Goal: Information Seeking & Learning: Learn about a topic

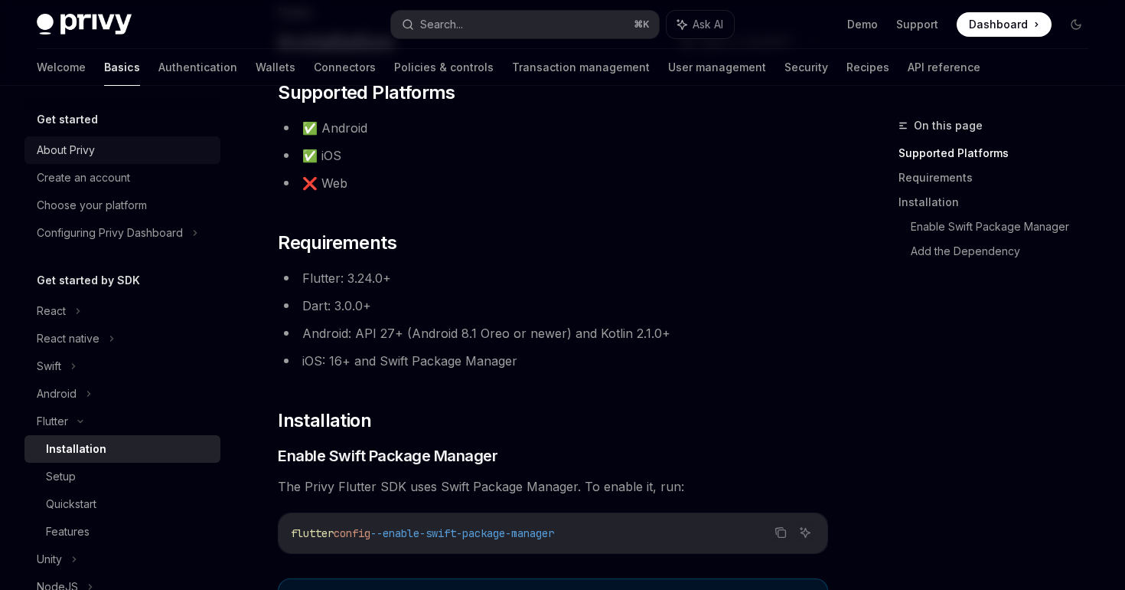
click at [100, 153] on div "About Privy" at bounding box center [124, 150] width 175 height 18
type textarea "*"
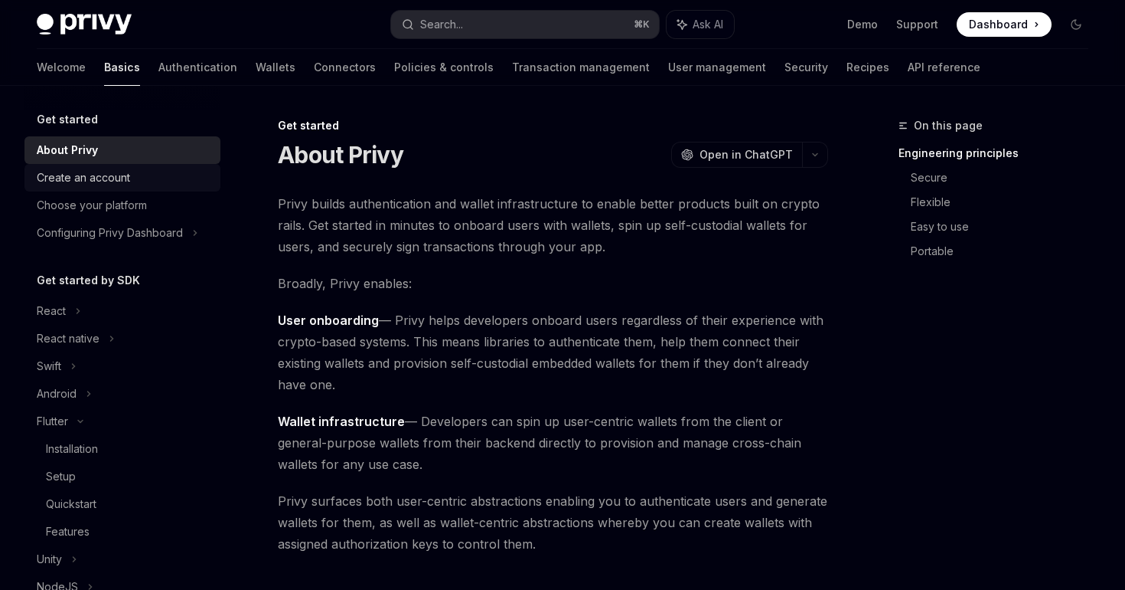
click at [101, 175] on div "Create an account" at bounding box center [83, 177] width 93 height 18
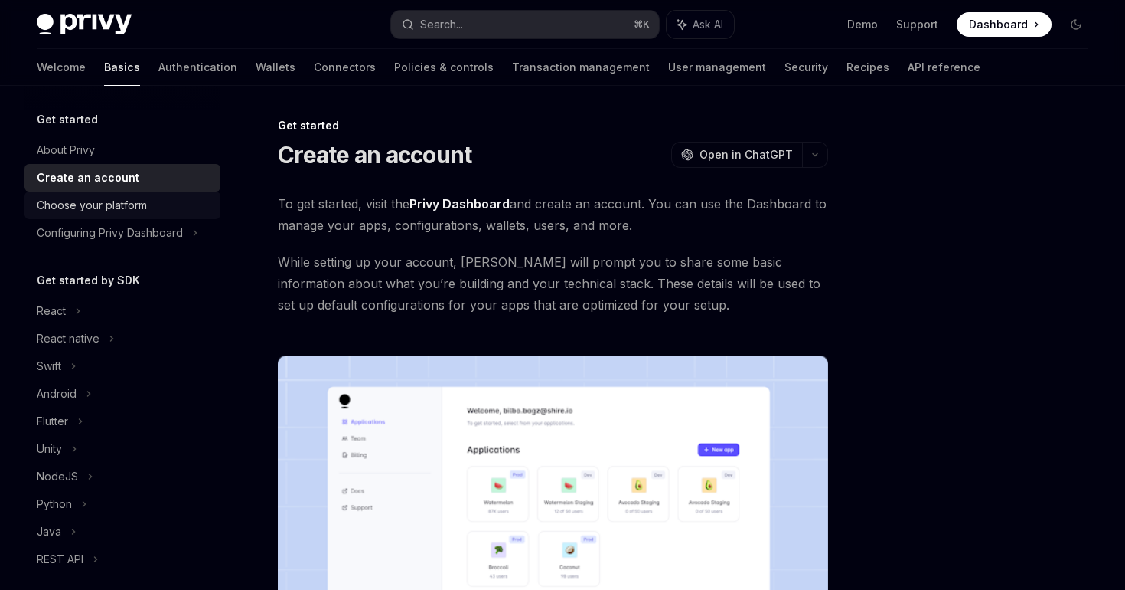
click at [149, 212] on div "Choose your platform" at bounding box center [124, 205] width 175 height 18
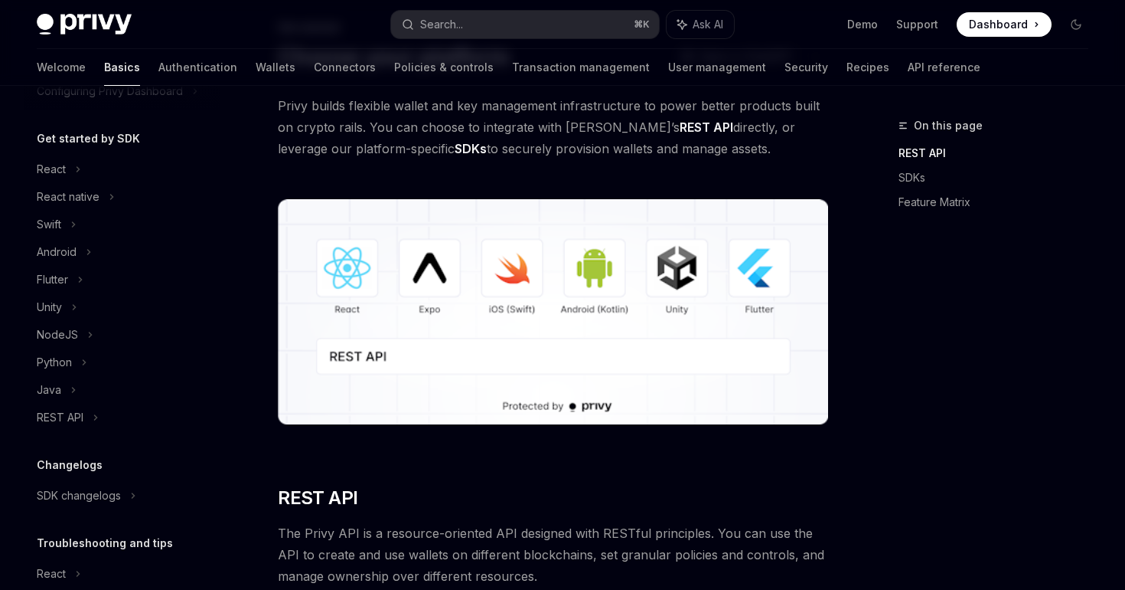
scroll to position [142, 0]
click at [94, 279] on div "Flutter" at bounding box center [123, 279] width 196 height 28
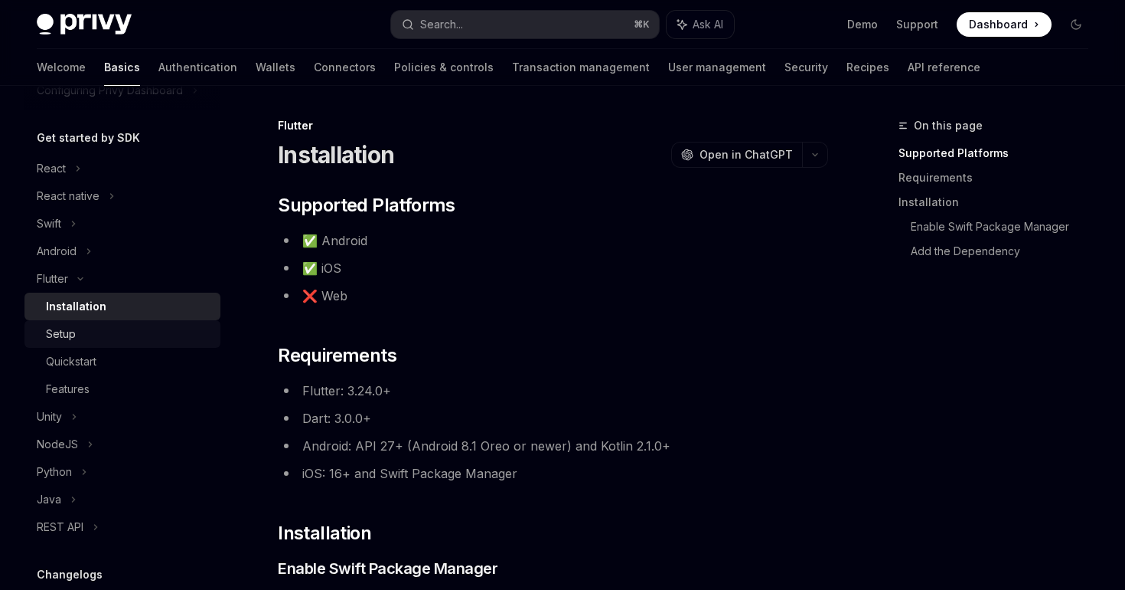
click at [67, 340] on div "Setup" at bounding box center [61, 334] width 30 height 18
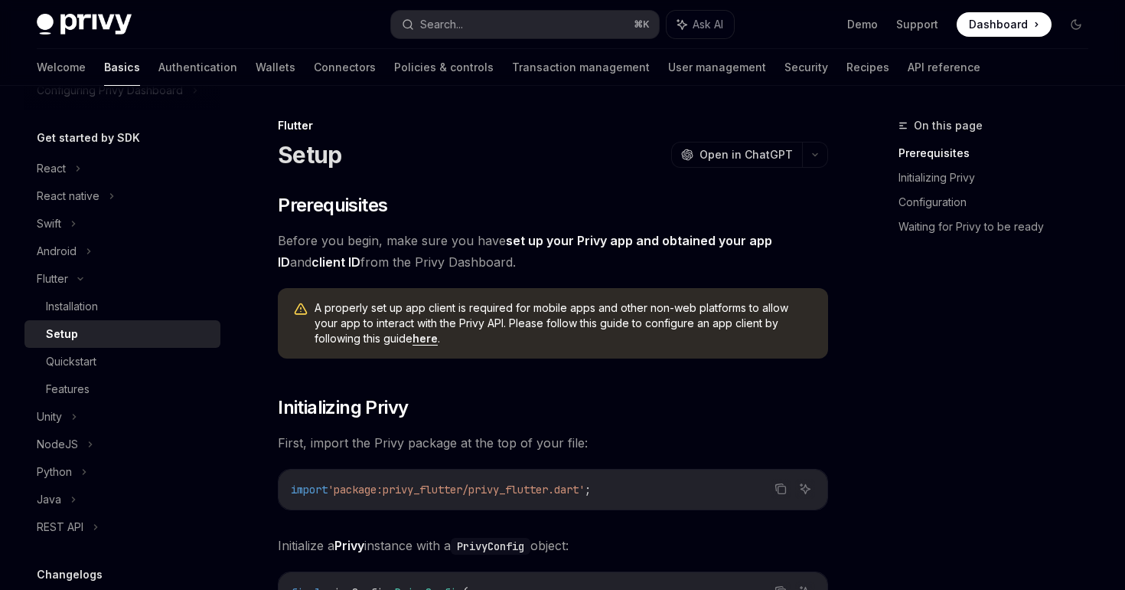
click at [413, 341] on link "here" at bounding box center [425, 339] width 25 height 14
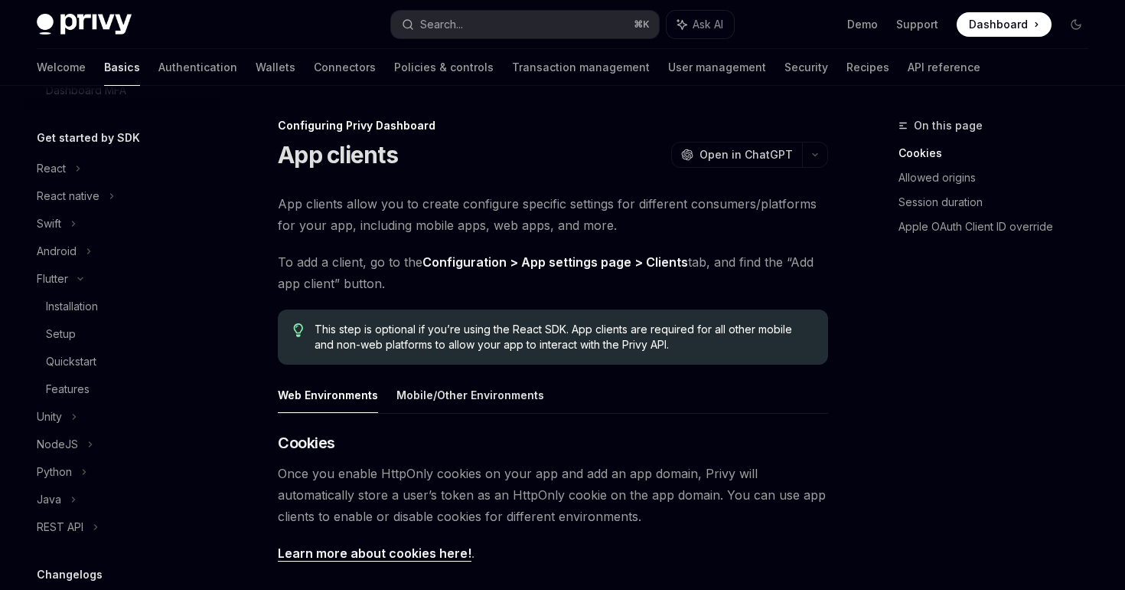
scroll to position [306, 0]
click at [64, 341] on div "Setup" at bounding box center [61, 335] width 30 height 18
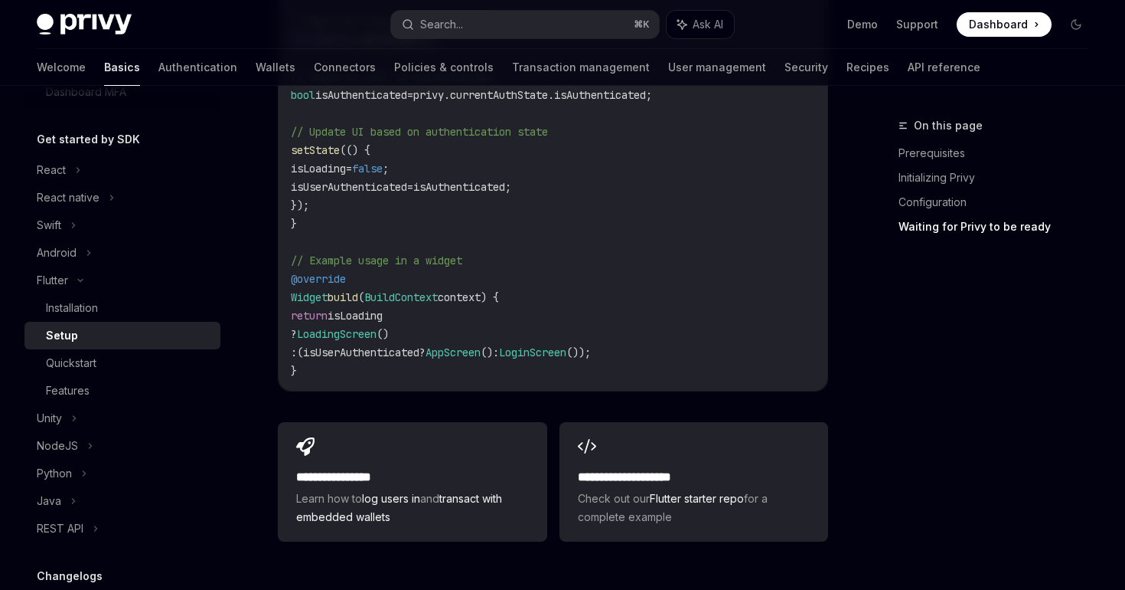
scroll to position [1621, 0]
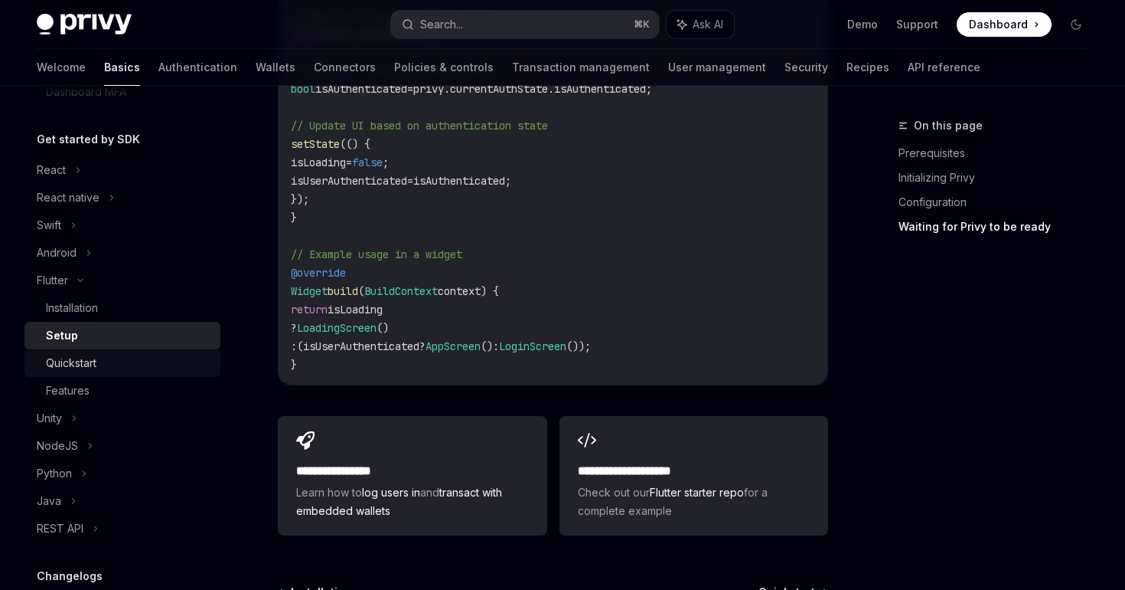
click at [183, 354] on div "Quickstart" at bounding box center [128, 363] width 165 height 18
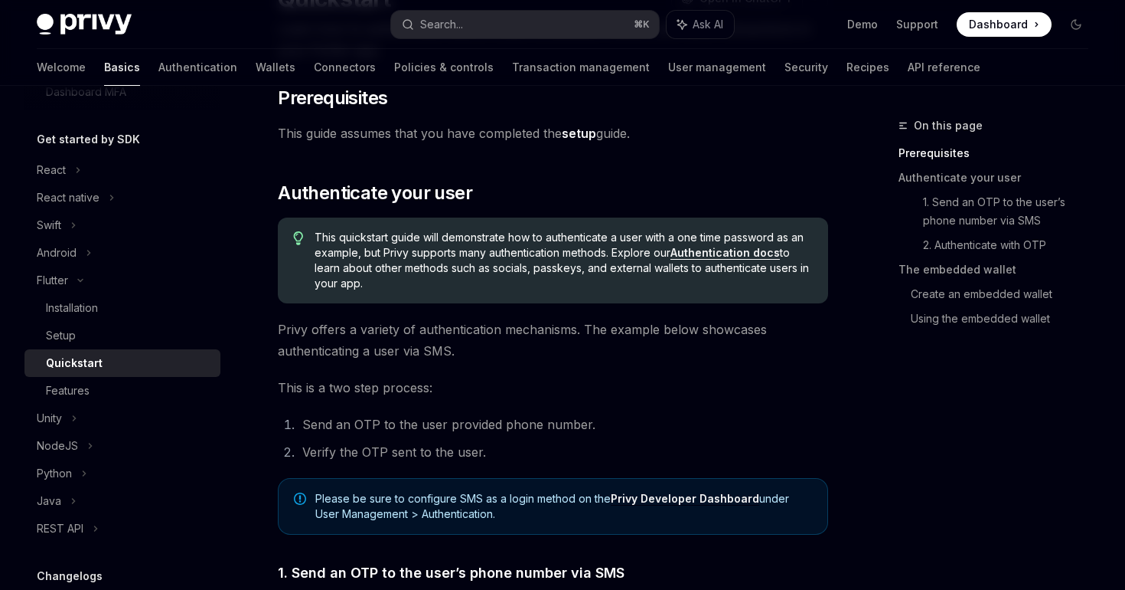
scroll to position [162, 0]
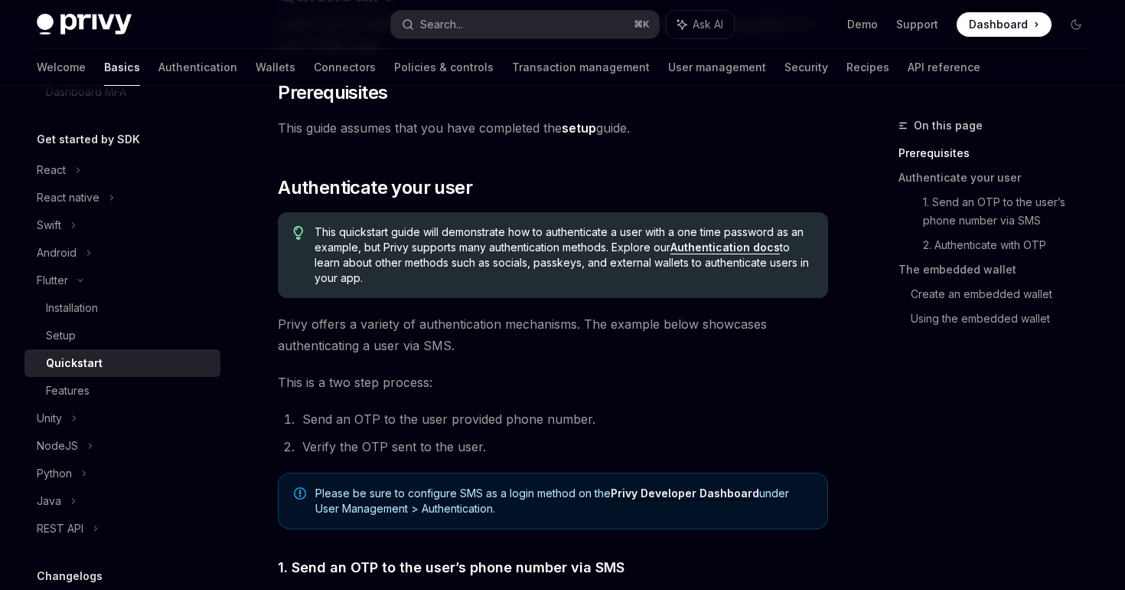
click at [751, 246] on link "Authentication docs" at bounding box center [725, 247] width 109 height 14
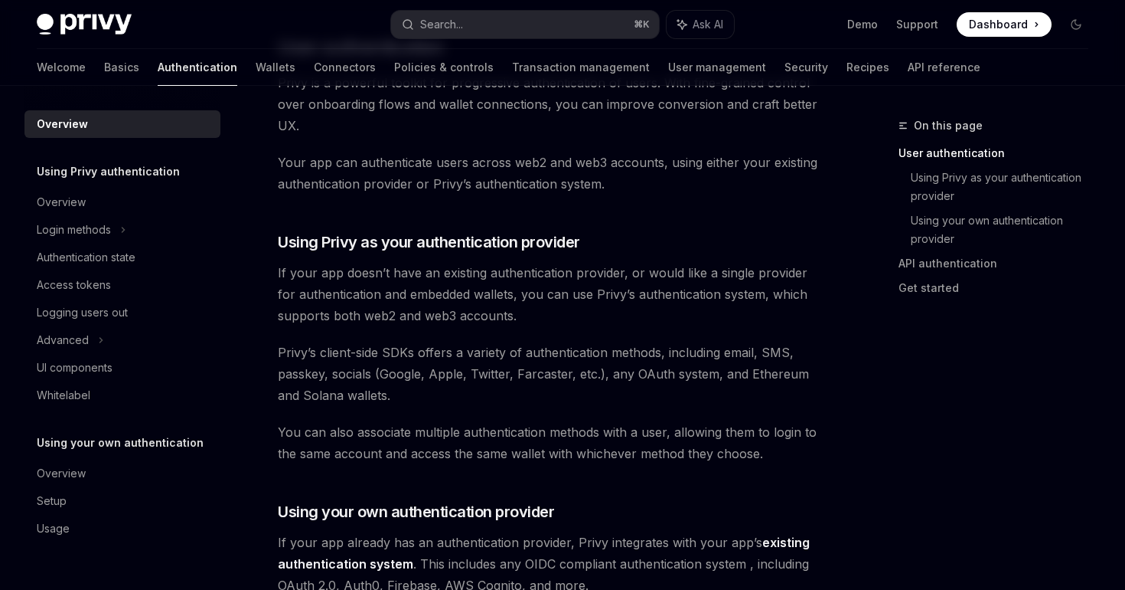
scroll to position [390, 0]
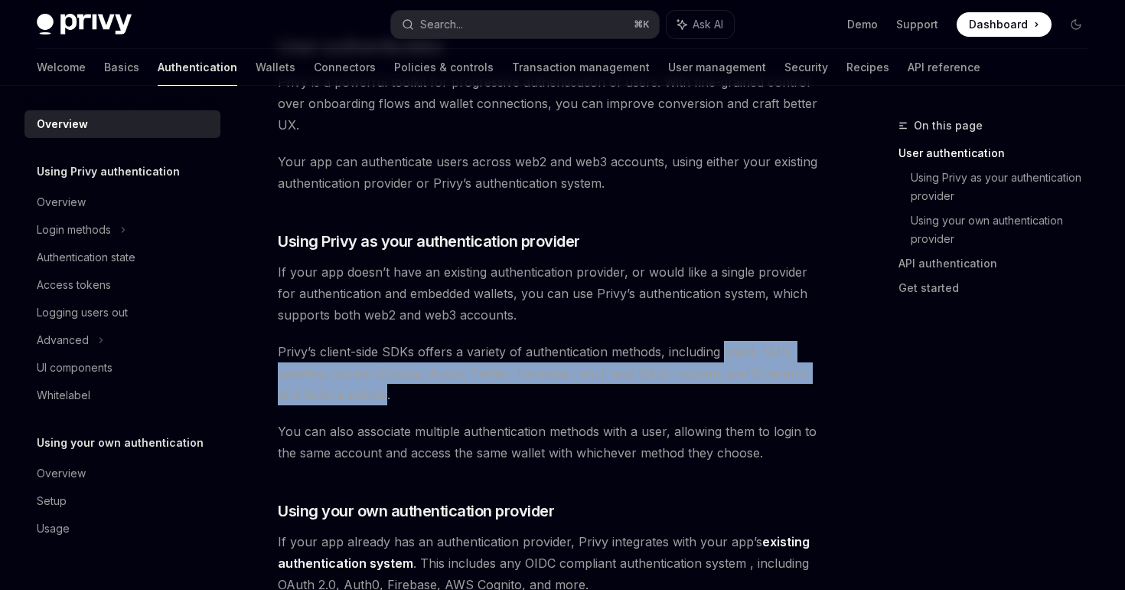
drag, startPoint x: 724, startPoint y: 354, endPoint x: 360, endPoint y: 389, distance: 366.1
click at [360, 389] on span "Privy’s client-side SDKs offers a variety of authentication methods, including …" at bounding box center [553, 373] width 550 height 64
copy span "email, SMS, passkey, socials (Google, Apple, Twitter, Farcaster, etc.), any OAu…"
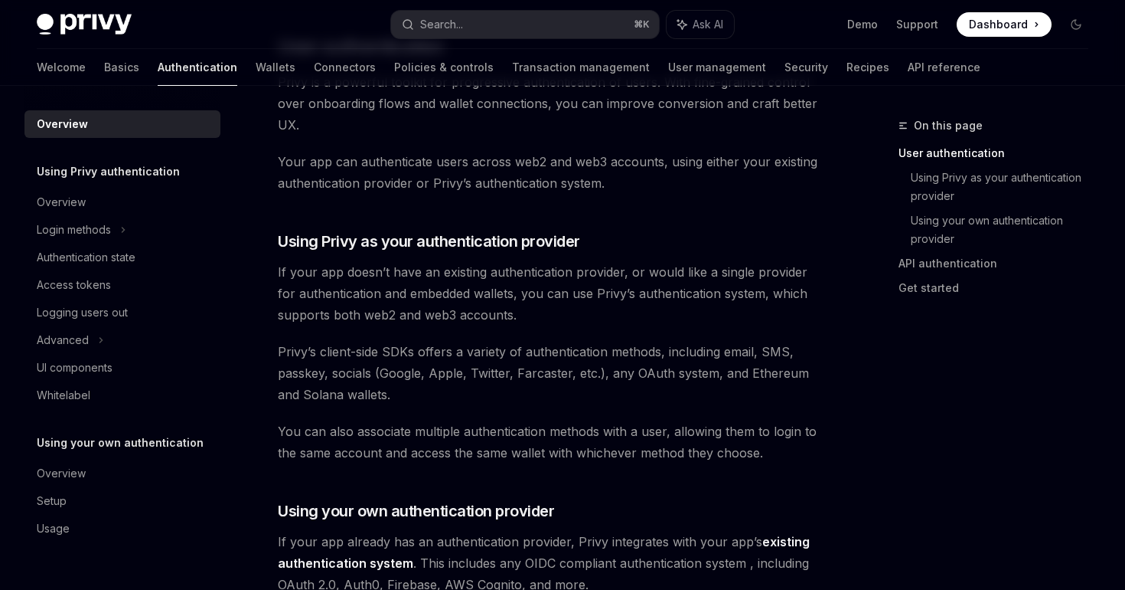
click at [408, 393] on span "Privy’s client-side SDKs offers a variety of authentication methods, including …" at bounding box center [553, 373] width 550 height 64
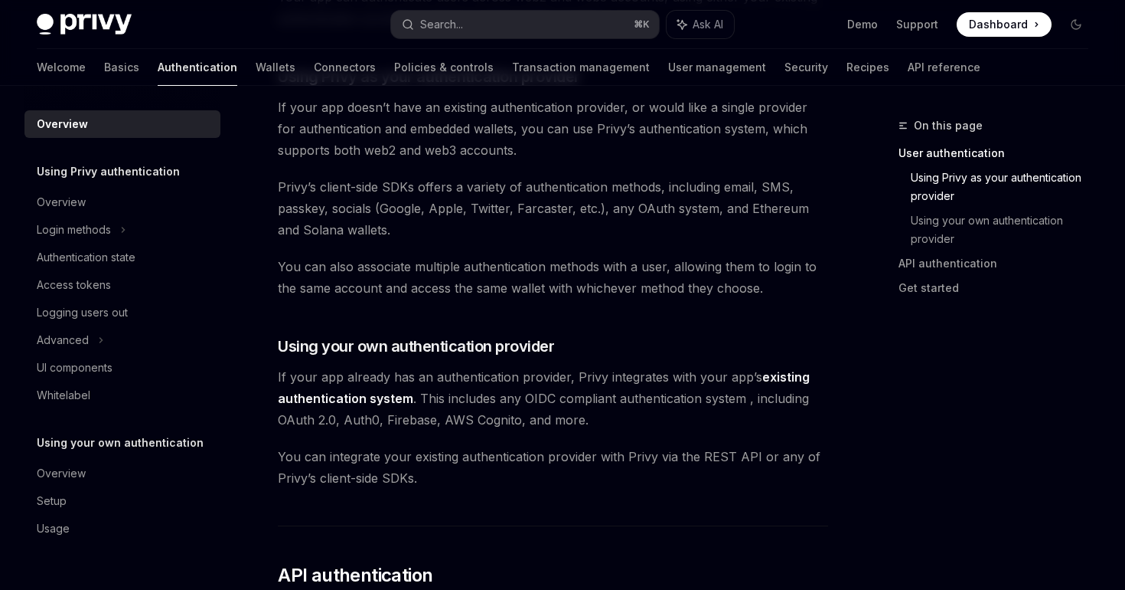
scroll to position [541, 0]
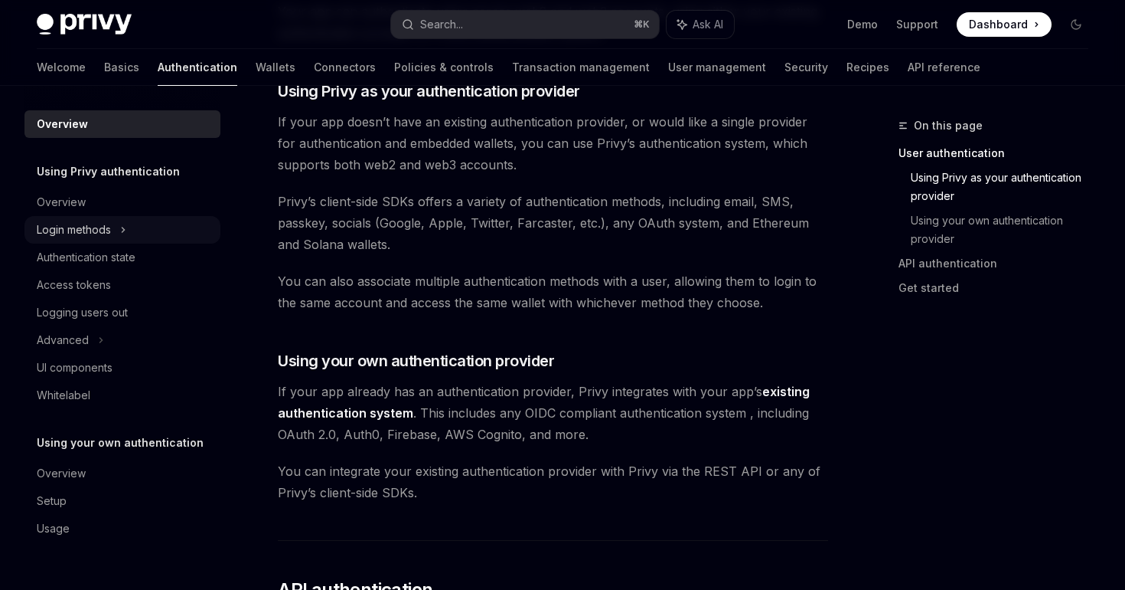
click at [107, 234] on div "Login methods" at bounding box center [74, 230] width 74 height 18
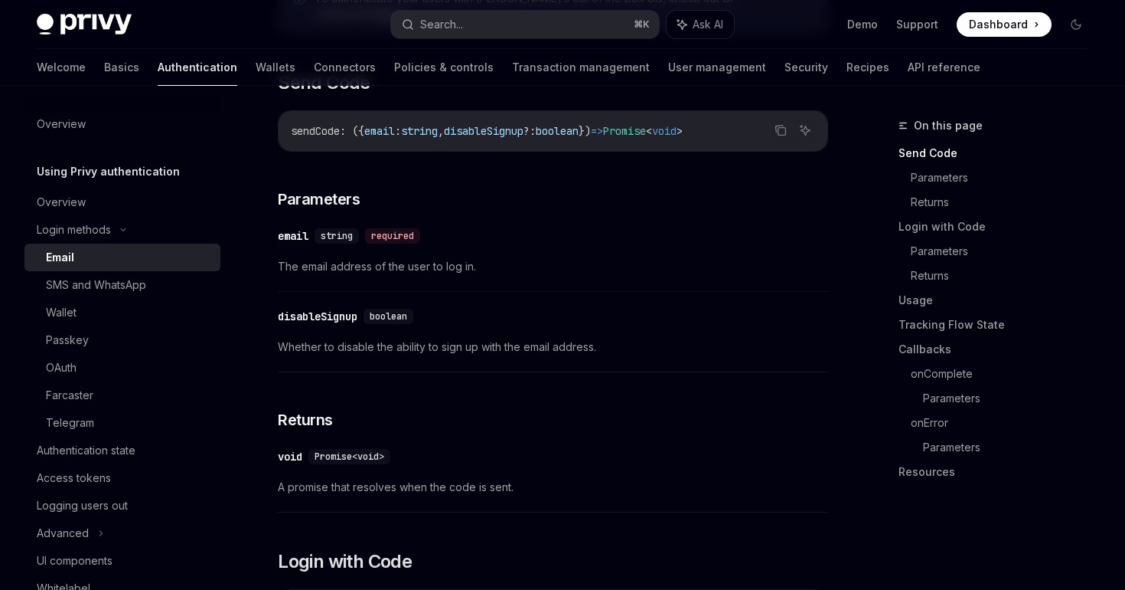
scroll to position [466, 0]
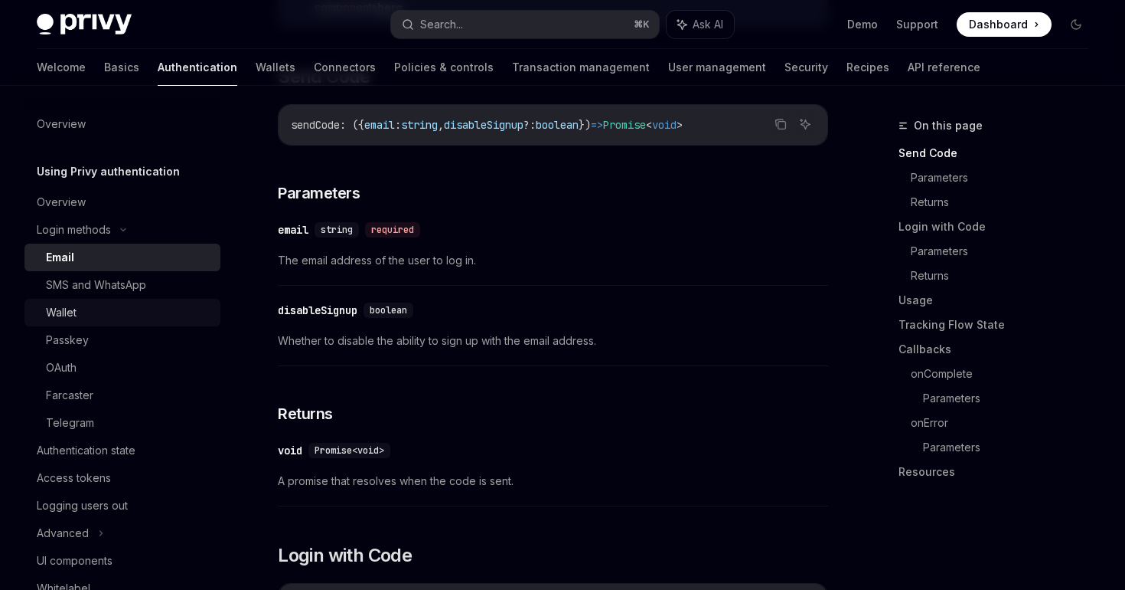
click at [86, 317] on div "Wallet" at bounding box center [128, 312] width 165 height 18
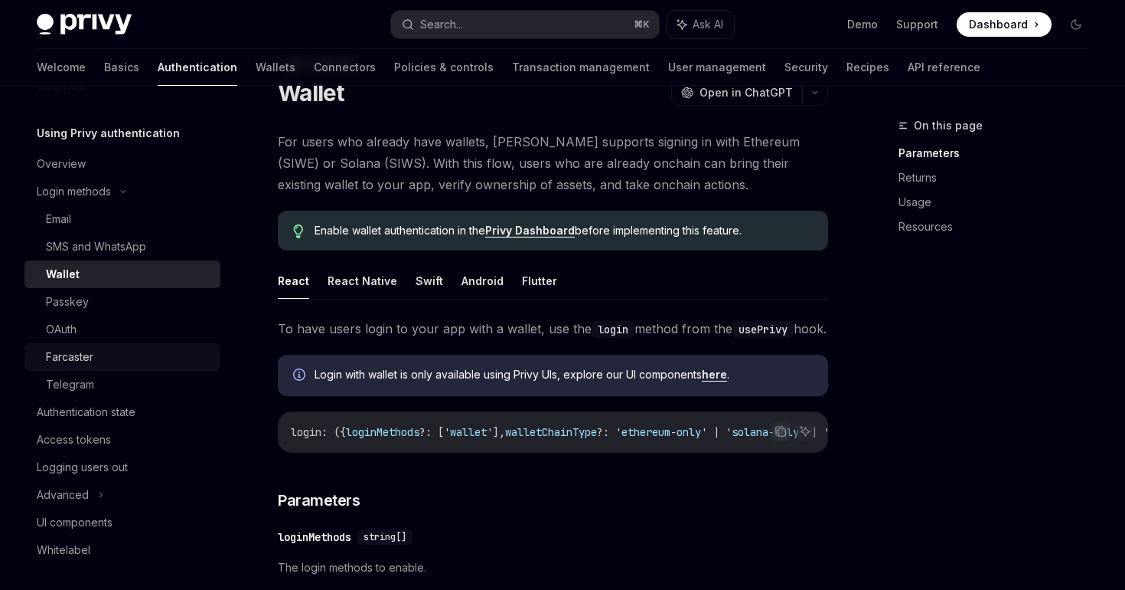
scroll to position [38, 0]
click at [114, 194] on div "Login methods" at bounding box center [123, 192] width 196 height 28
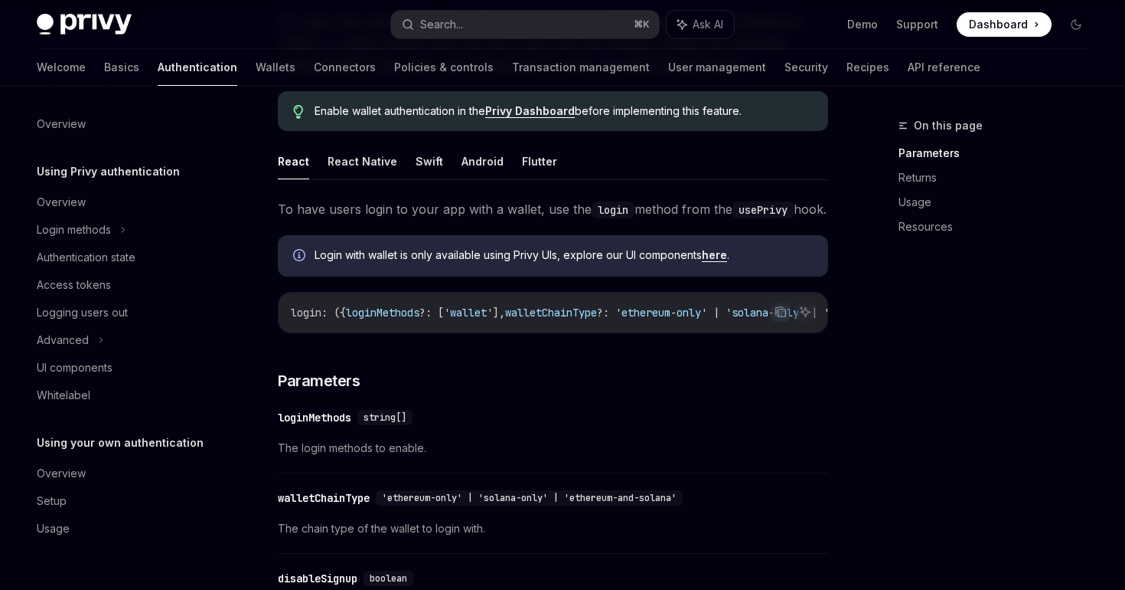
scroll to position [202, 0]
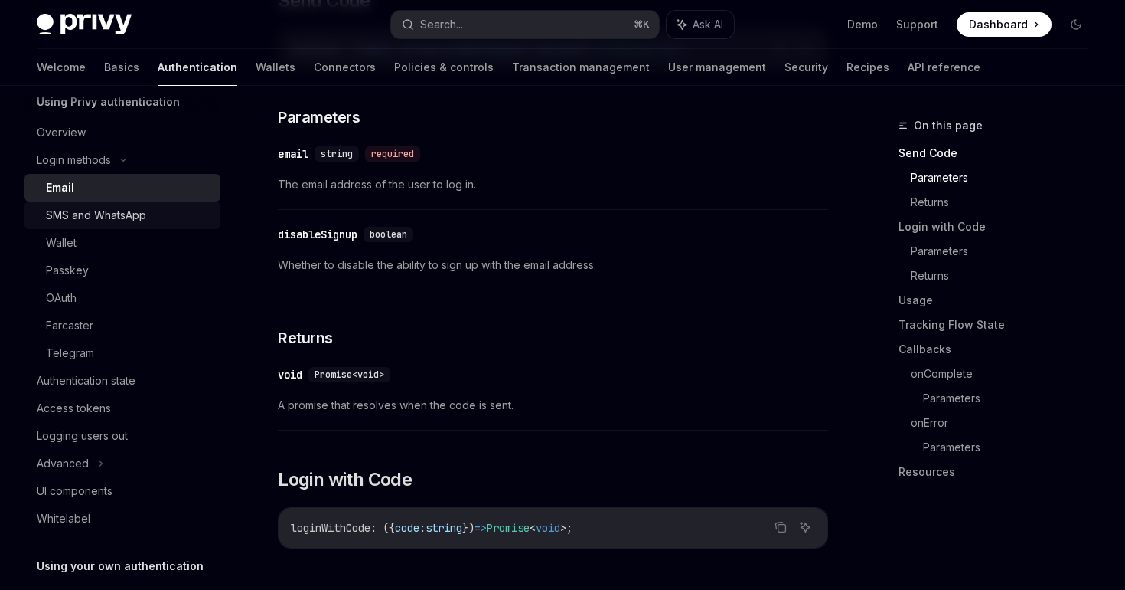
scroll to position [51, 0]
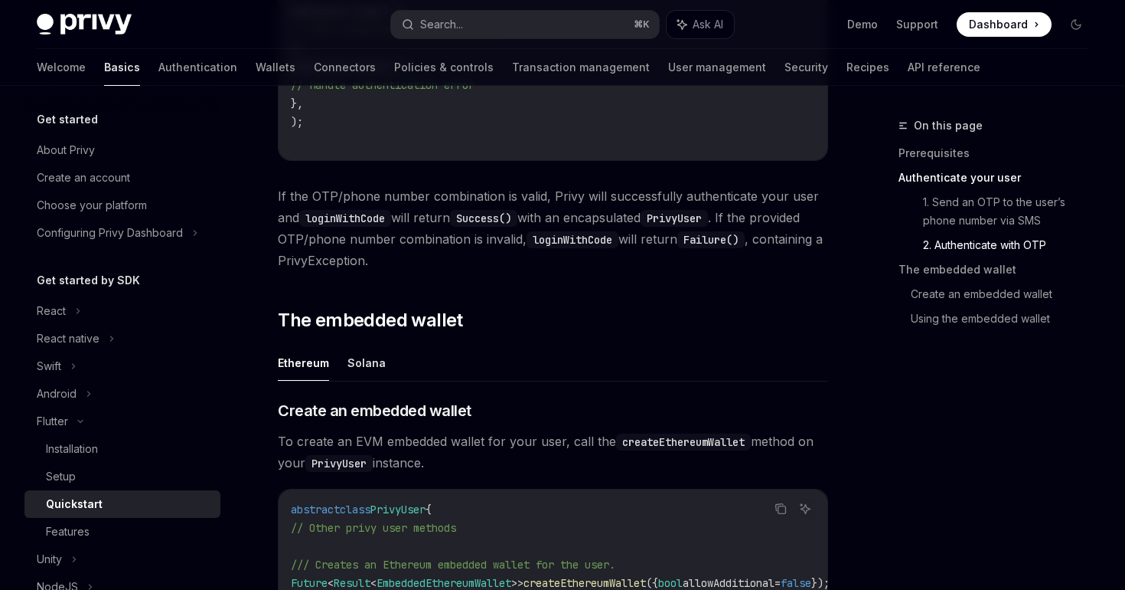
scroll to position [1391, 0]
click at [89, 528] on div "Features" at bounding box center [68, 531] width 44 height 18
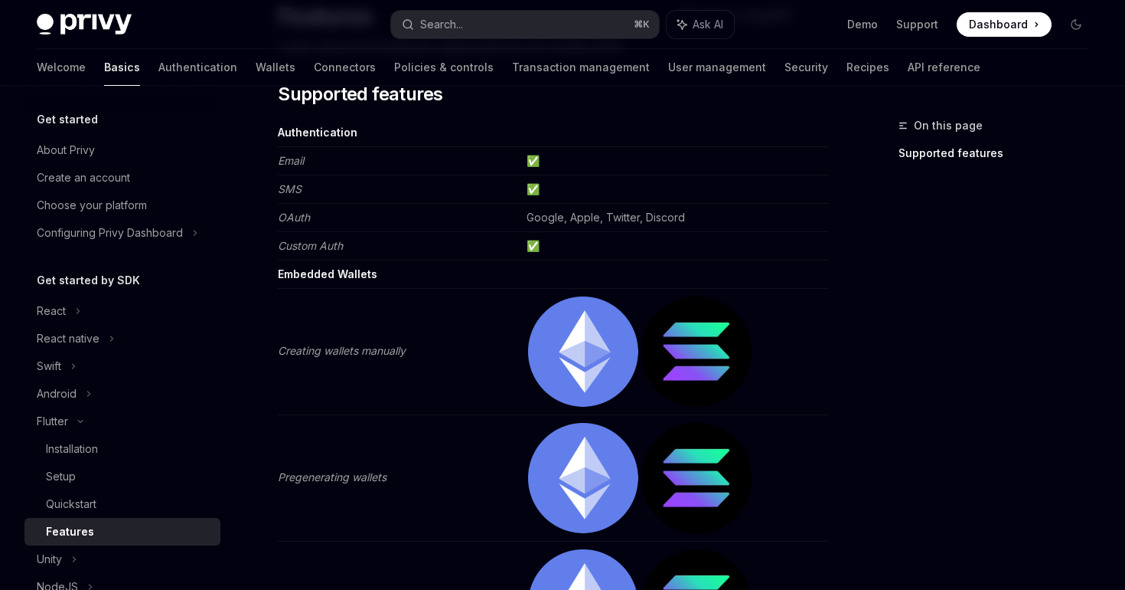
scroll to position [141, 0]
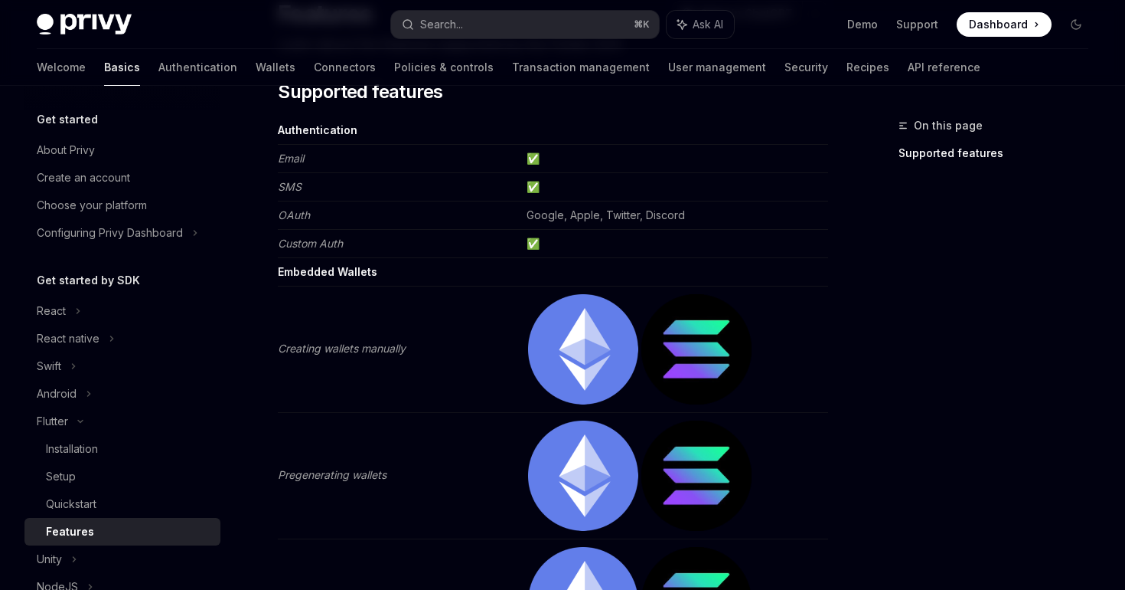
drag, startPoint x: 282, startPoint y: 342, endPoint x: 316, endPoint y: 342, distance: 34.5
click at [284, 342] on em "Creating wallets manually" at bounding box center [342, 347] width 128 height 13
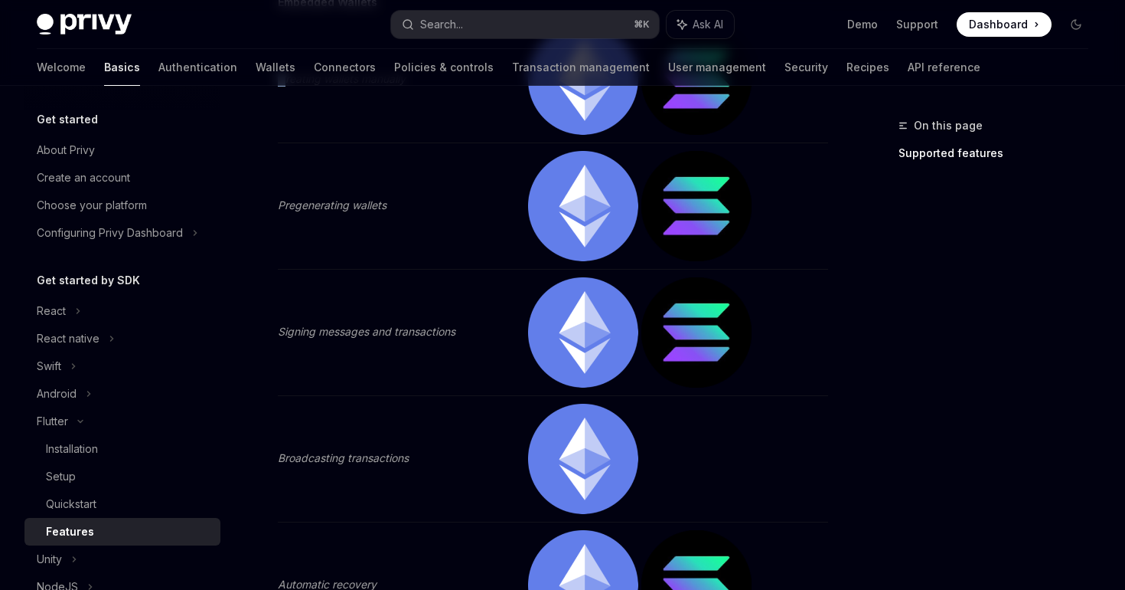
scroll to position [399, 0]
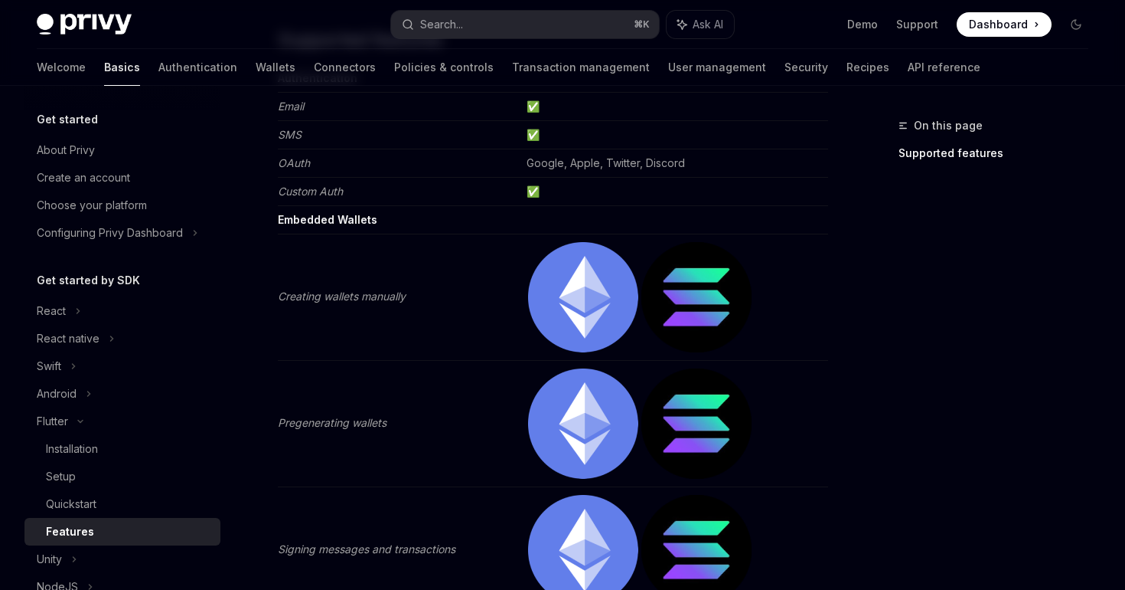
click at [329, 299] on em "Creating wallets manually" at bounding box center [342, 295] width 128 height 13
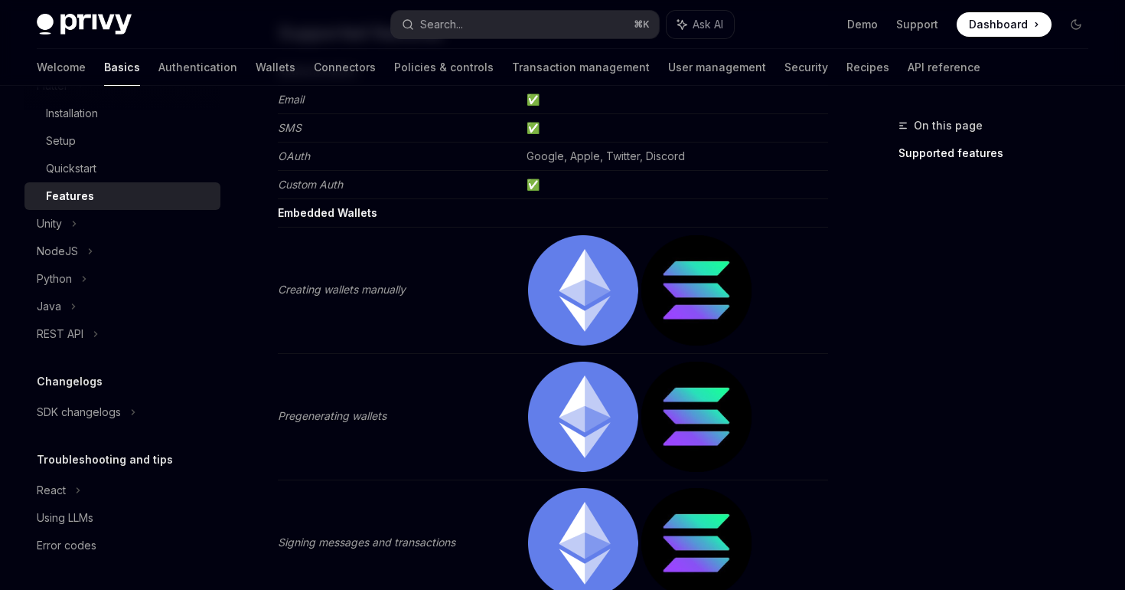
scroll to position [335, 0]
click at [84, 325] on div "REST API" at bounding box center [123, 334] width 196 height 28
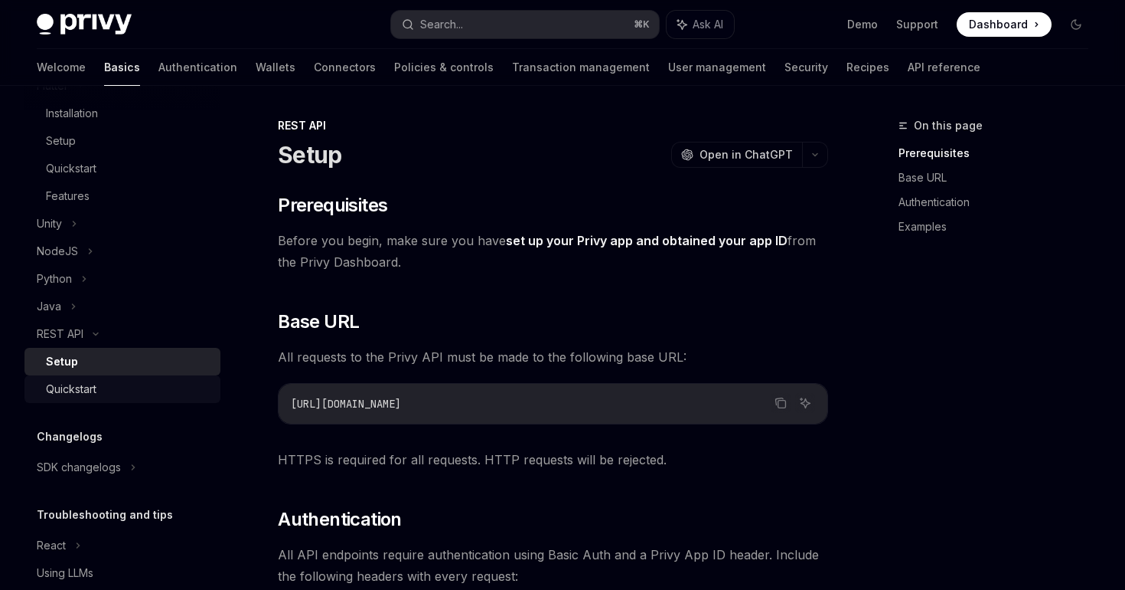
click at [87, 386] on div "Quickstart" at bounding box center [71, 389] width 51 height 18
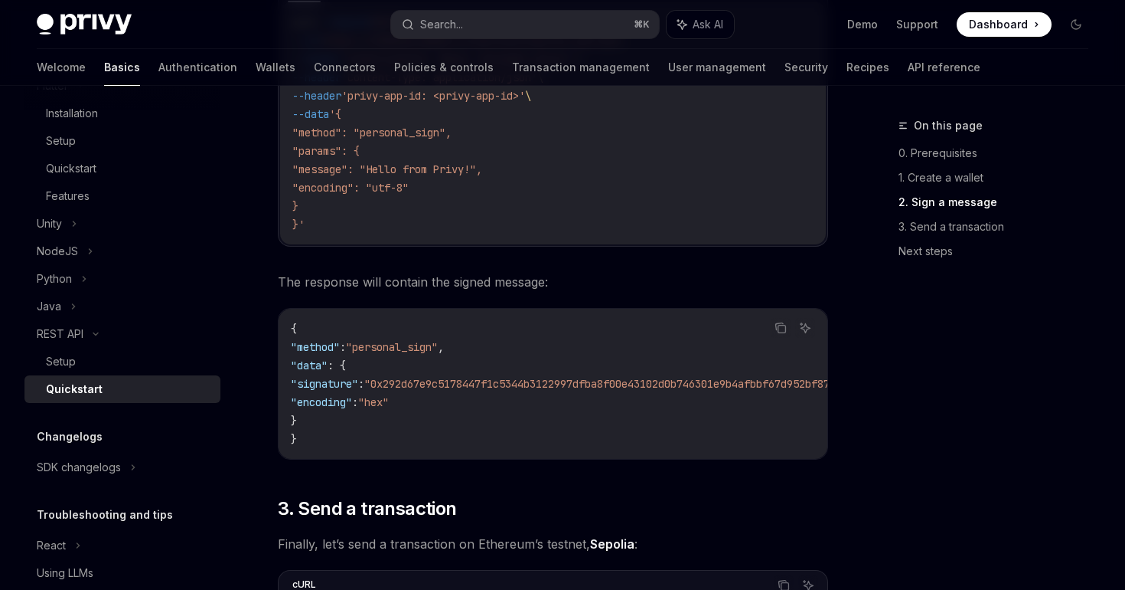
scroll to position [1051, 0]
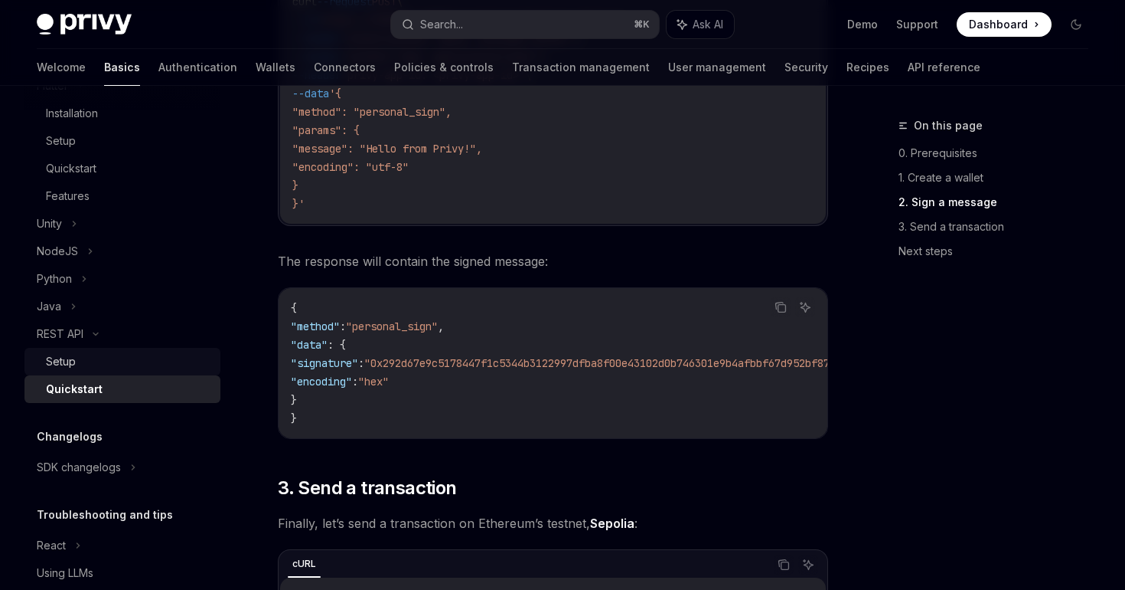
click at [76, 370] on div "Setup" at bounding box center [128, 361] width 165 height 18
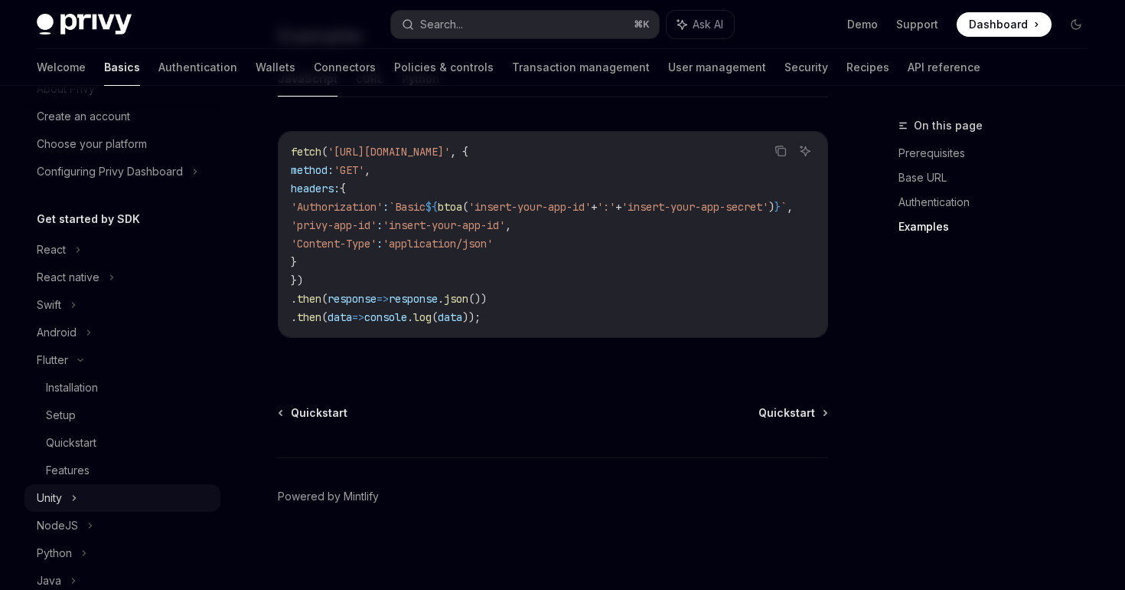
scroll to position [37, 0]
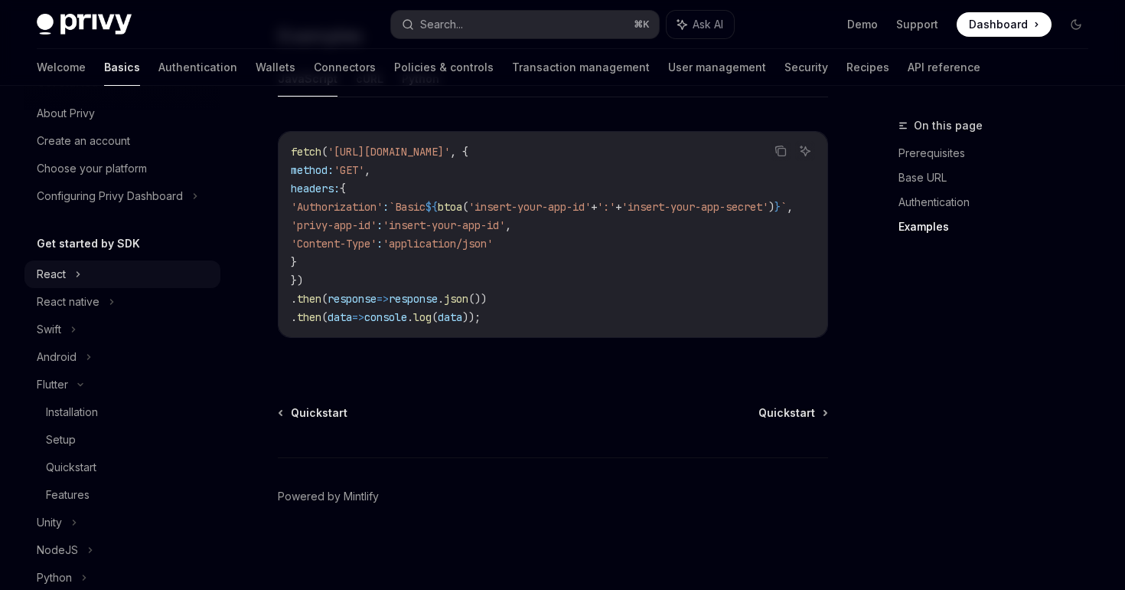
click at [87, 279] on div "React" at bounding box center [123, 274] width 196 height 28
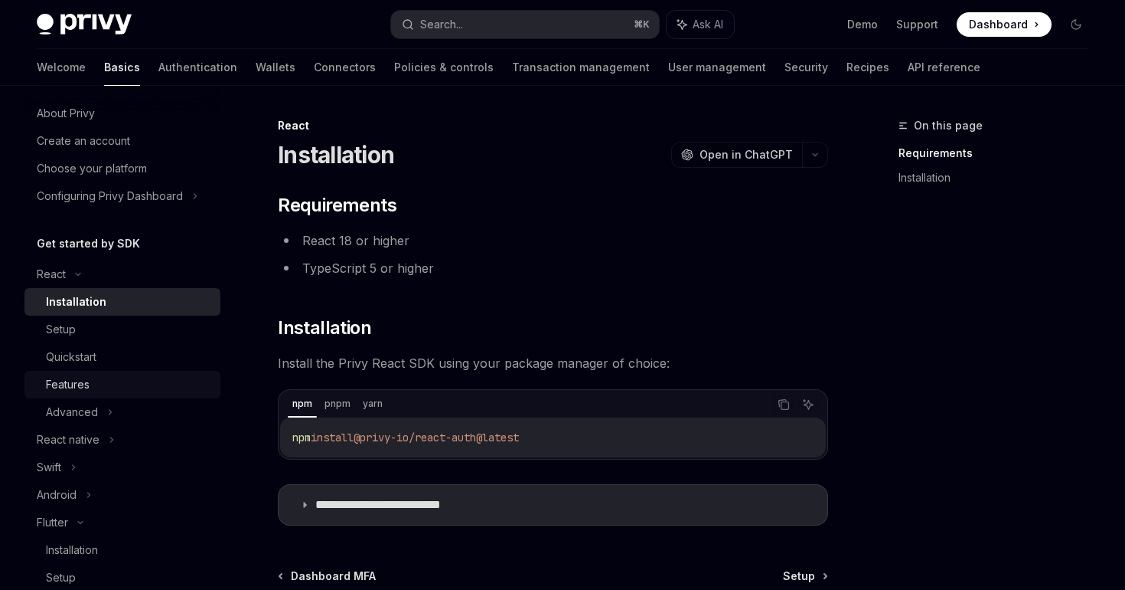
click at [83, 393] on div "Features" at bounding box center [68, 384] width 44 height 18
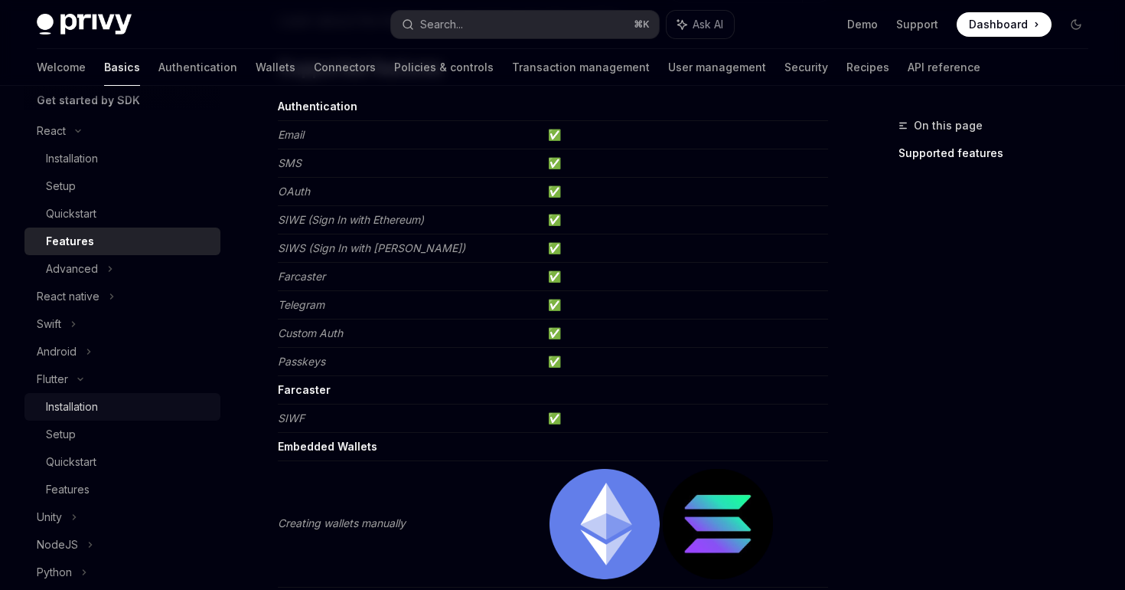
scroll to position [181, 0]
click at [81, 489] on div "Features" at bounding box center [68, 488] width 44 height 18
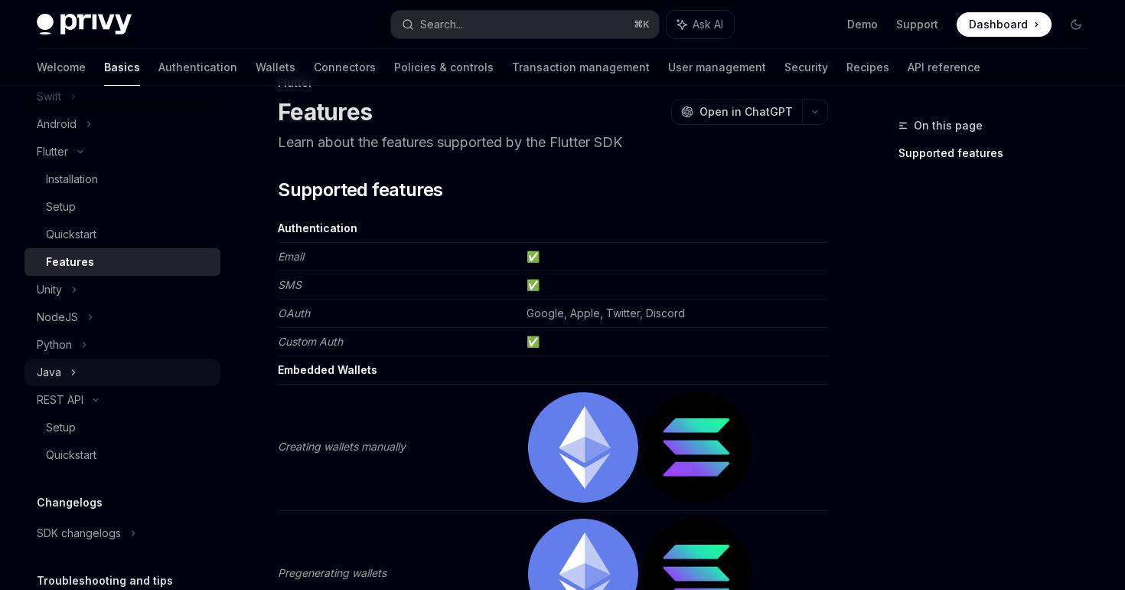
scroll to position [409, 0]
click at [75, 421] on div "Setup" at bounding box center [61, 426] width 30 height 18
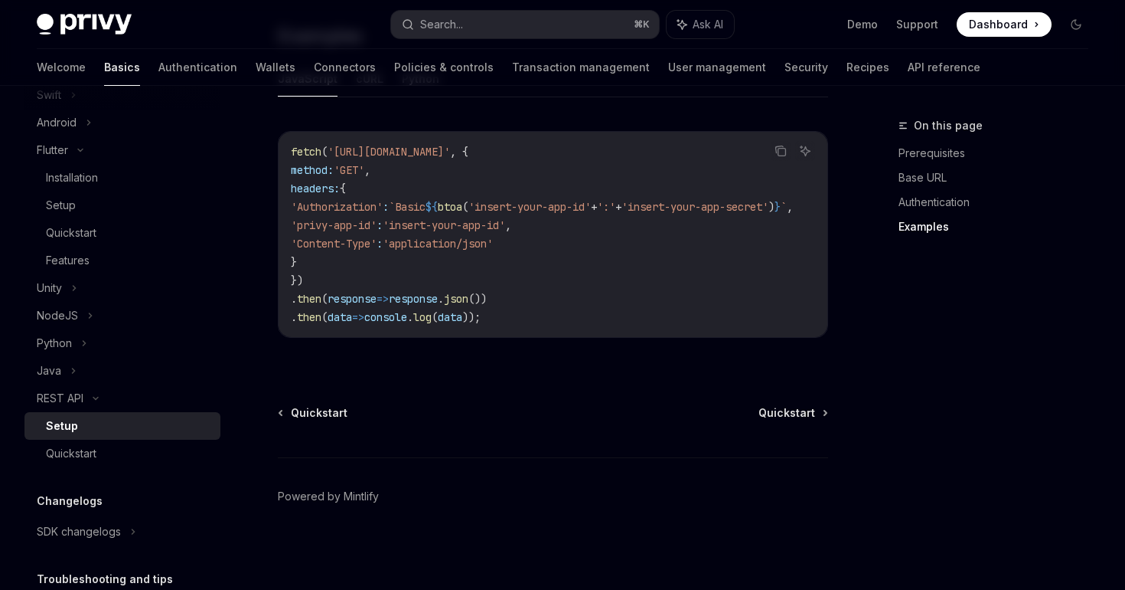
scroll to position [861, 0]
click at [76, 456] on div "Quickstart" at bounding box center [71, 453] width 51 height 18
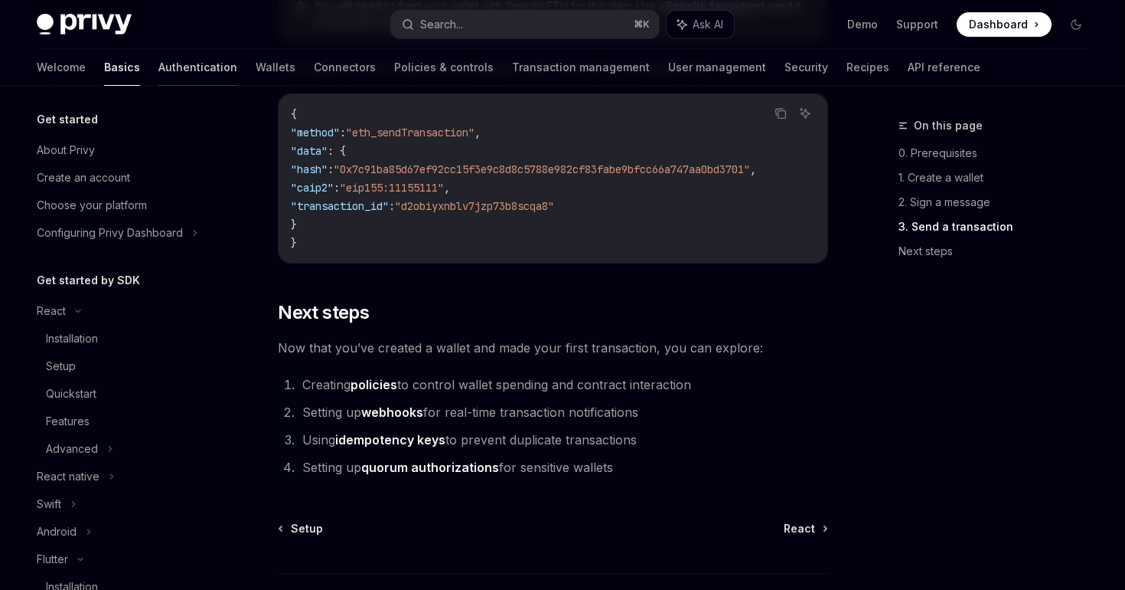
click at [158, 70] on link "Authentication" at bounding box center [197, 67] width 79 height 37
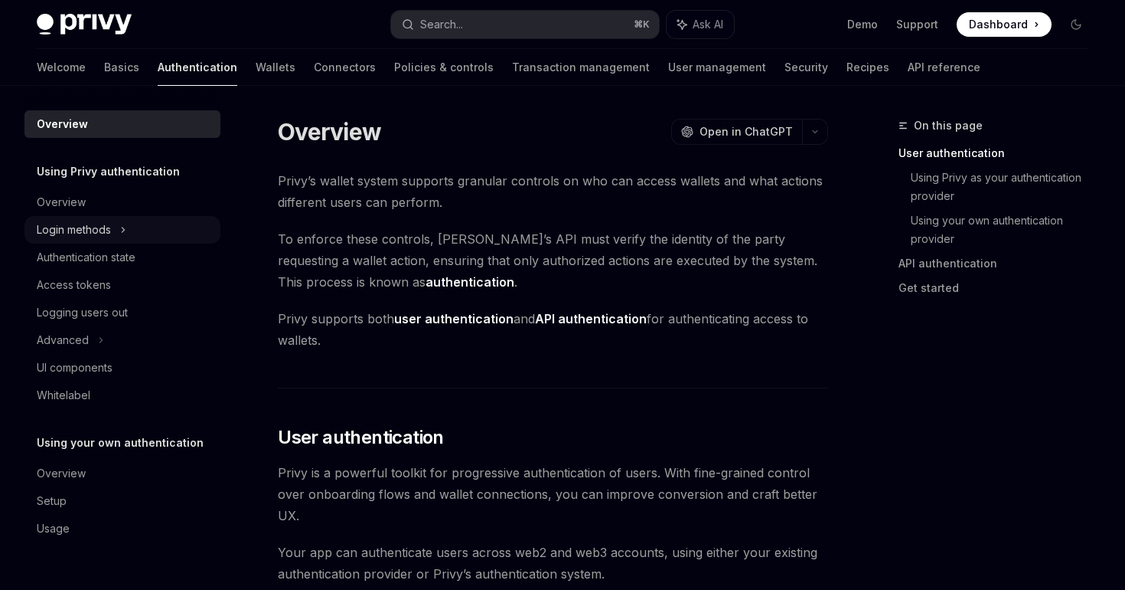
click at [96, 234] on div "Login methods" at bounding box center [74, 230] width 74 height 18
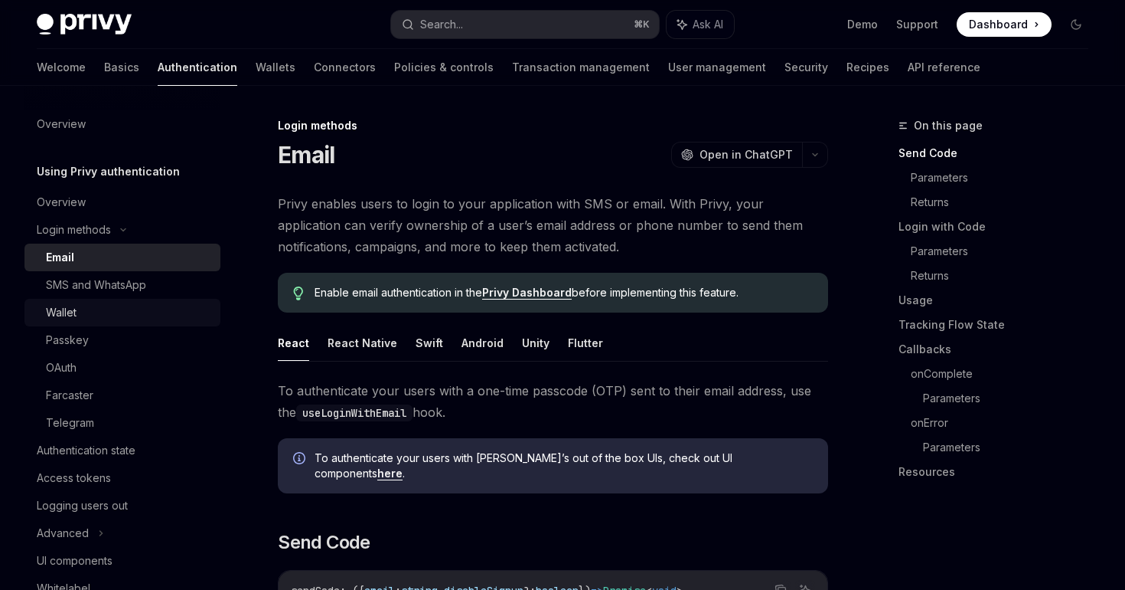
click at [81, 304] on div "Wallet" at bounding box center [128, 312] width 165 height 18
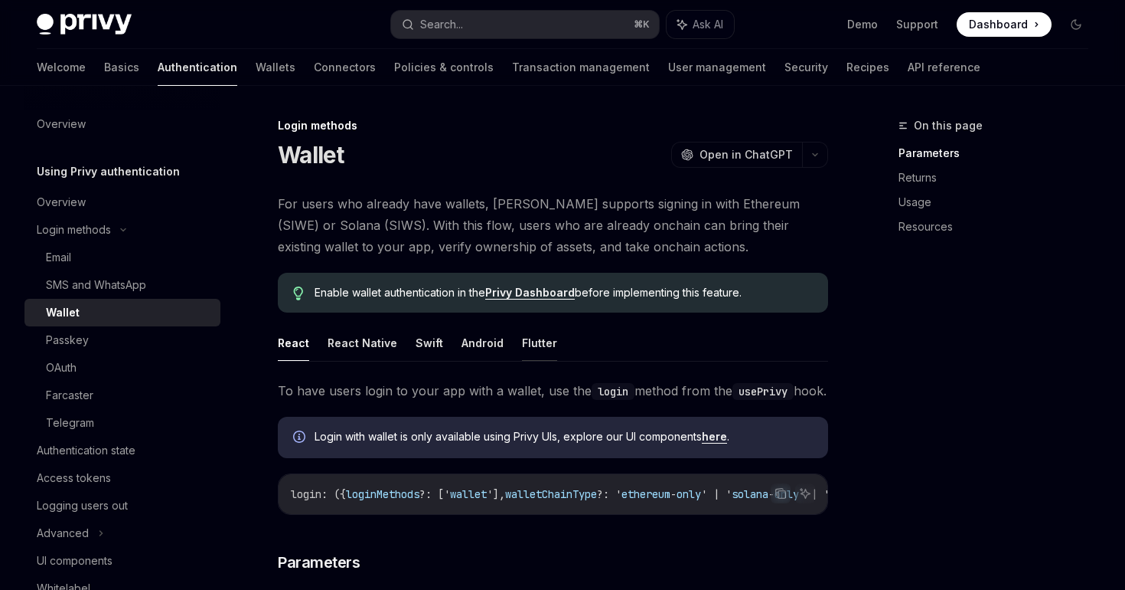
click at [534, 345] on button "Flutter" at bounding box center [539, 343] width 35 height 36
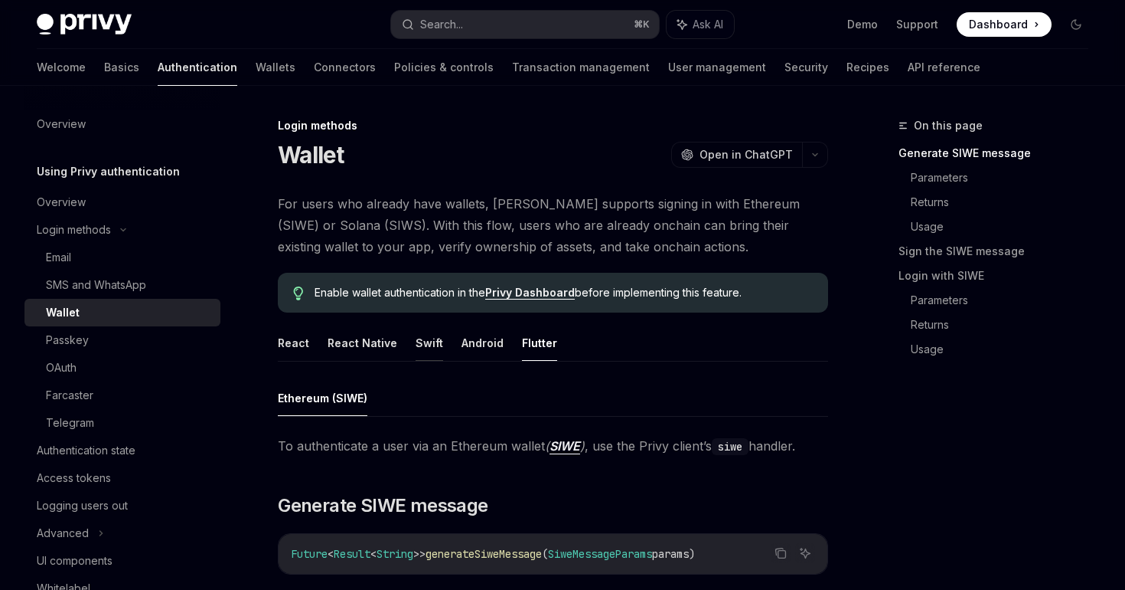
click at [431, 345] on button "Swift" at bounding box center [430, 343] width 28 height 36
click at [464, 338] on button "Android" at bounding box center [483, 343] width 42 height 36
click at [401, 345] on ul "React React Native Swift Android Flutter" at bounding box center [553, 343] width 550 height 37
click at [367, 341] on button "React Native" at bounding box center [363, 343] width 70 height 36
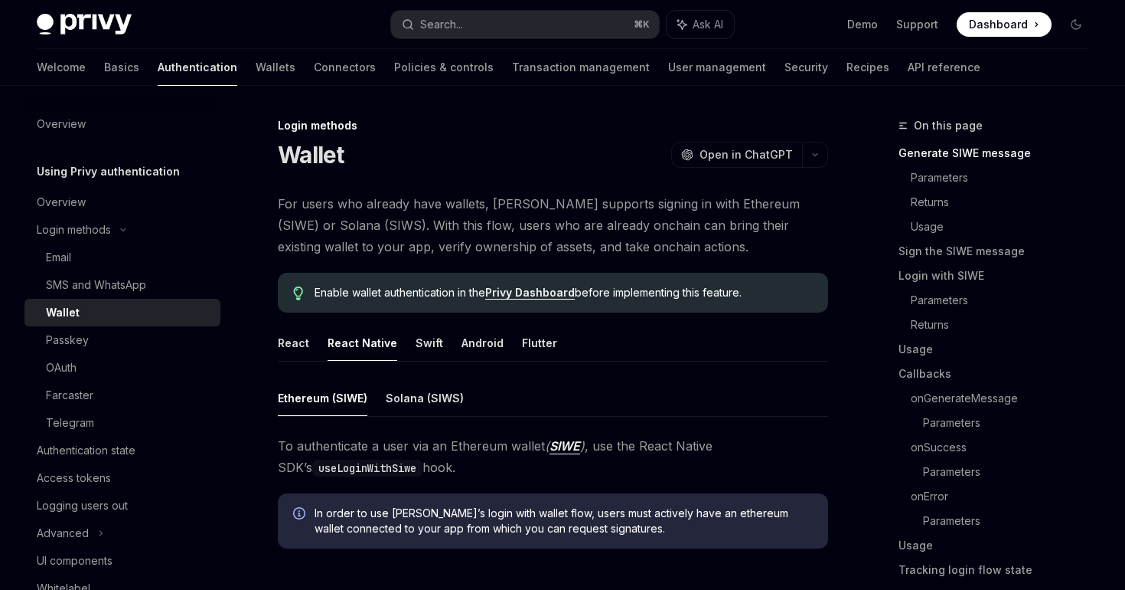
click at [328, 351] on button "React Native" at bounding box center [363, 343] width 70 height 36
click at [301, 347] on button "React" at bounding box center [293, 343] width 31 height 36
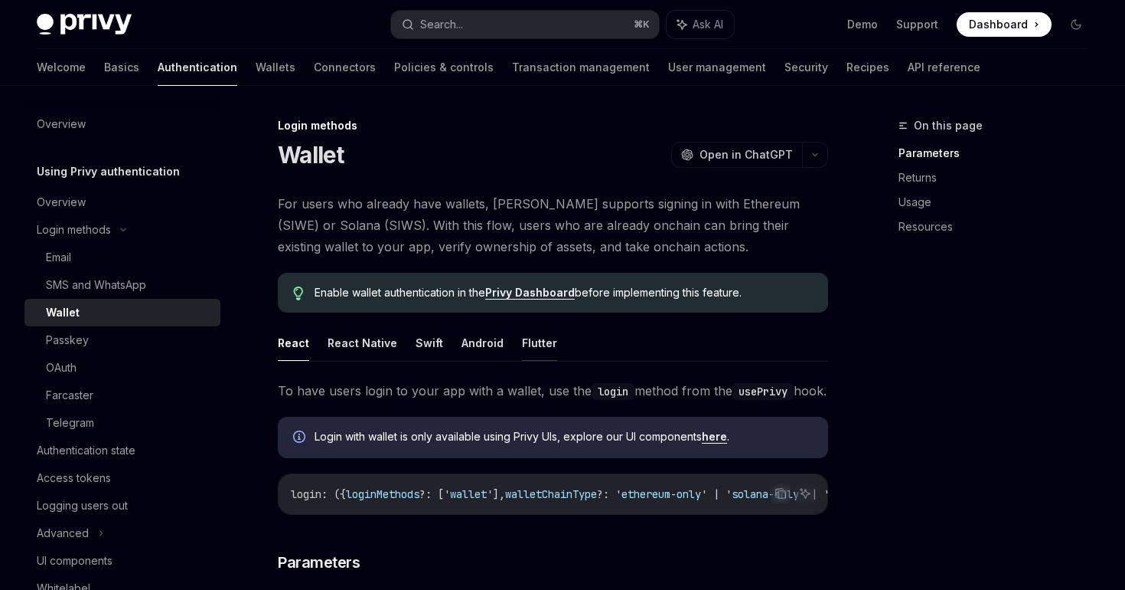
click at [541, 338] on button "Flutter" at bounding box center [539, 343] width 35 height 36
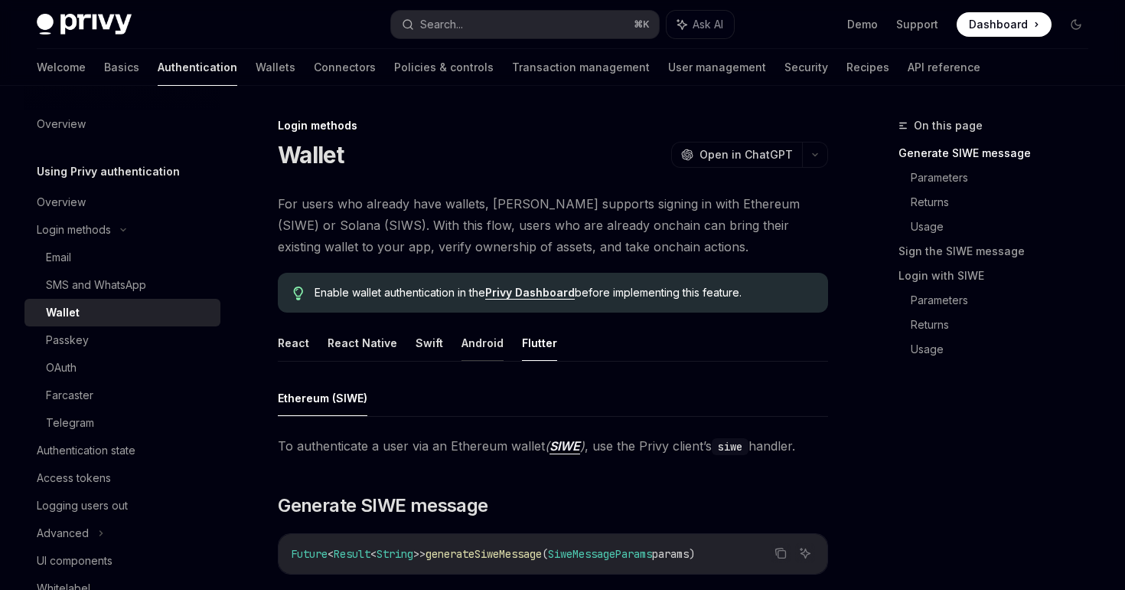
click at [485, 346] on button "Android" at bounding box center [483, 343] width 42 height 36
click at [423, 346] on button "Swift" at bounding box center [430, 343] width 28 height 36
click at [381, 350] on button "React Native" at bounding box center [363, 343] width 70 height 36
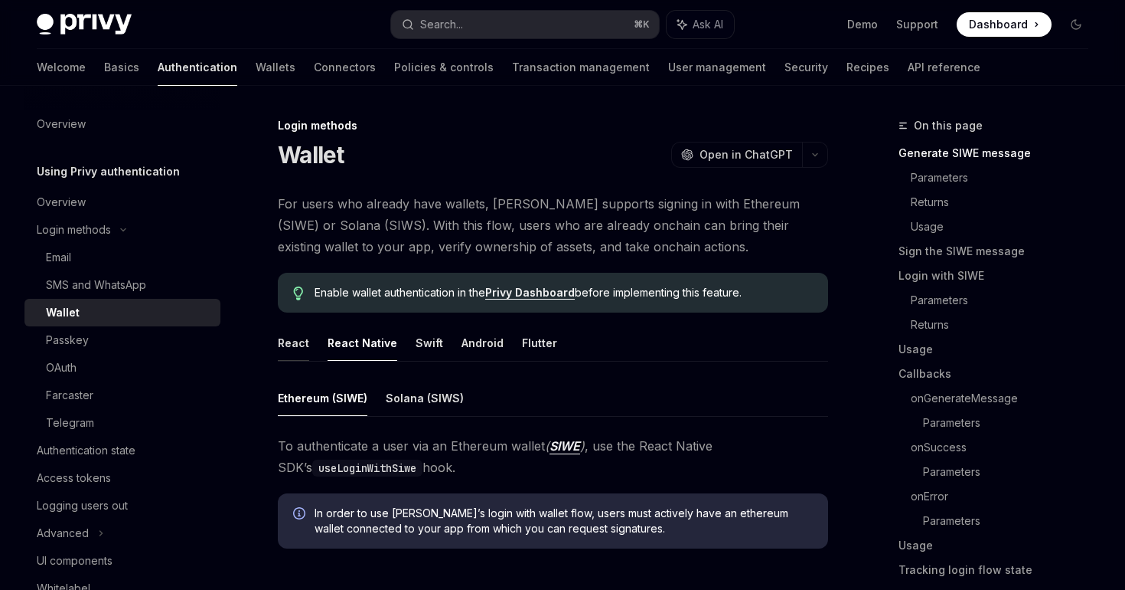
click at [302, 355] on button "React" at bounding box center [293, 343] width 31 height 36
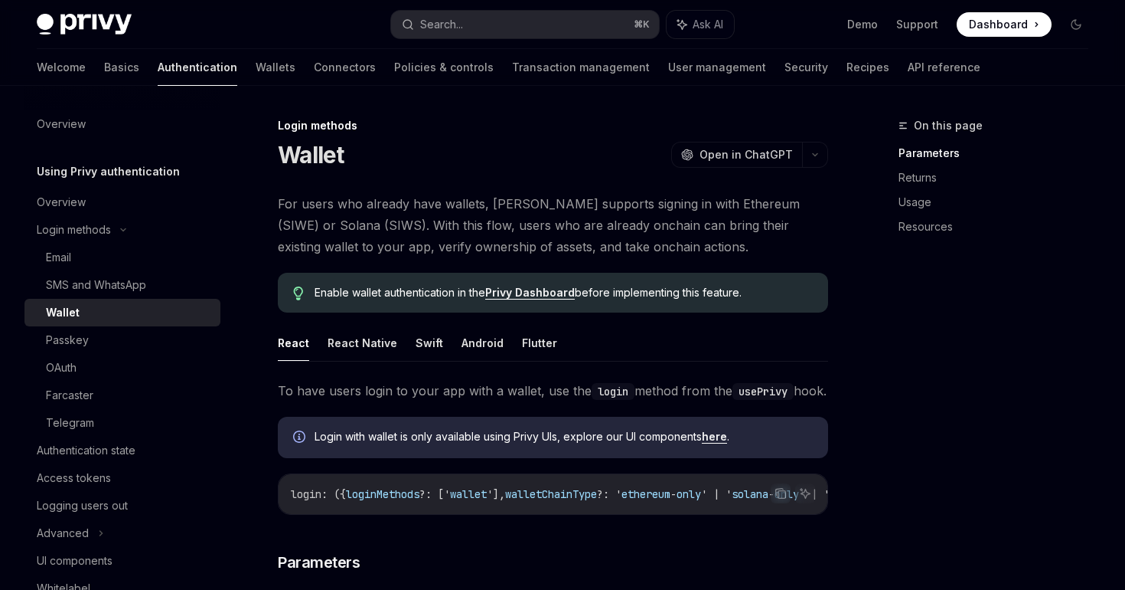
click at [512, 335] on ul "React React Native Swift Android Flutter" at bounding box center [553, 343] width 550 height 37
click at [522, 342] on button "Flutter" at bounding box center [539, 343] width 35 height 36
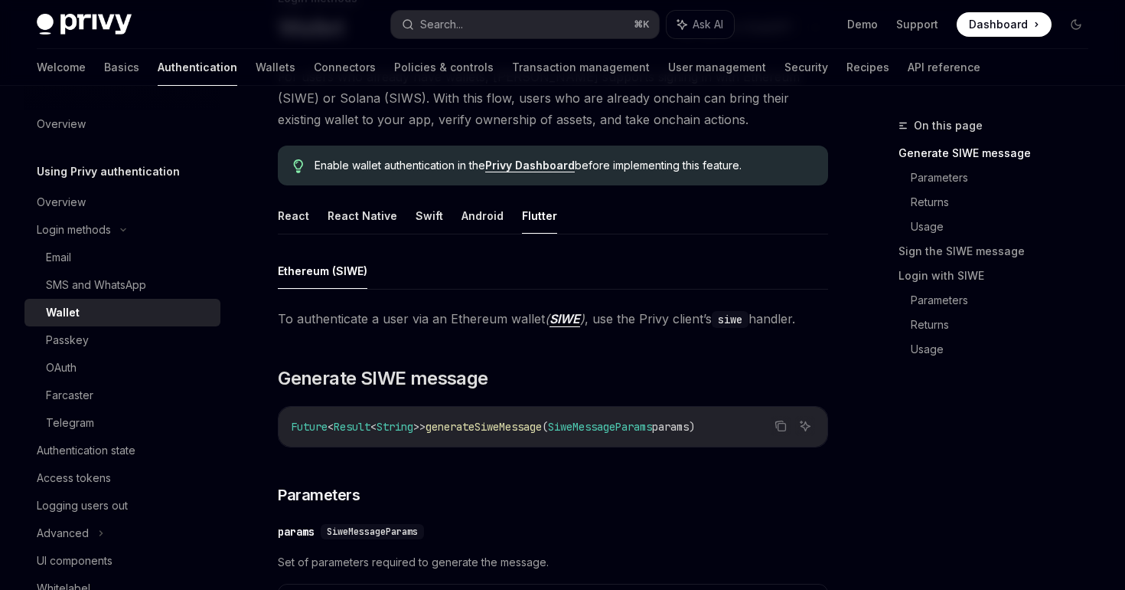
scroll to position [128, 0]
click at [472, 218] on button "Android" at bounding box center [483, 215] width 42 height 36
click at [443, 218] on ul "React React Native Swift Android Flutter" at bounding box center [553, 215] width 550 height 37
click at [423, 218] on button "Swift" at bounding box center [430, 215] width 28 height 36
click at [379, 219] on button "React Native" at bounding box center [363, 215] width 70 height 36
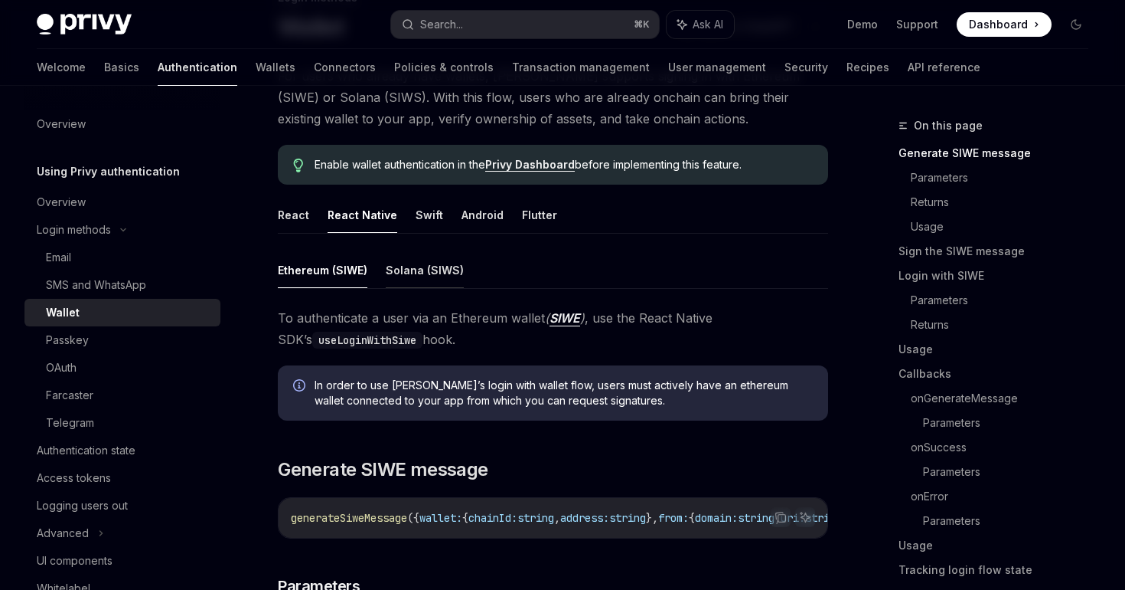
click at [411, 272] on button "Solana (SIWS)" at bounding box center [425, 270] width 78 height 36
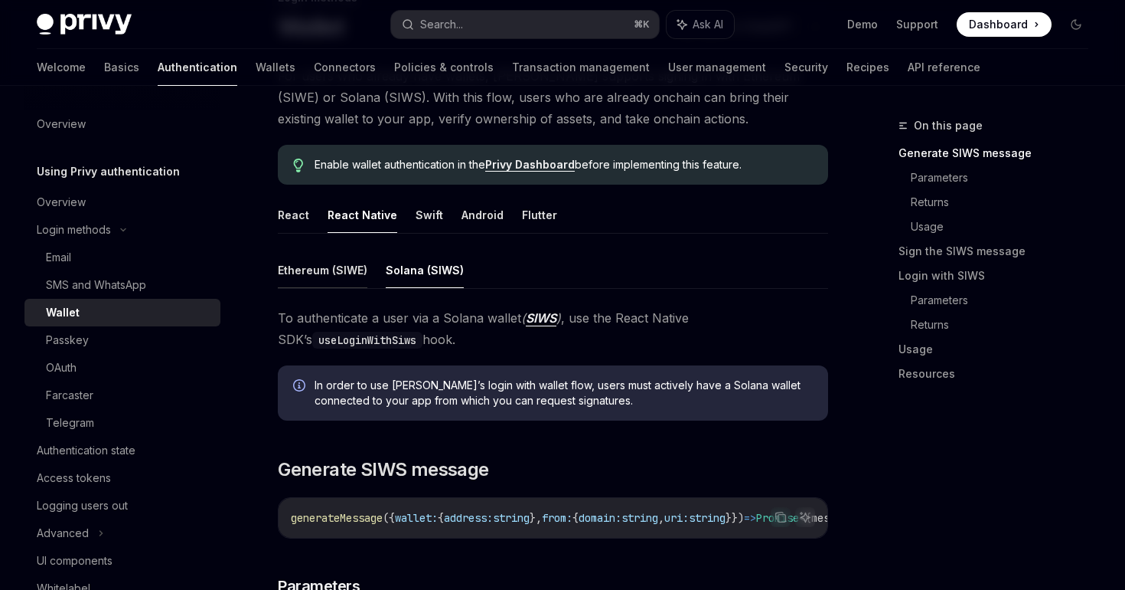
click at [362, 273] on button "Ethereum (SIWE)" at bounding box center [323, 270] width 90 height 36
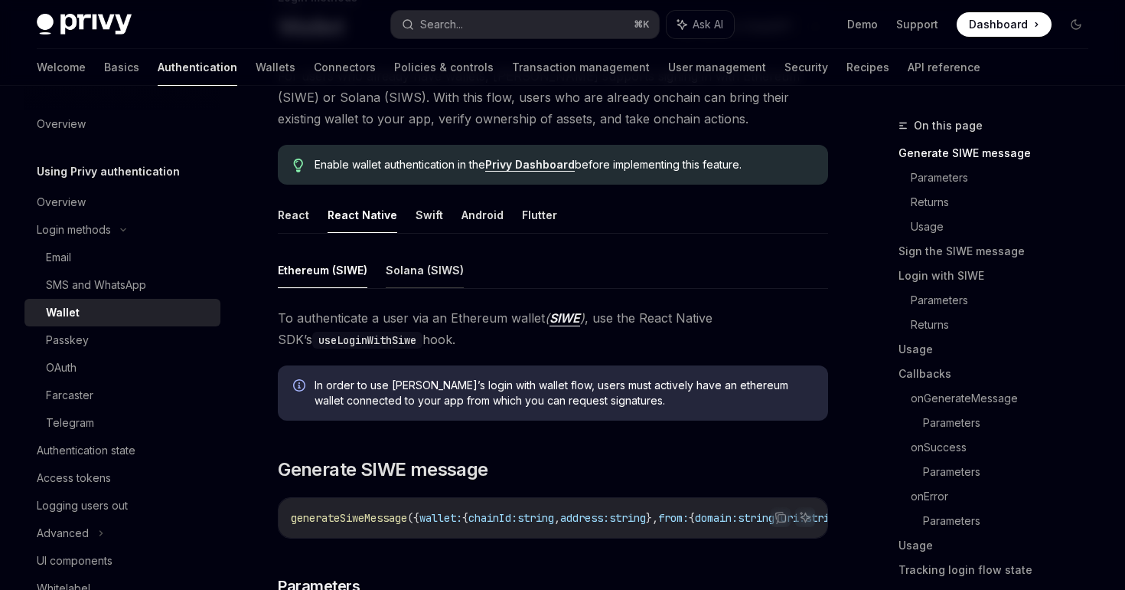
click at [404, 273] on button "Solana (SIWS)" at bounding box center [425, 270] width 78 height 36
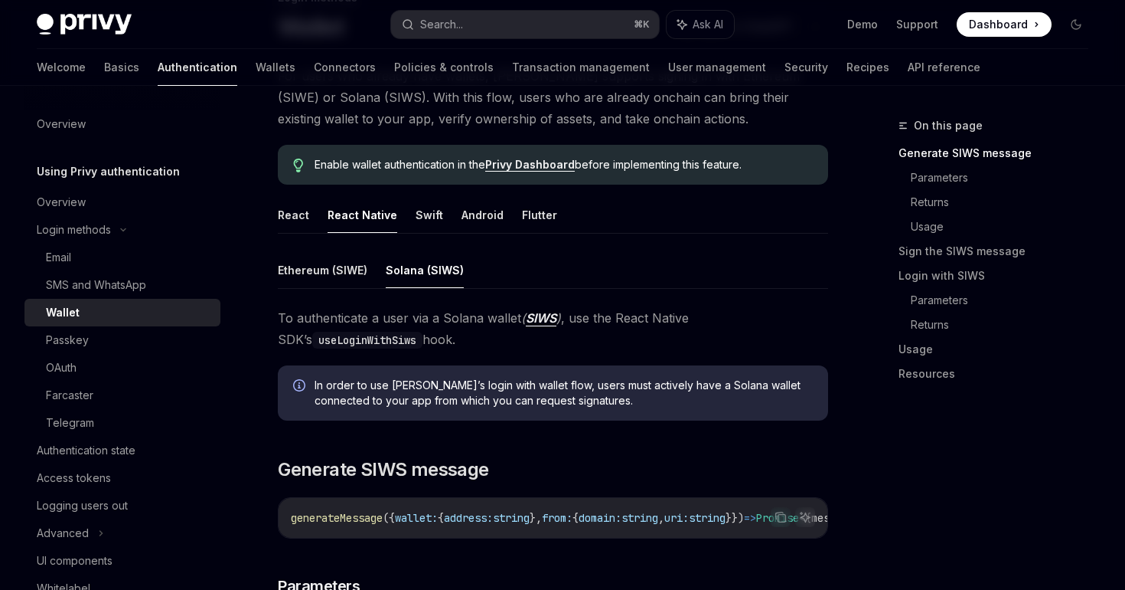
click at [308, 216] on ul "React React Native Swift Android Flutter" at bounding box center [553, 215] width 550 height 37
click at [299, 216] on button "React" at bounding box center [293, 215] width 31 height 36
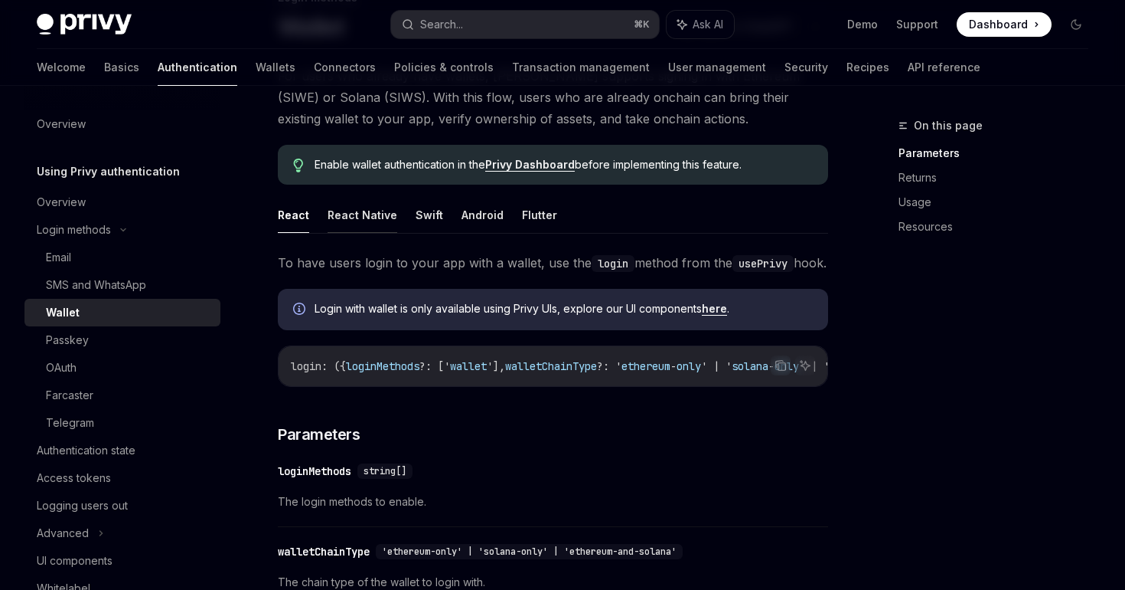
click at [365, 224] on button "React Native" at bounding box center [363, 215] width 70 height 36
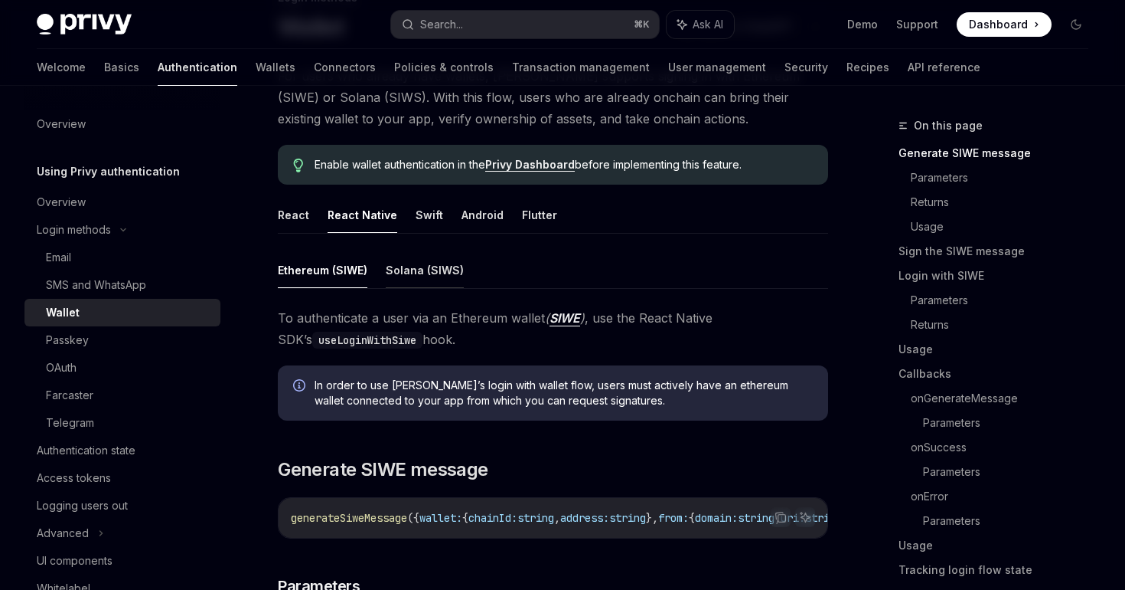
click at [395, 275] on button "Solana (SIWS)" at bounding box center [425, 270] width 78 height 36
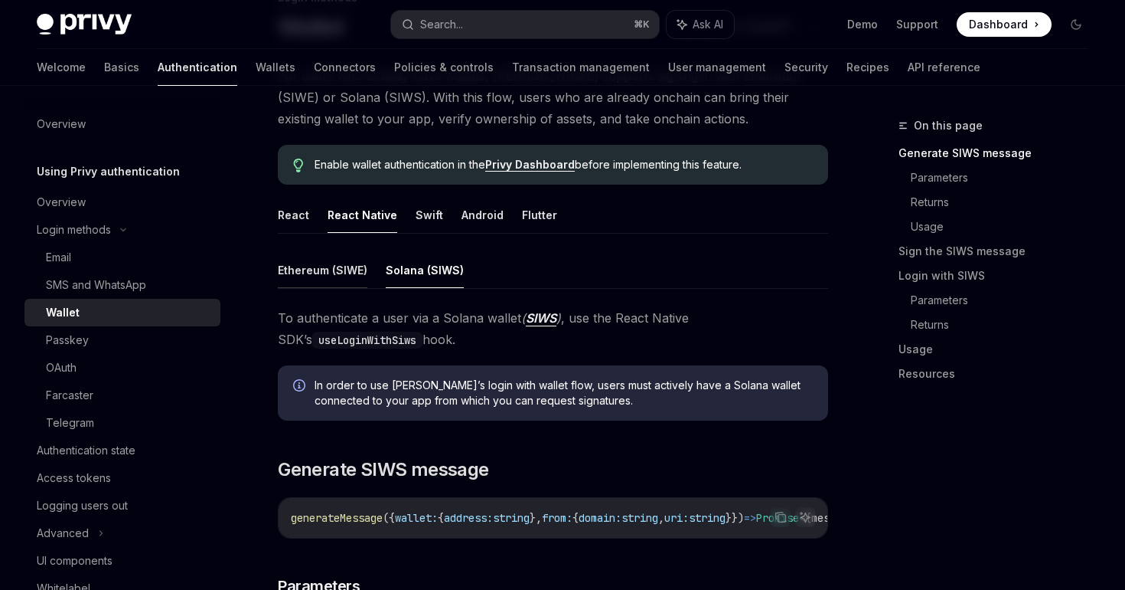
click at [354, 272] on button "Ethereum (SIWE)" at bounding box center [323, 270] width 90 height 36
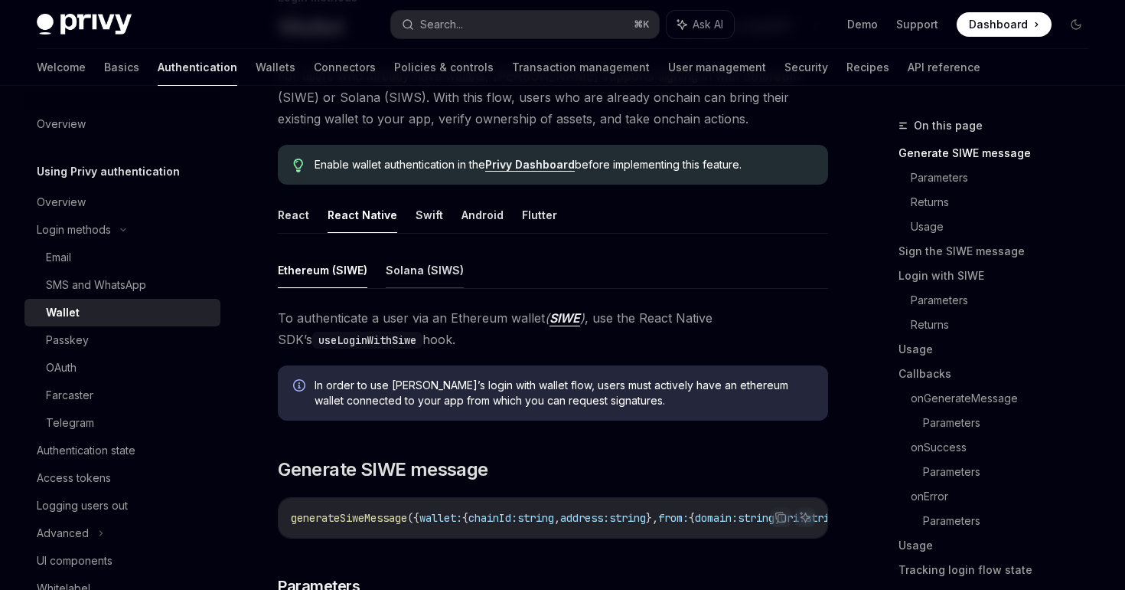
click at [397, 272] on button "Solana (SIWS)" at bounding box center [425, 270] width 78 height 36
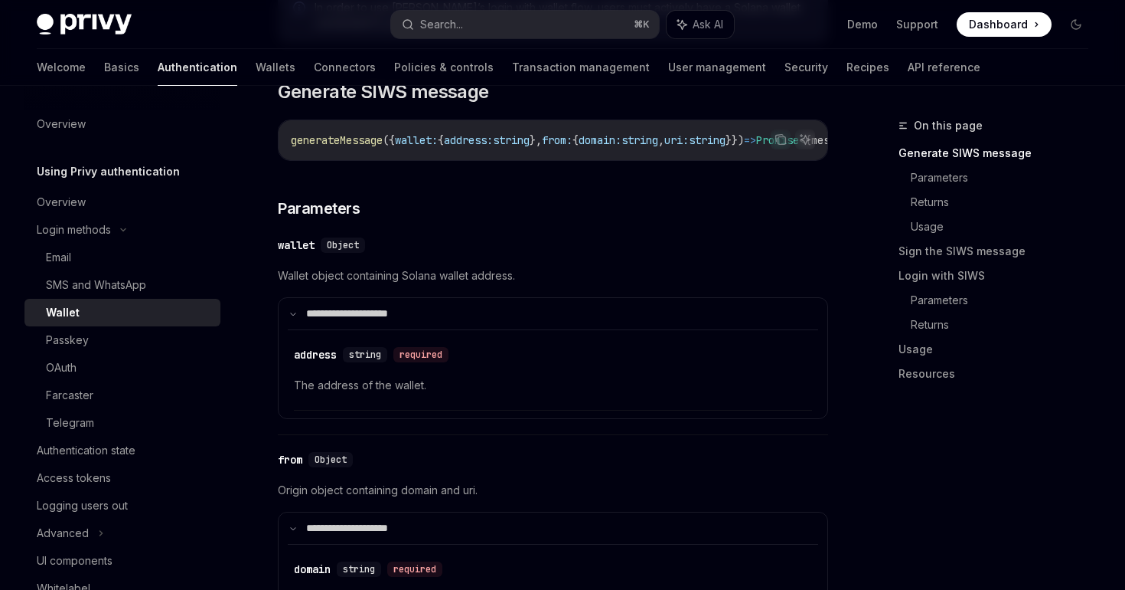
scroll to position [498, 0]
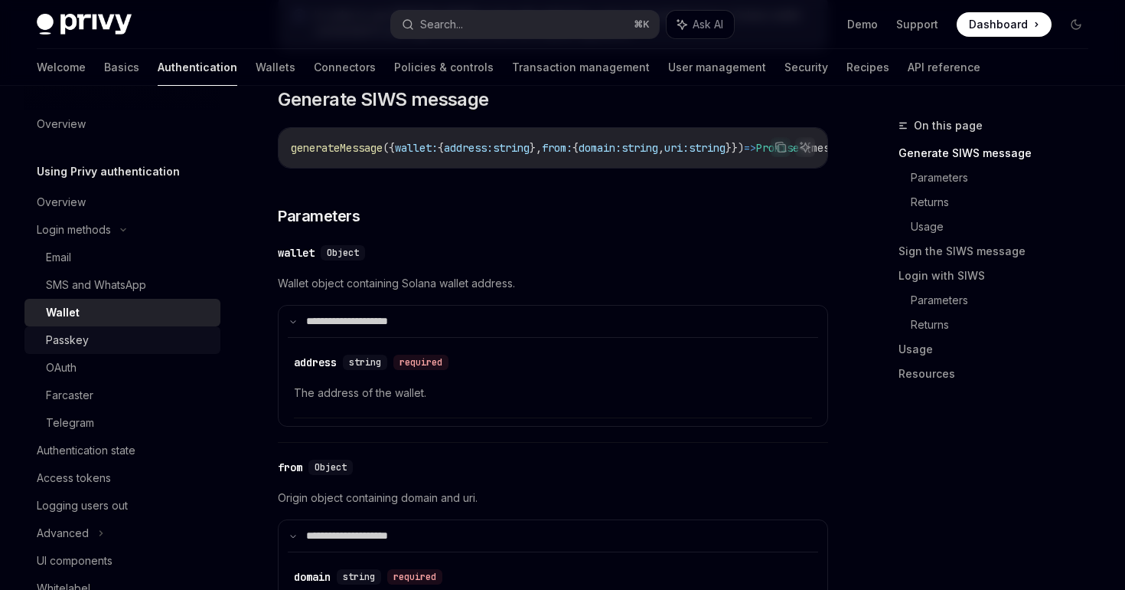
click at [129, 338] on div "Passkey" at bounding box center [128, 340] width 165 height 18
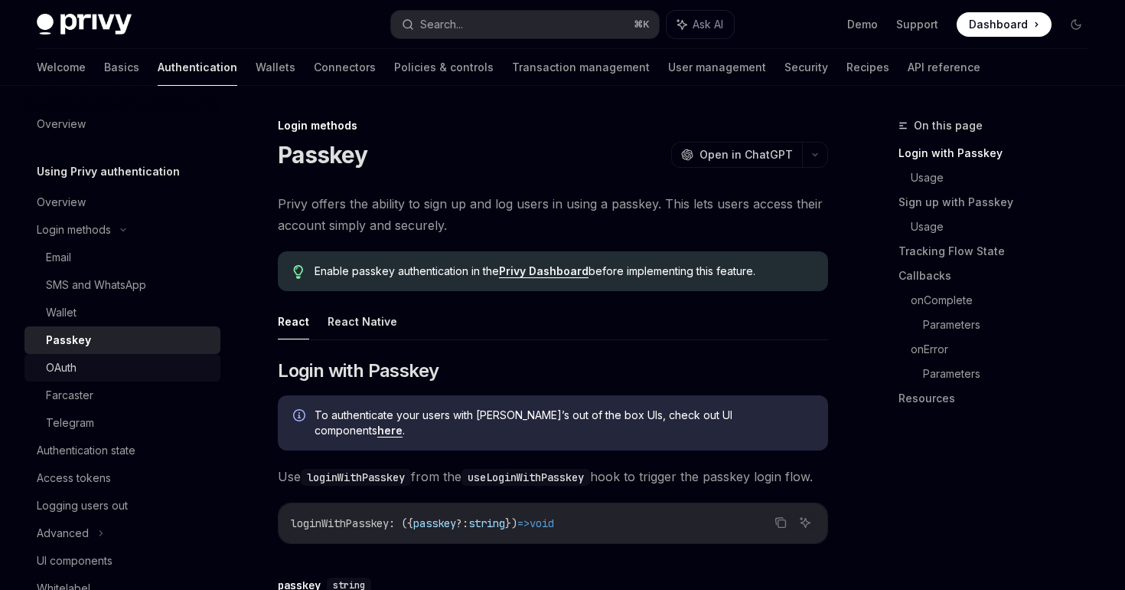
click at [126, 368] on div "OAuth" at bounding box center [128, 367] width 165 height 18
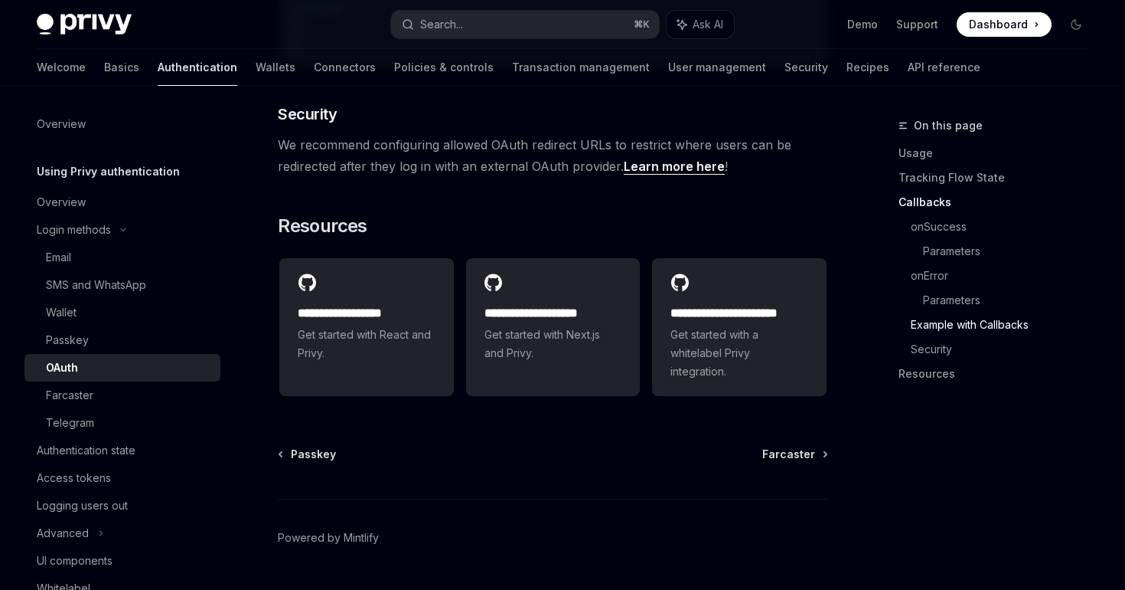
scroll to position [3305, 0]
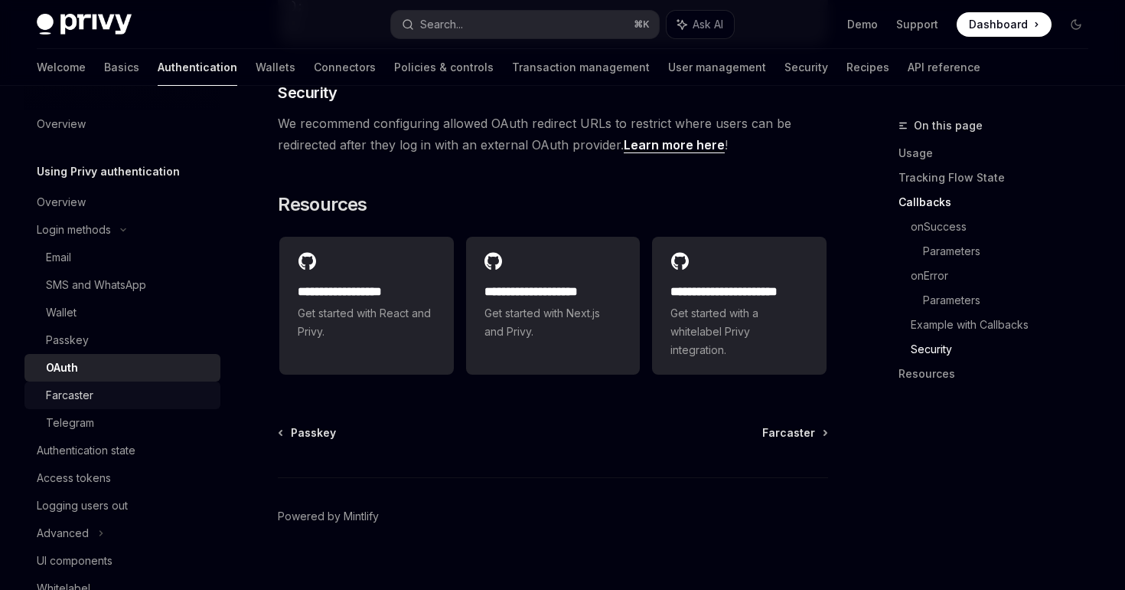
click at [83, 403] on div "Farcaster" at bounding box center [69, 395] width 47 height 18
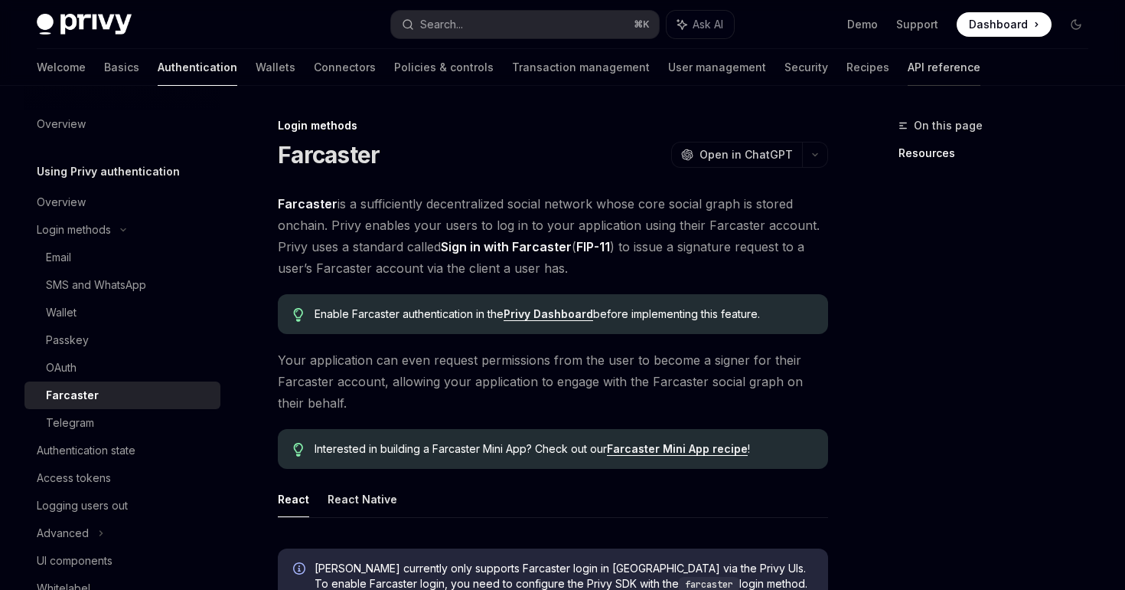
click at [908, 67] on link "API reference" at bounding box center [944, 67] width 73 height 37
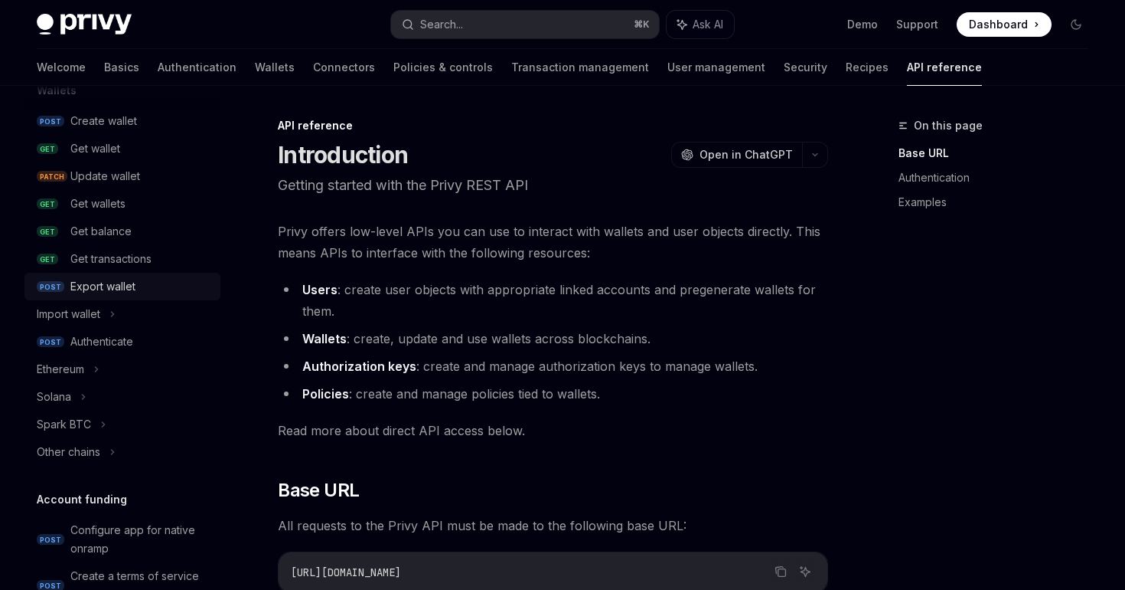
scroll to position [169, 0]
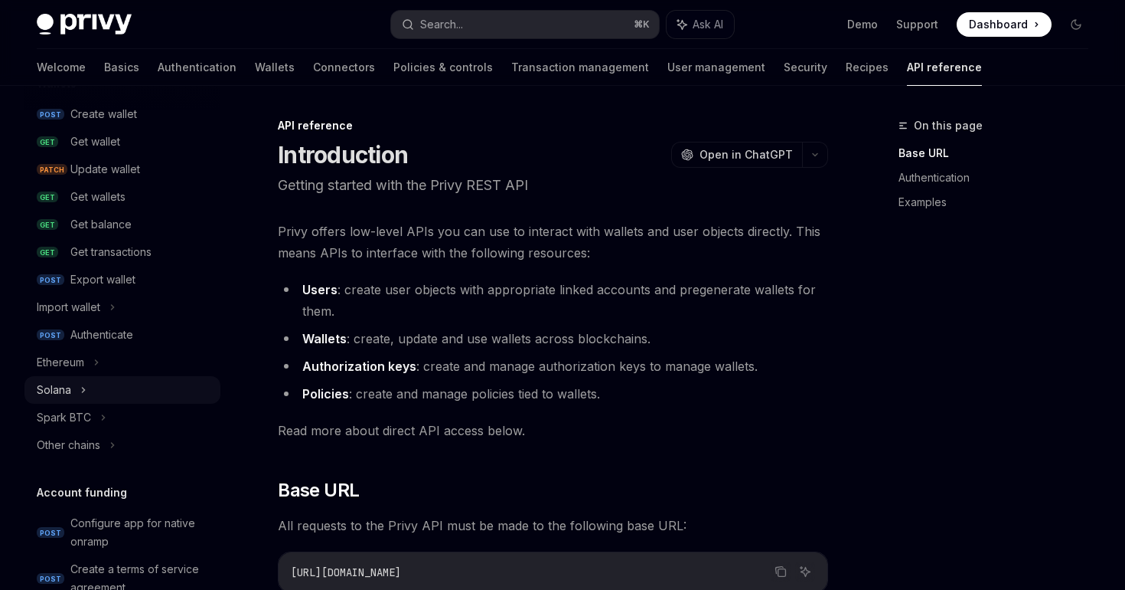
click at [90, 395] on div "Solana" at bounding box center [123, 390] width 196 height 28
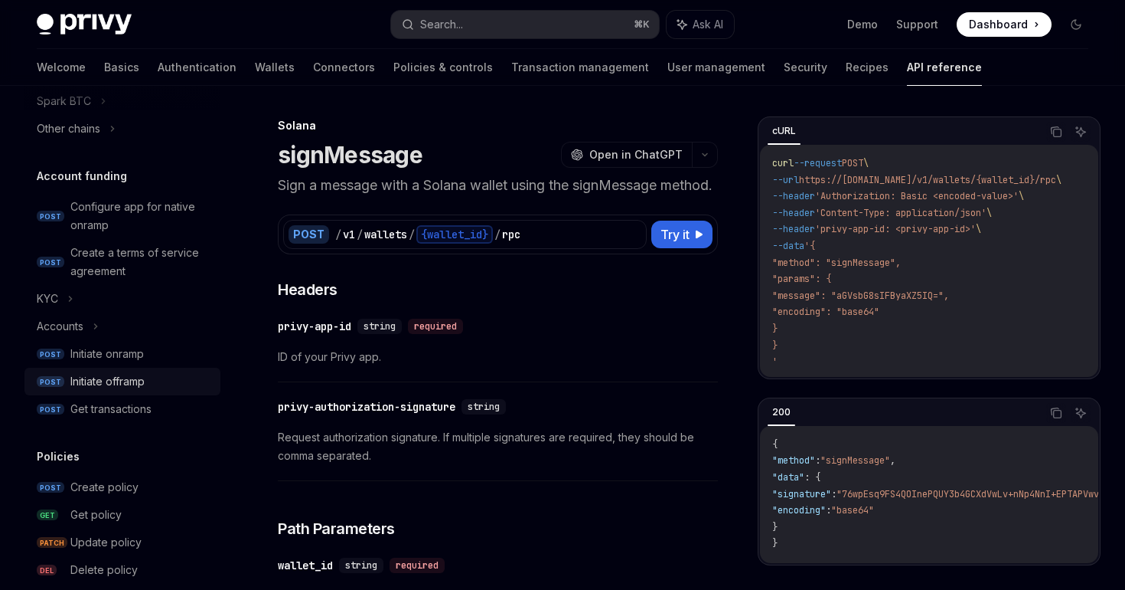
scroll to position [586, 0]
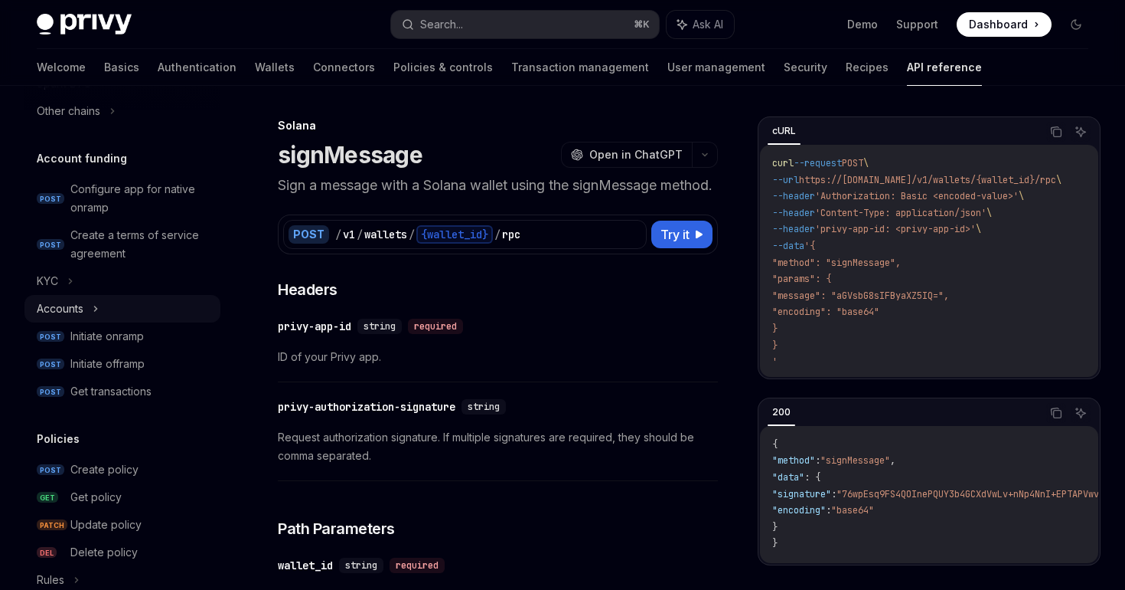
click at [101, 305] on div "Accounts" at bounding box center [123, 309] width 196 height 28
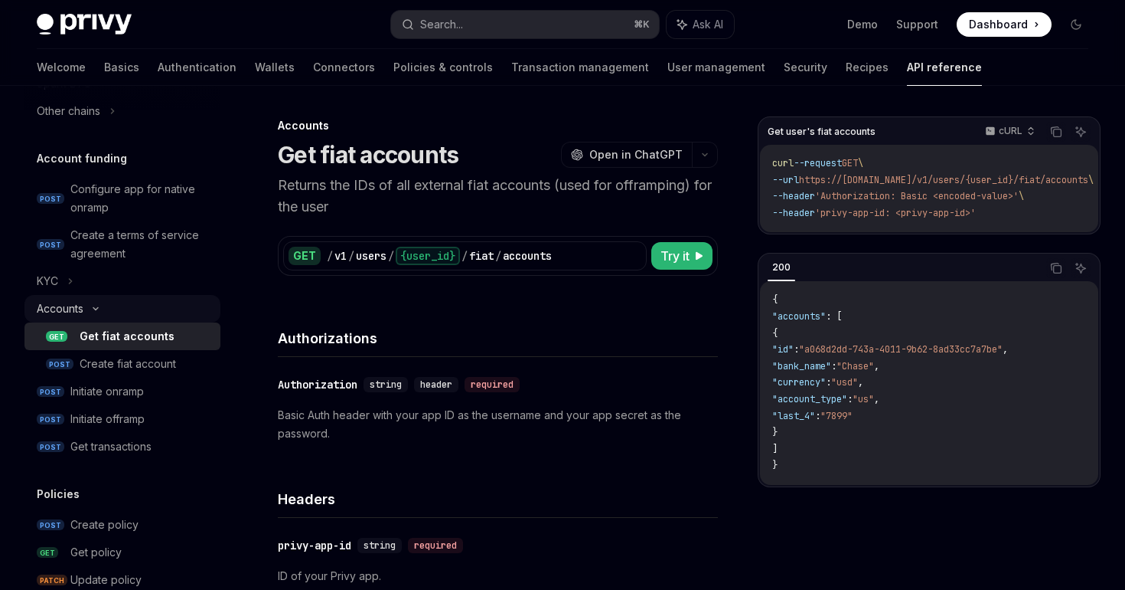
click at [100, 305] on icon at bounding box center [96, 308] width 18 height 6
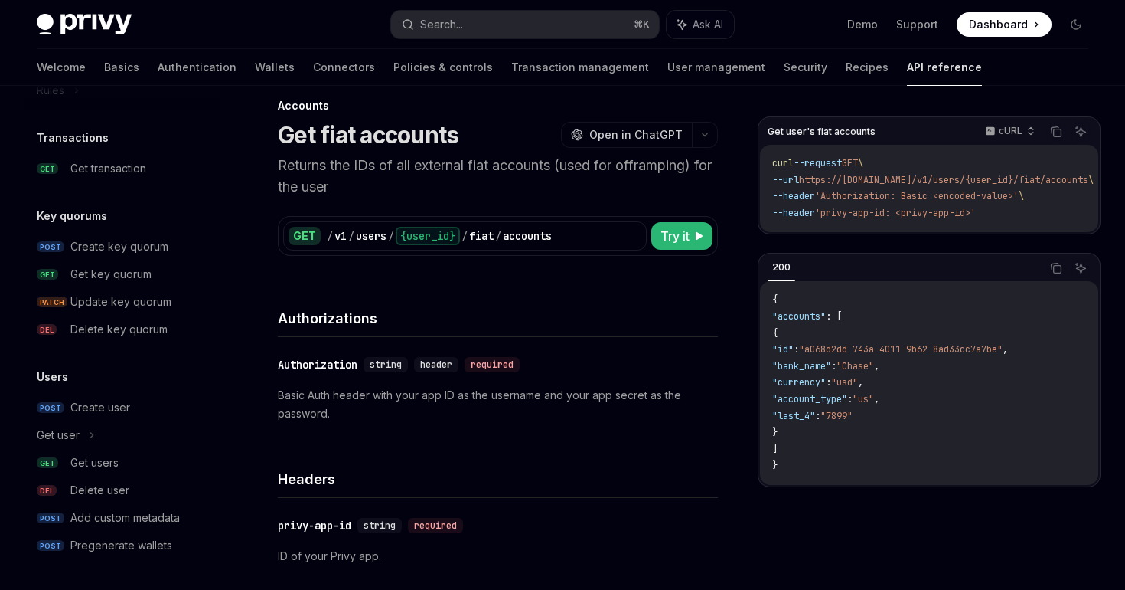
scroll to position [22, 0]
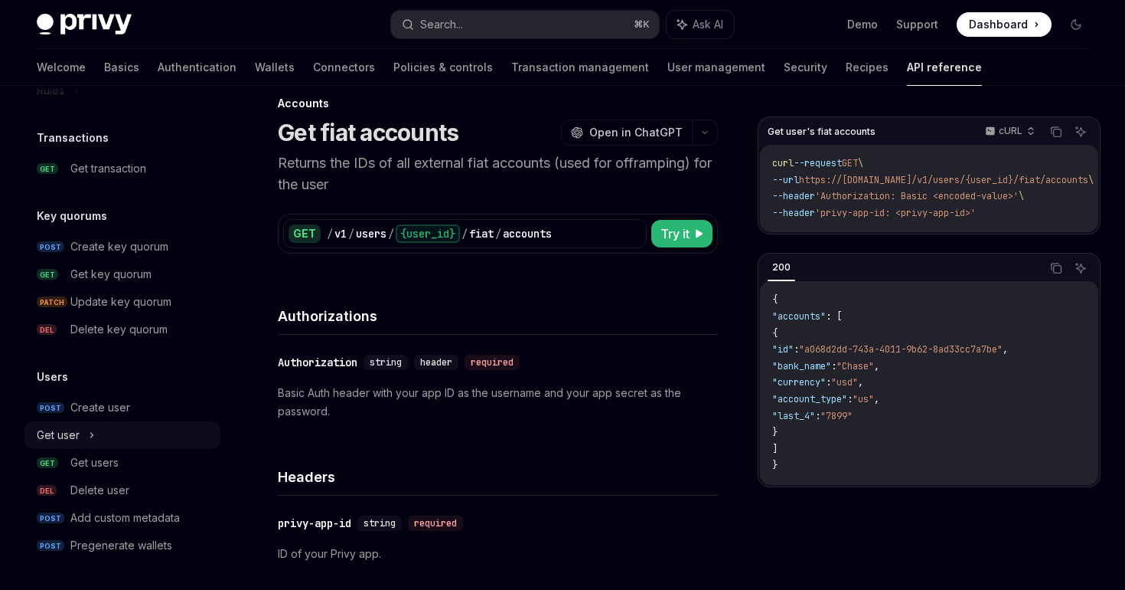
click at [85, 430] on div "Get user" at bounding box center [123, 435] width 196 height 28
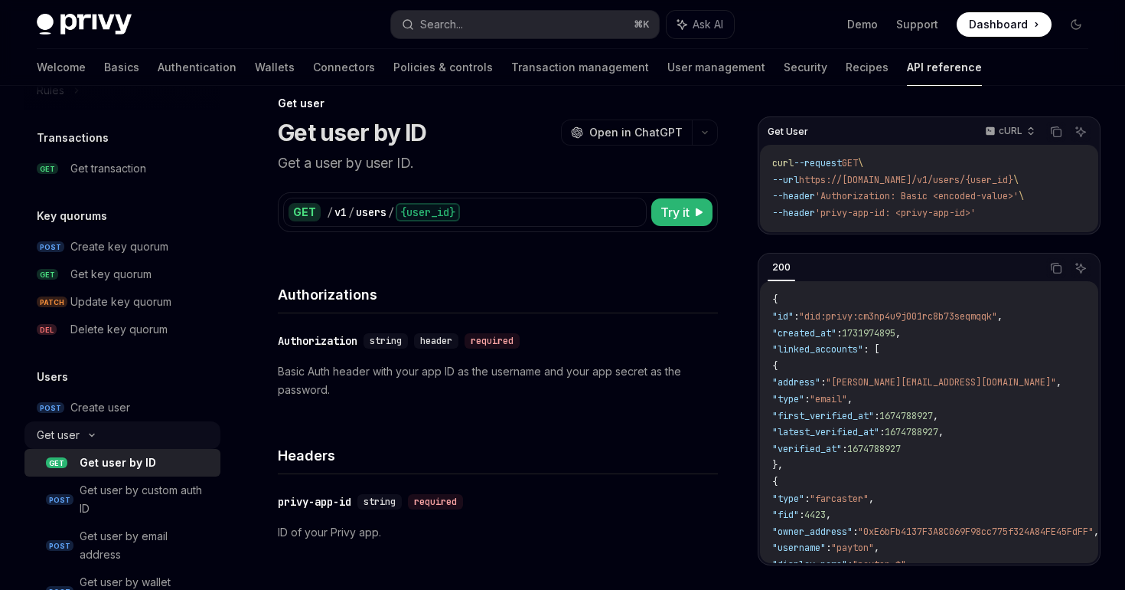
click at [85, 432] on icon at bounding box center [92, 435] width 18 height 6
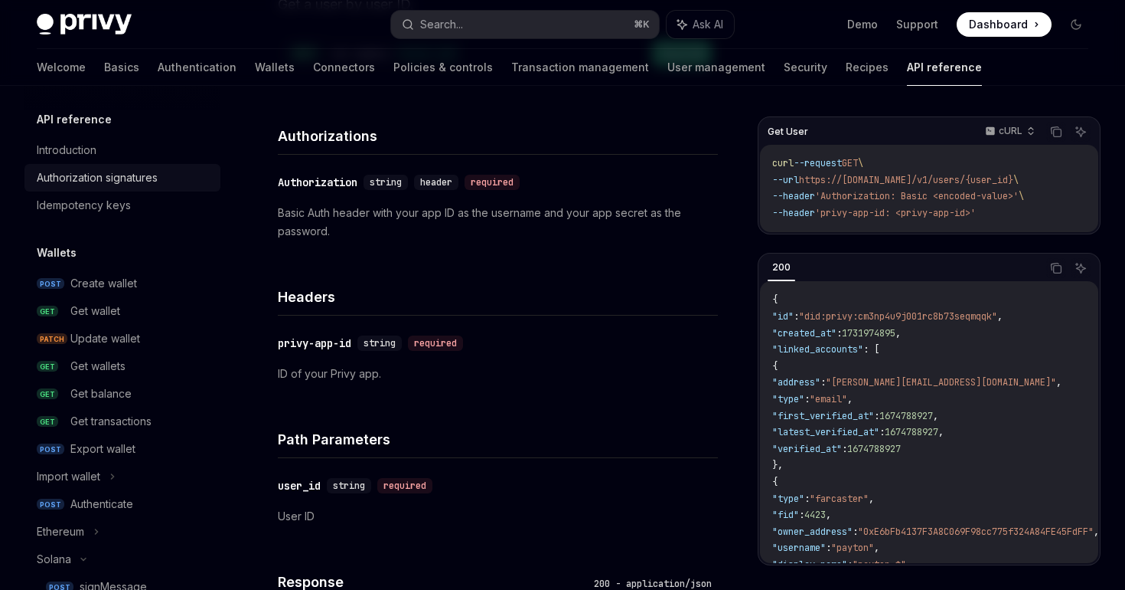
click at [105, 178] on div "Authorization signatures" at bounding box center [97, 177] width 121 height 18
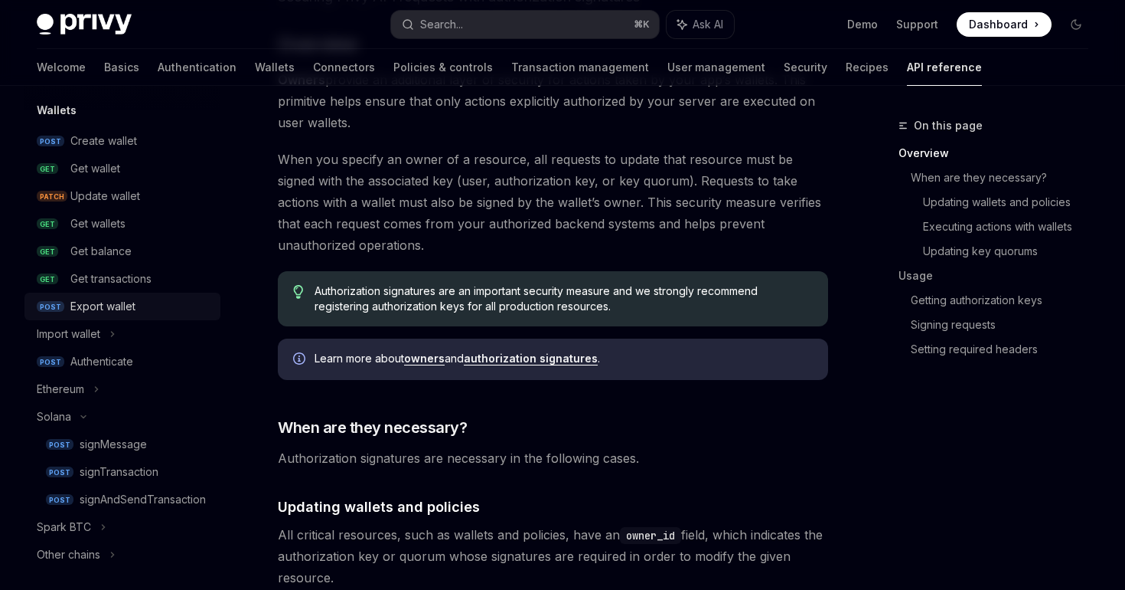
scroll to position [158, 0]
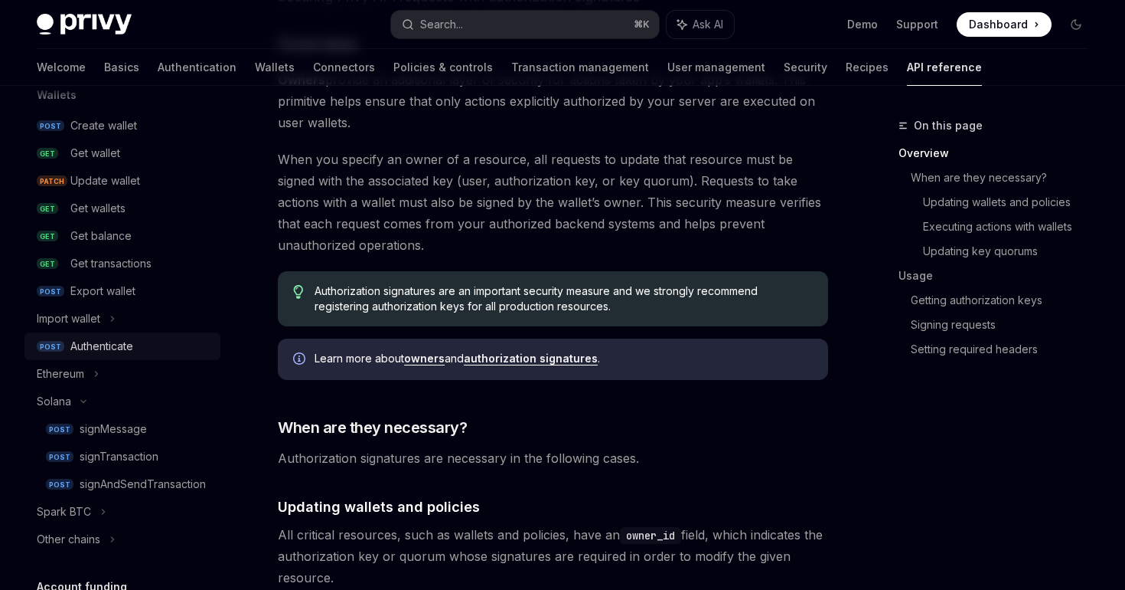
click at [109, 340] on div "Authenticate" at bounding box center [101, 346] width 63 height 18
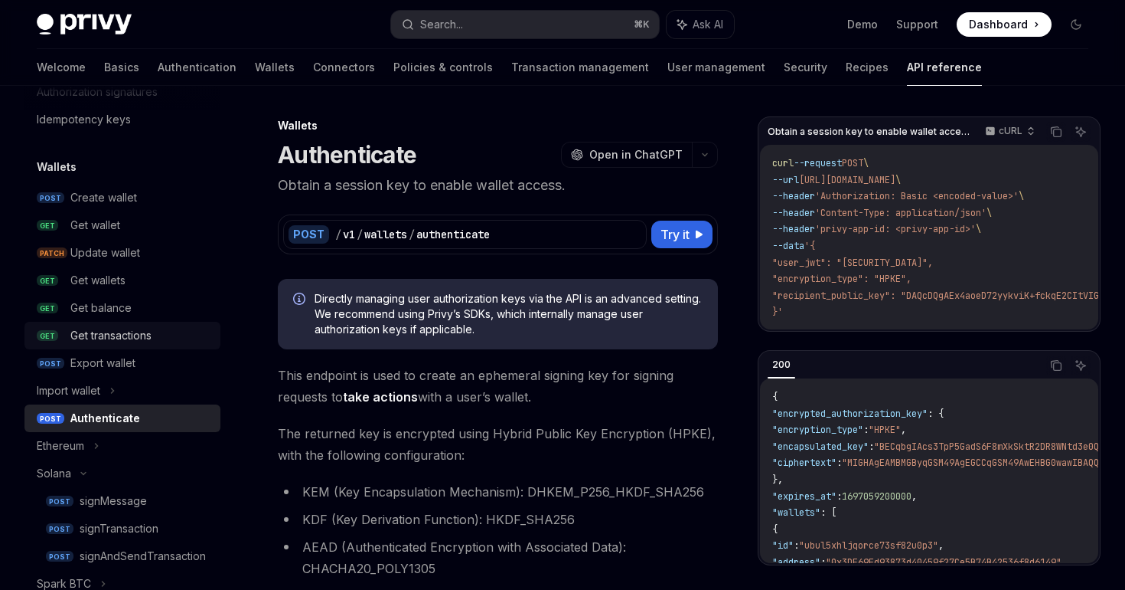
scroll to position [87, 0]
click at [156, 192] on div "Create wallet" at bounding box center [140, 197] width 141 height 18
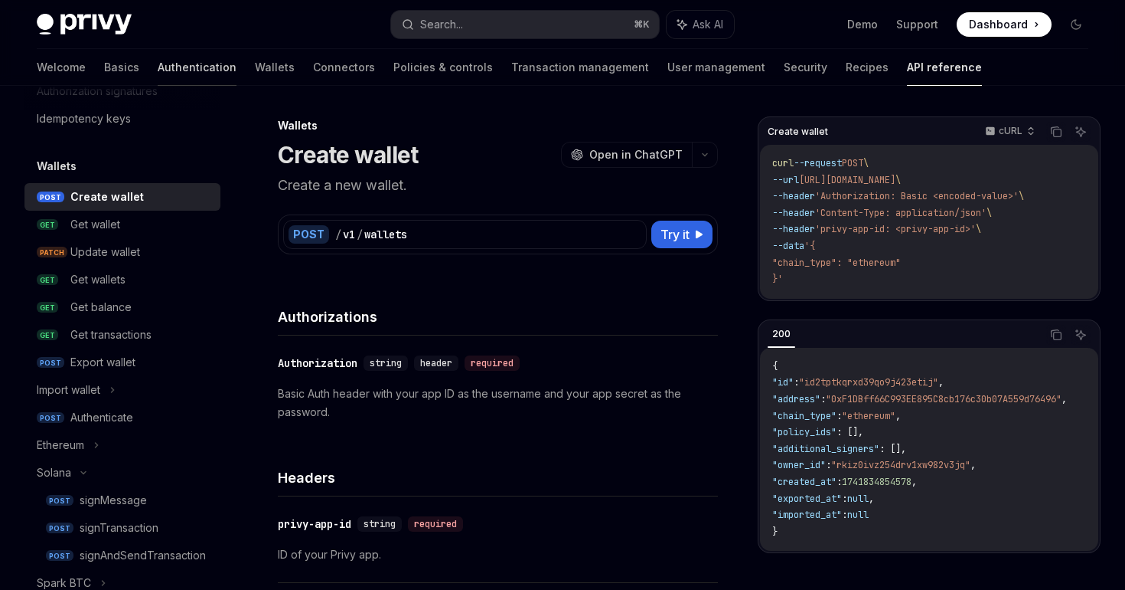
click at [158, 70] on link "Authentication" at bounding box center [197, 67] width 79 height 37
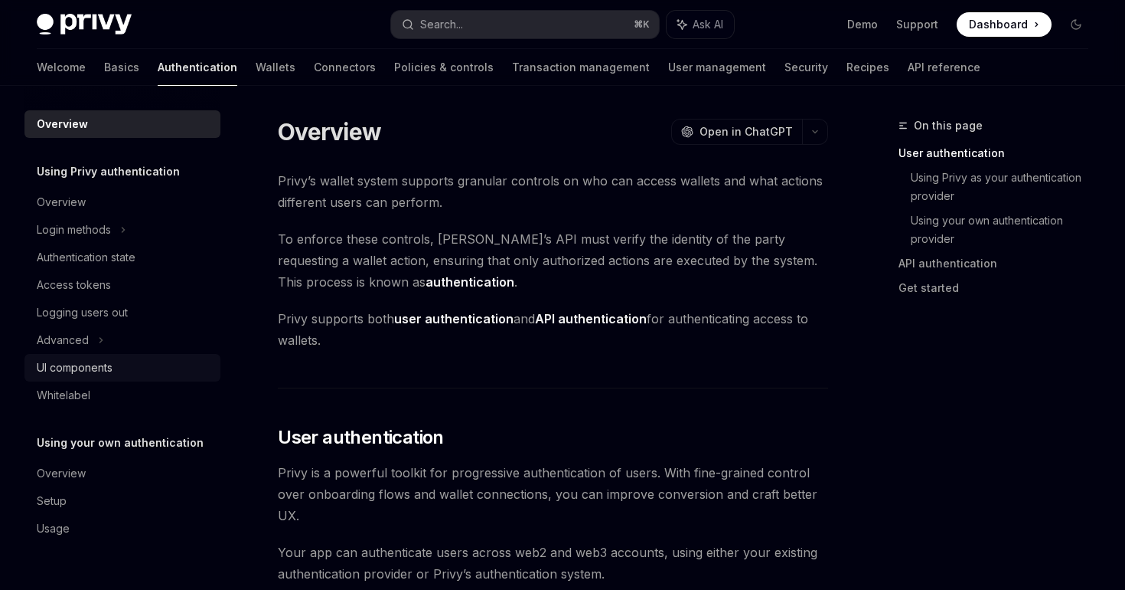
click at [100, 364] on div "UI components" at bounding box center [75, 367] width 76 height 18
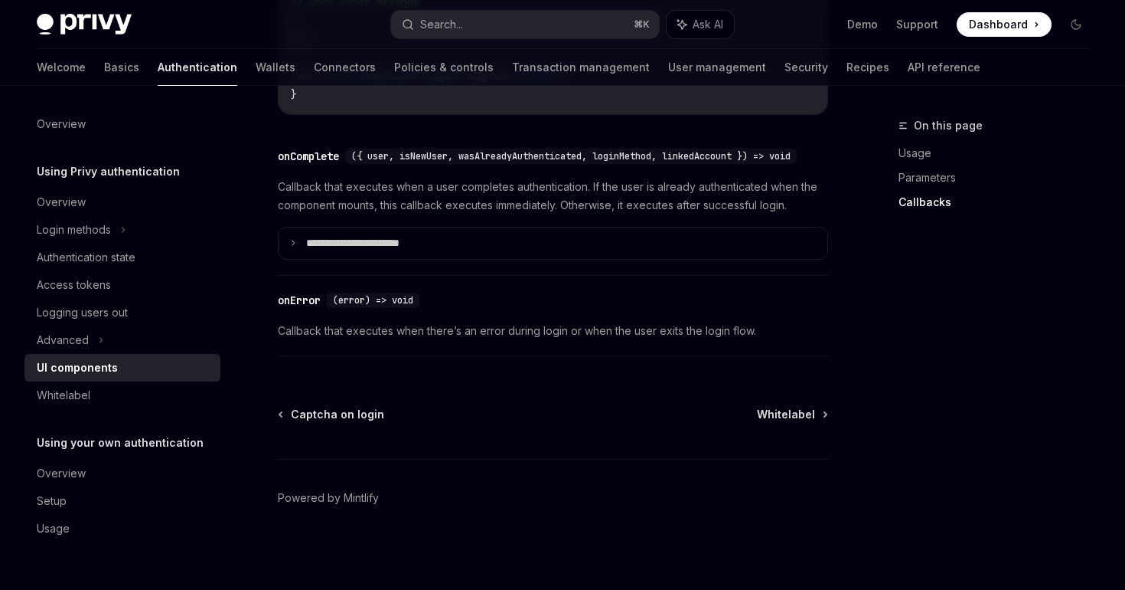
scroll to position [2354, 0]
click at [147, 400] on div "Whitelabel" at bounding box center [124, 395] width 175 height 18
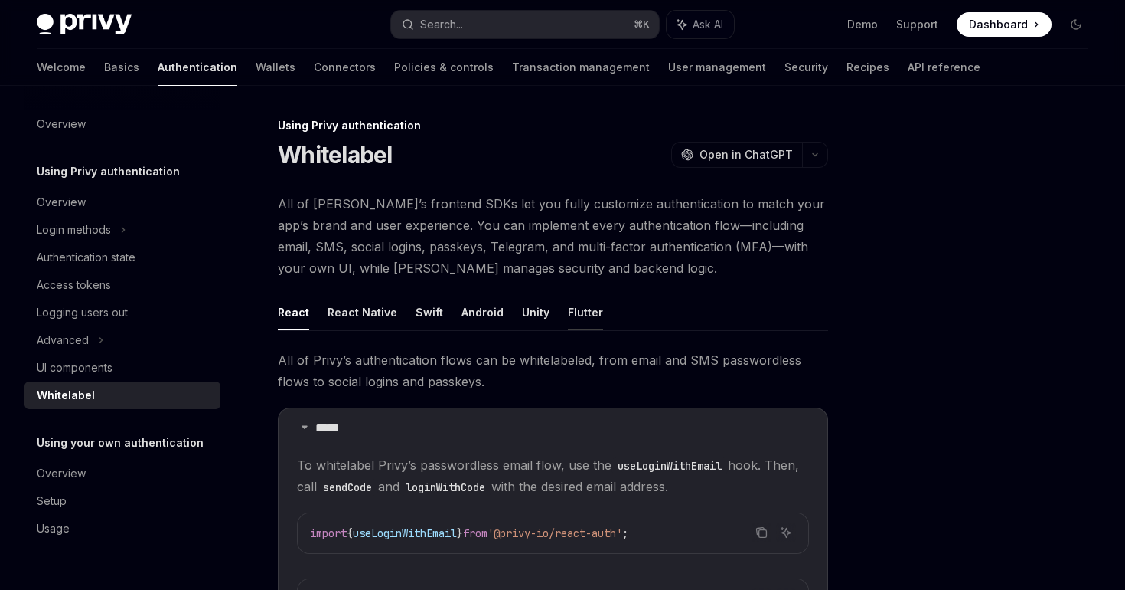
click at [573, 309] on button "Flutter" at bounding box center [585, 312] width 35 height 36
type textarea "*"
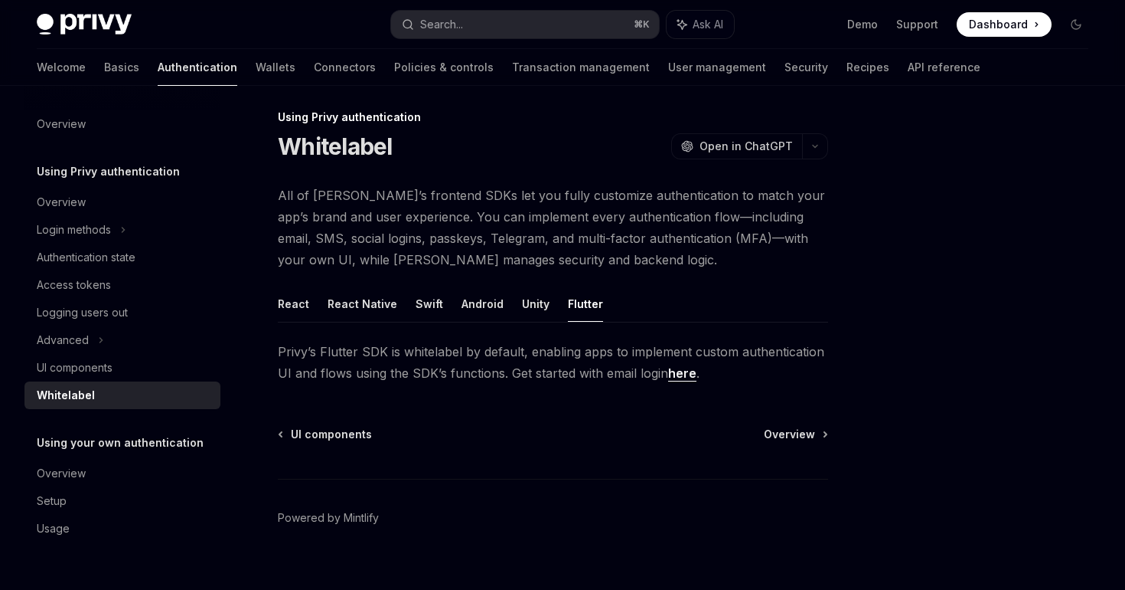
scroll to position [30, 0]
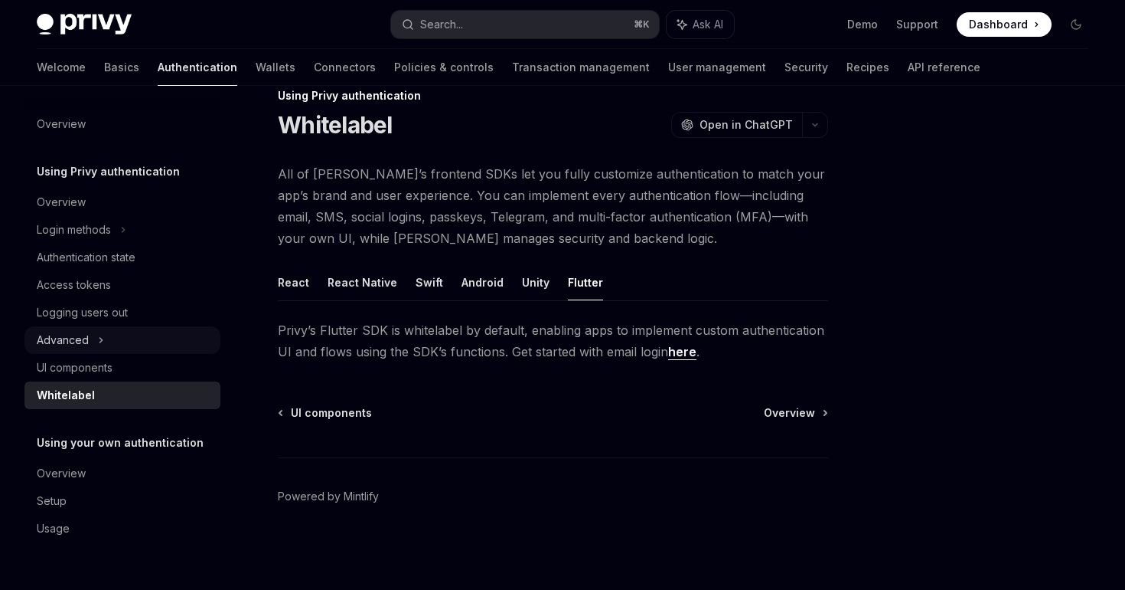
click at [68, 346] on div "Advanced" at bounding box center [63, 340] width 52 height 18
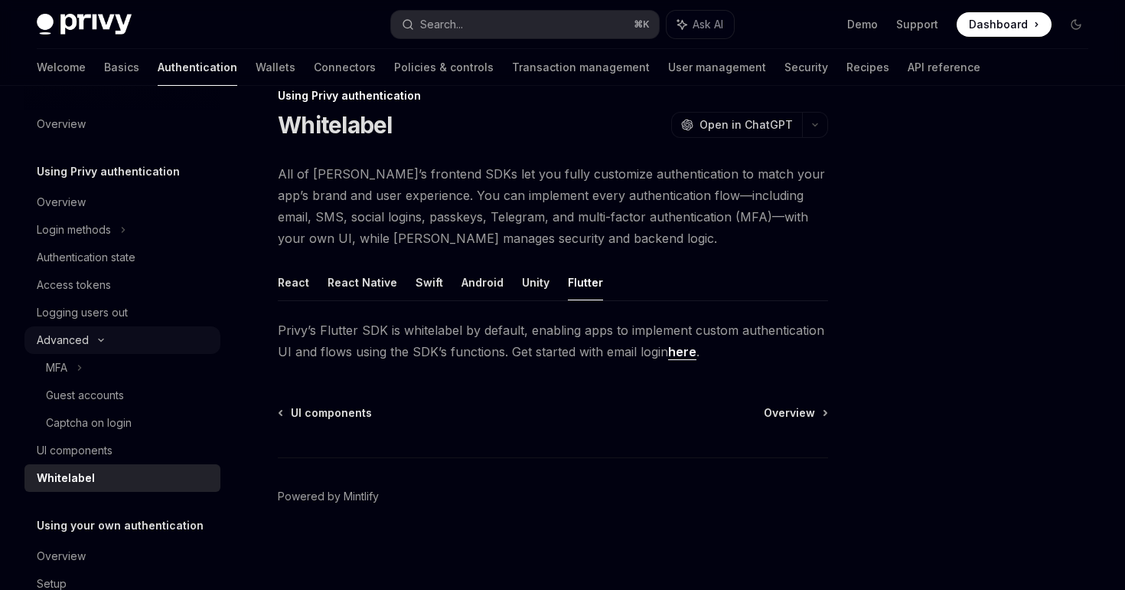
click at [68, 346] on div "Advanced" at bounding box center [63, 340] width 52 height 18
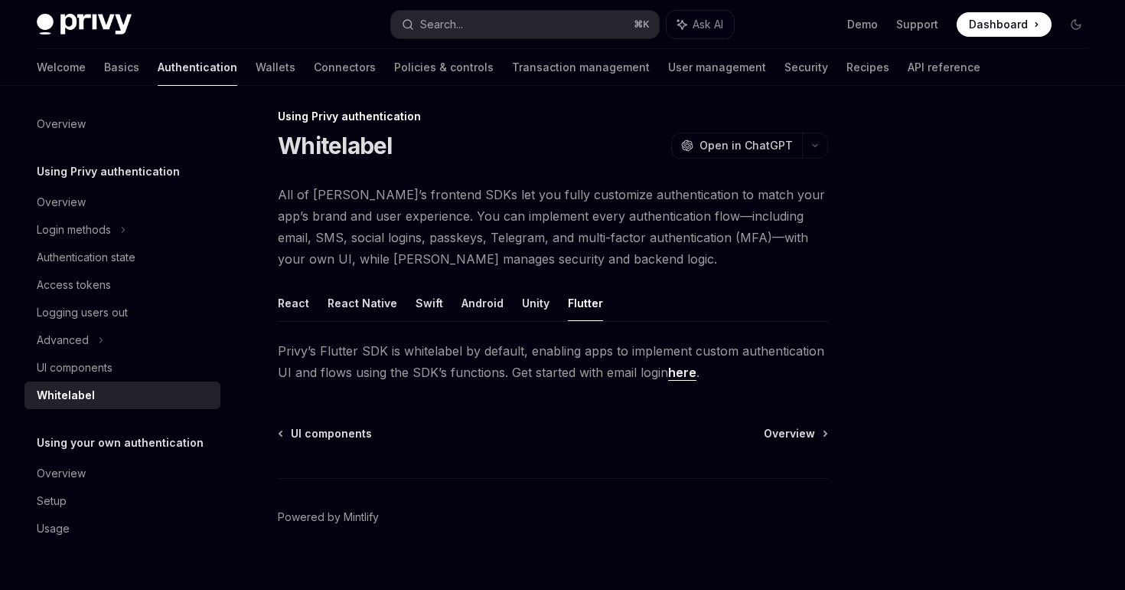
scroll to position [0, 0]
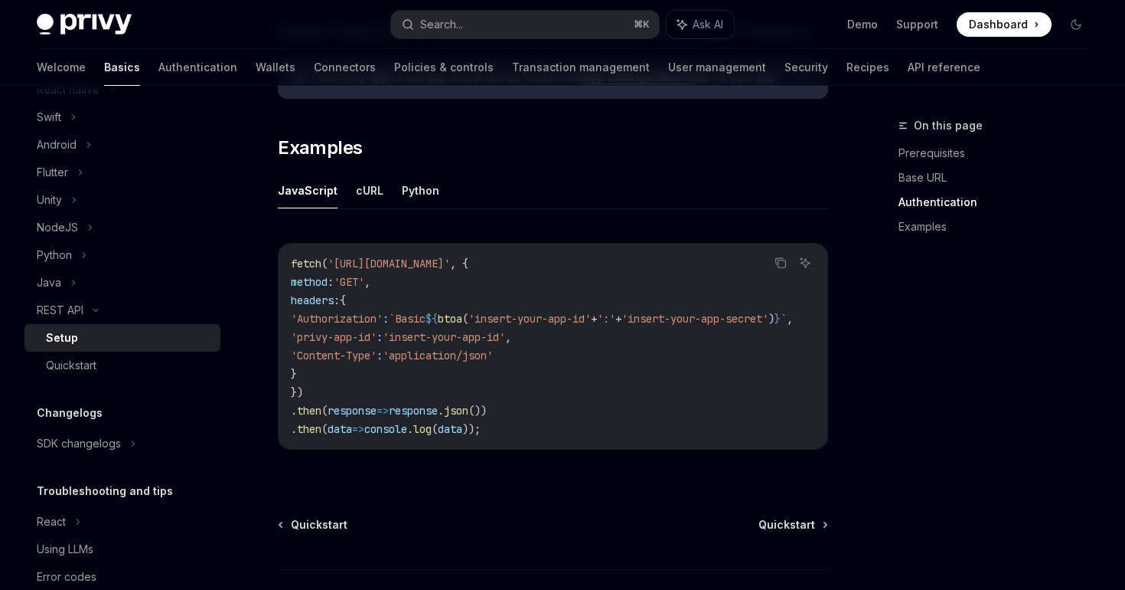
scroll to position [758, 0]
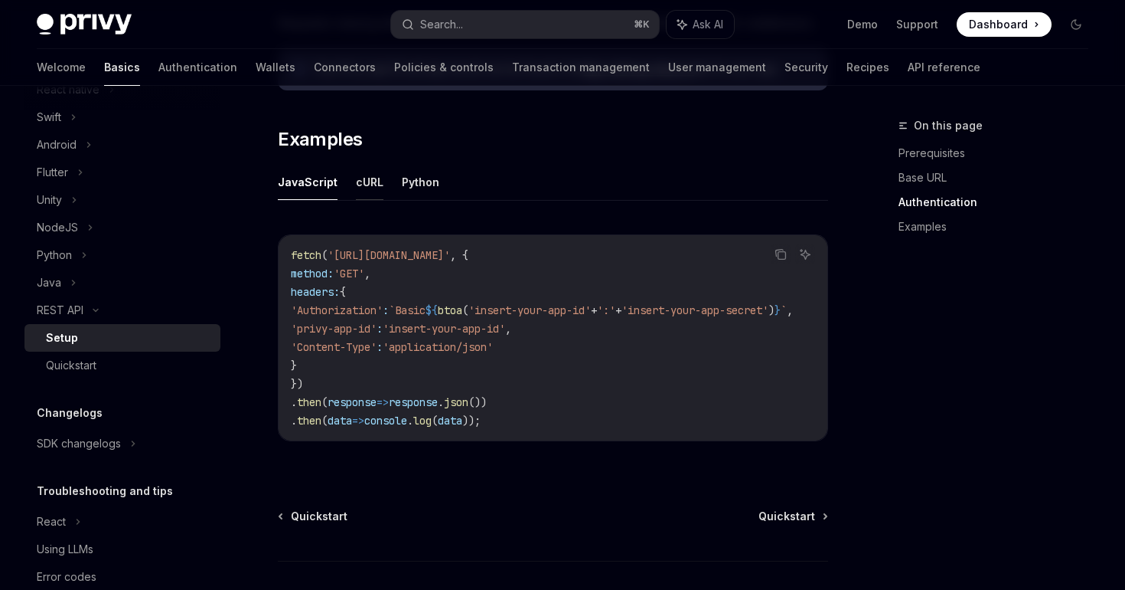
click at [372, 177] on button "cURL" at bounding box center [370, 182] width 28 height 36
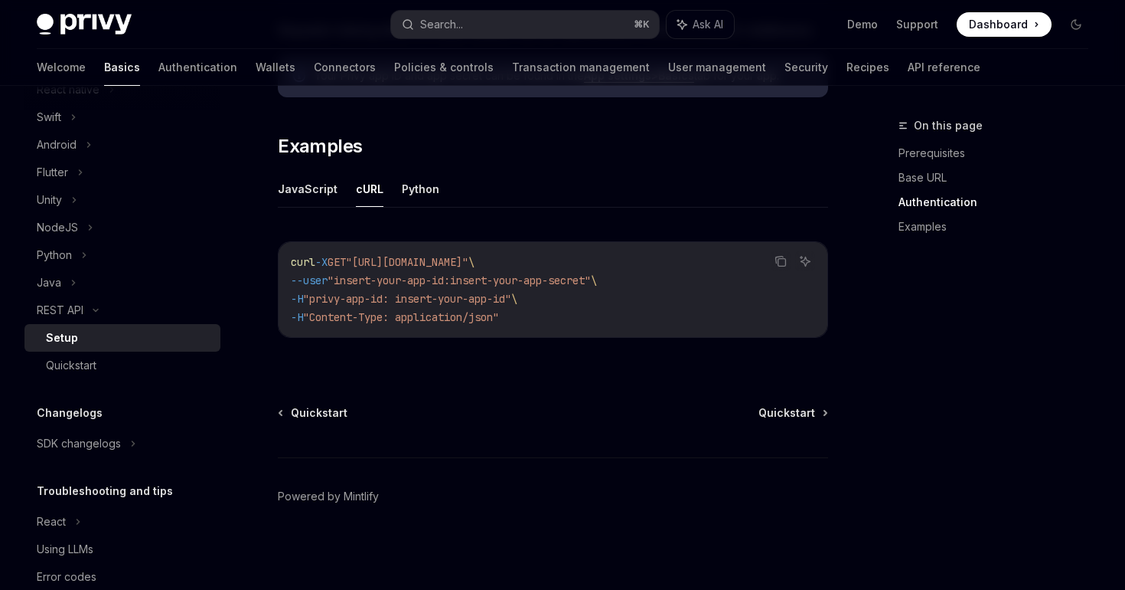
scroll to position [751, 0]
click at [127, 364] on div "Quickstart" at bounding box center [128, 365] width 165 height 18
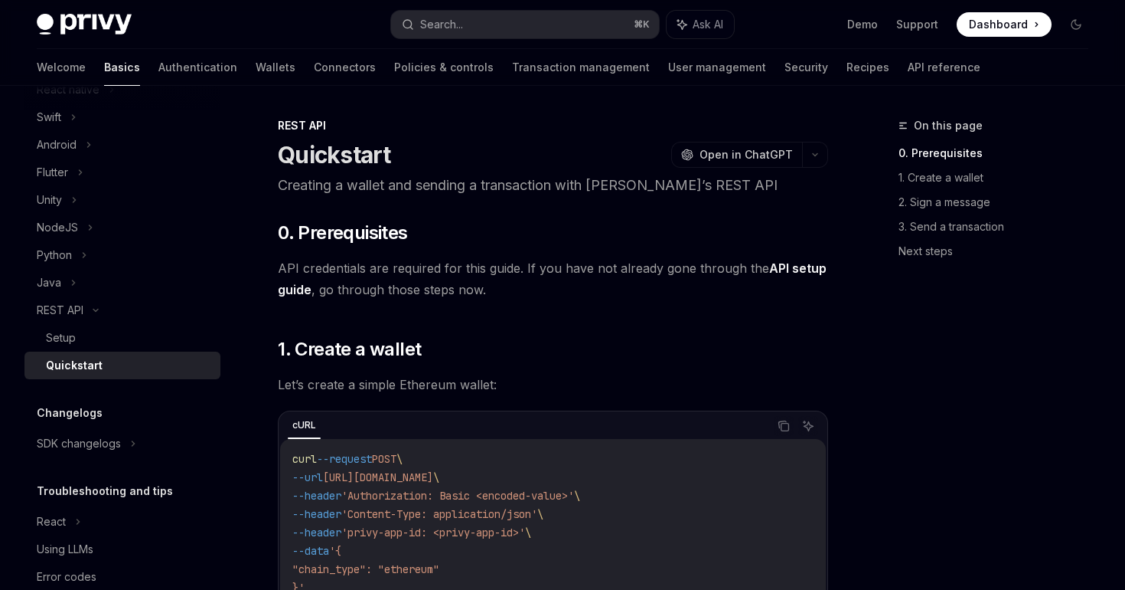
click at [809, 64] on div "Welcome Basics Authentication Wallets Connectors Policies & controls Transactio…" at bounding box center [509, 67] width 944 height 37
click at [908, 64] on link "API reference" at bounding box center [944, 67] width 73 height 37
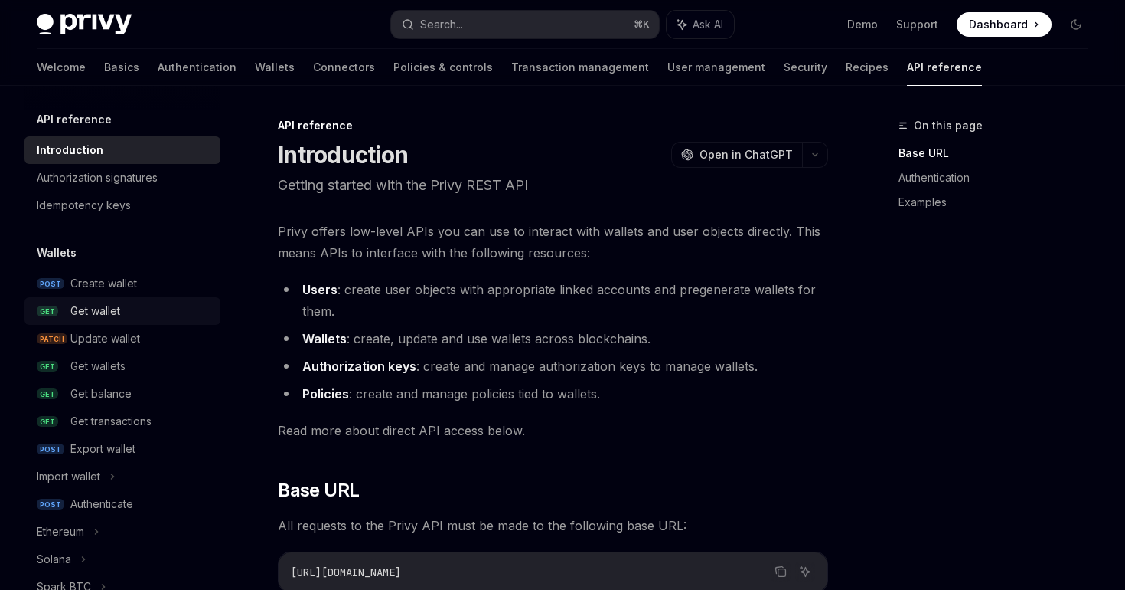
click at [123, 316] on div "Get wallet" at bounding box center [140, 311] width 141 height 18
type textarea "*"
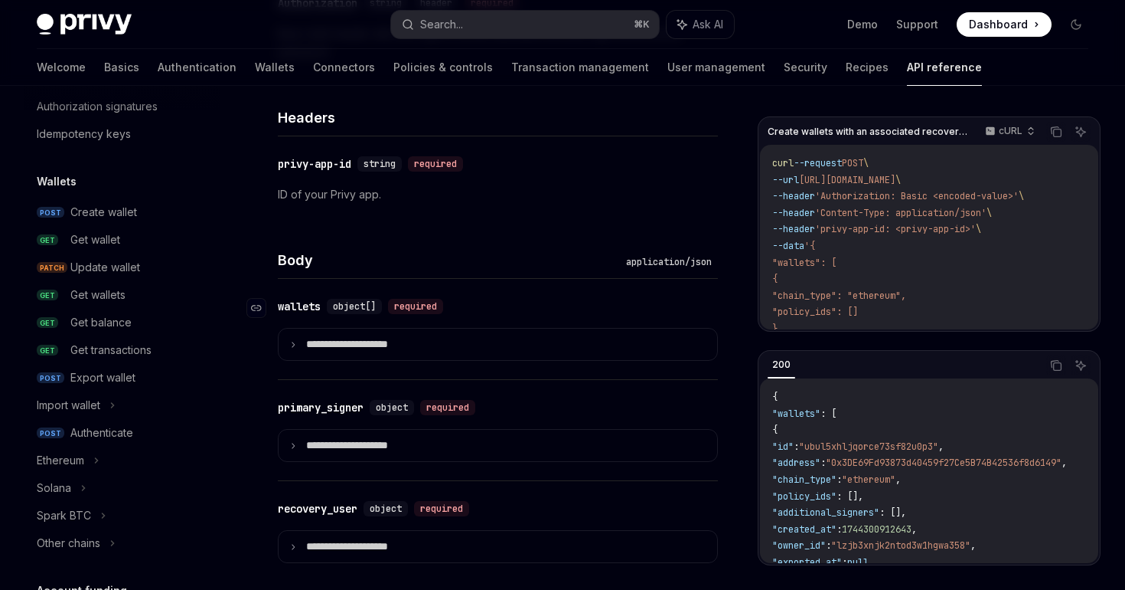
scroll to position [524, 0]
click at [296, 345] on icon at bounding box center [293, 344] width 8 height 8
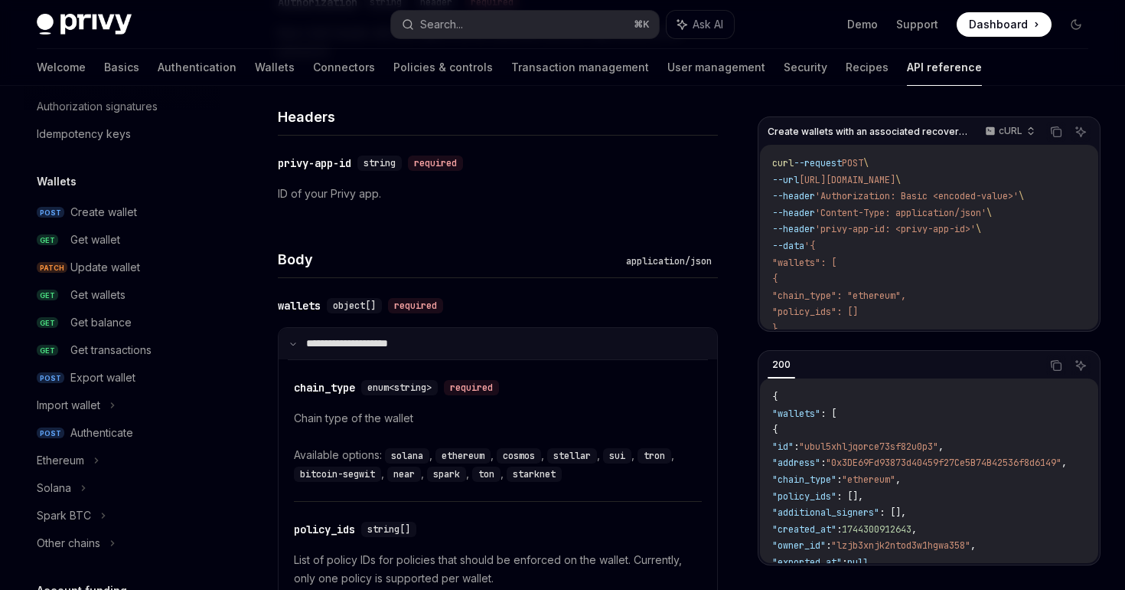
click at [296, 345] on icon at bounding box center [293, 344] width 8 height 8
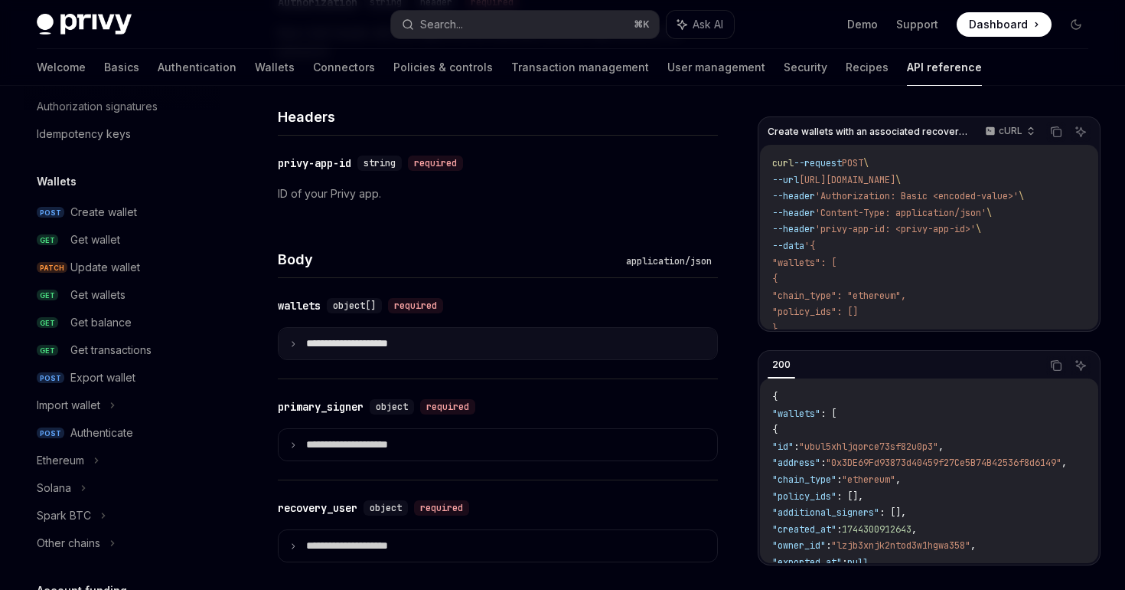
click at [295, 340] on icon at bounding box center [293, 344] width 8 height 8
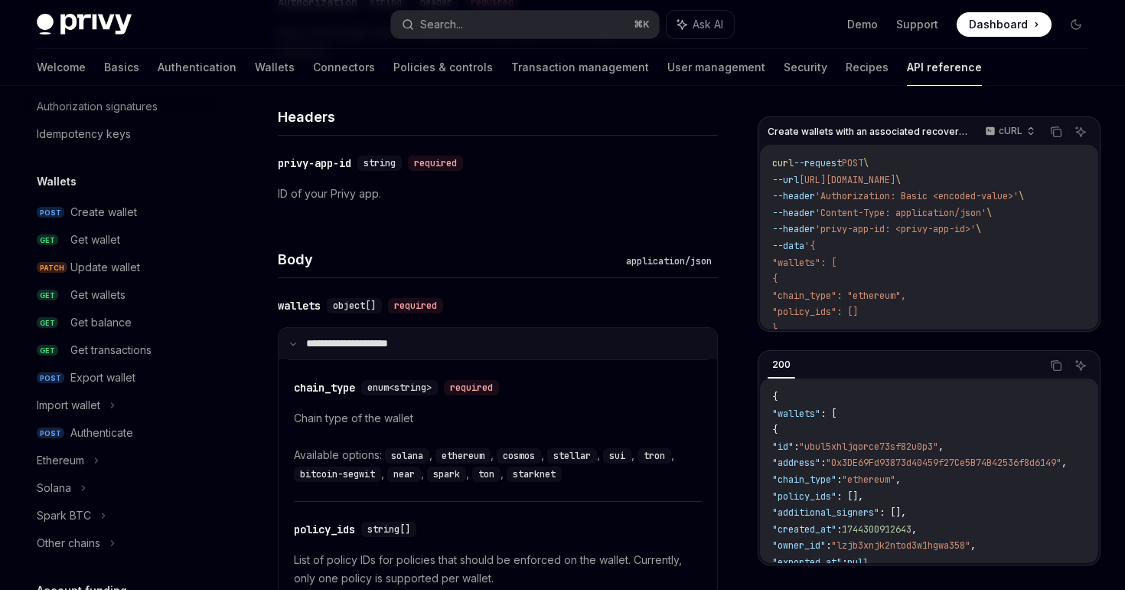
click at [295, 340] on icon at bounding box center [293, 344] width 8 height 8
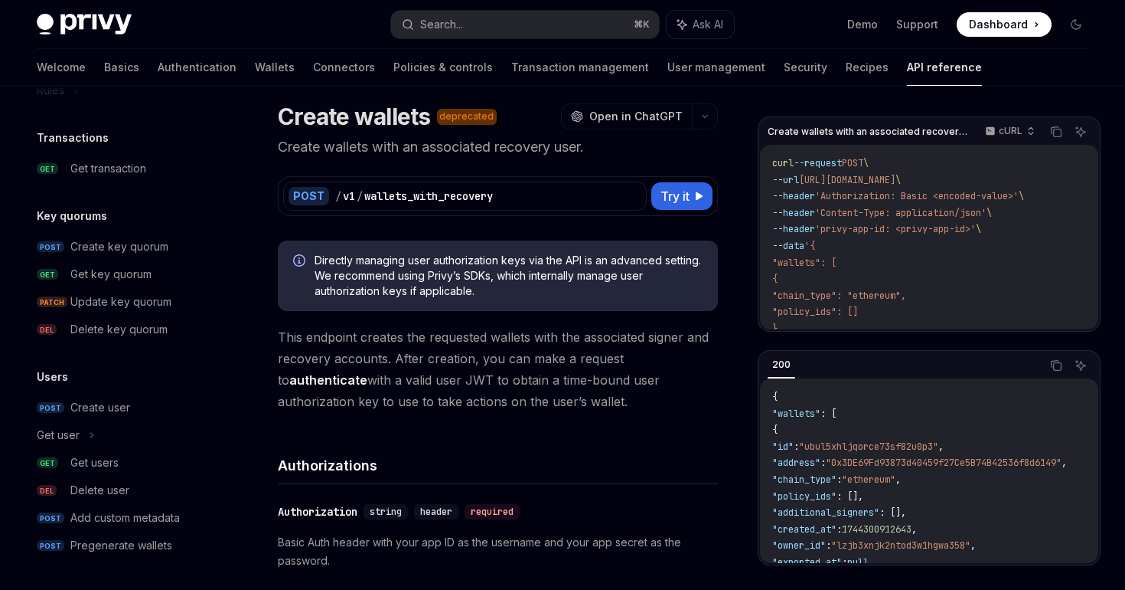
scroll to position [21, 0]
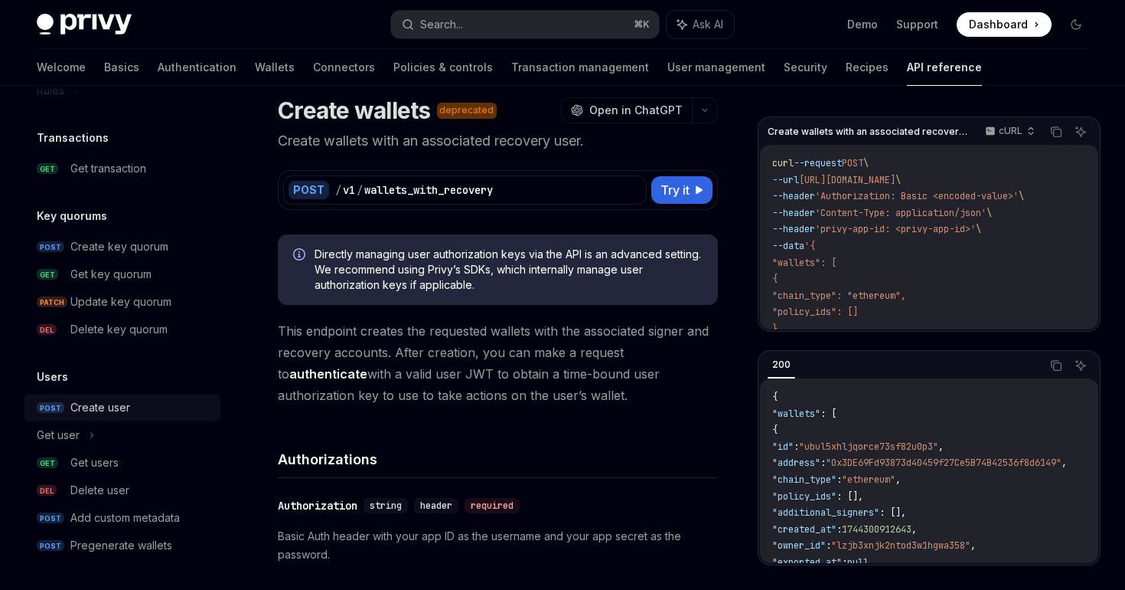
click at [101, 403] on div "Create user" at bounding box center [100, 407] width 60 height 18
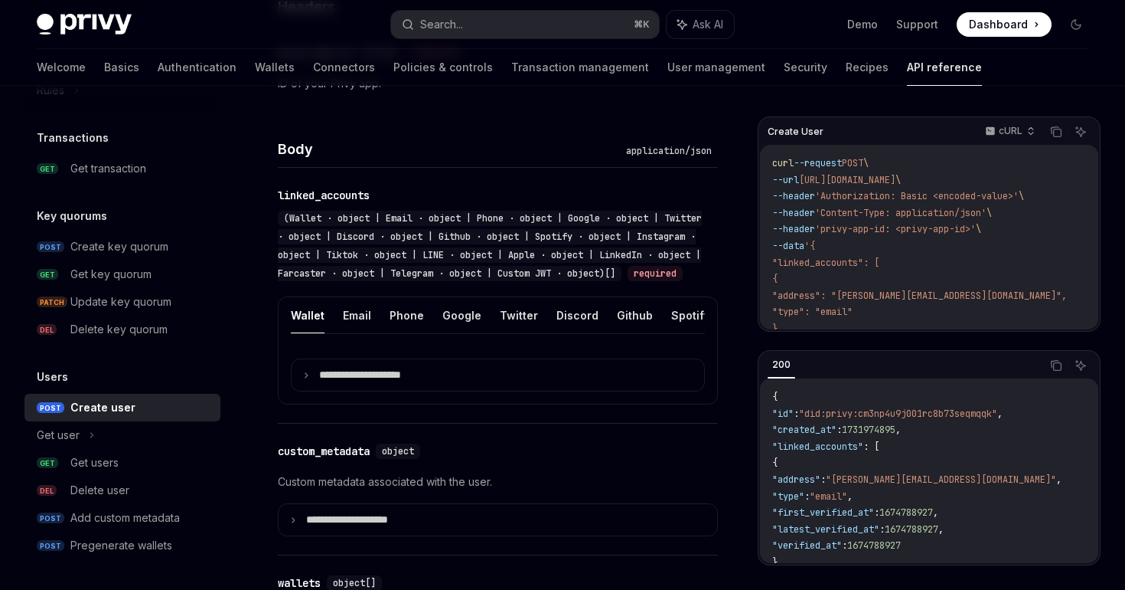
scroll to position [493, 0]
click at [309, 378] on icon at bounding box center [306, 375] width 8 height 8
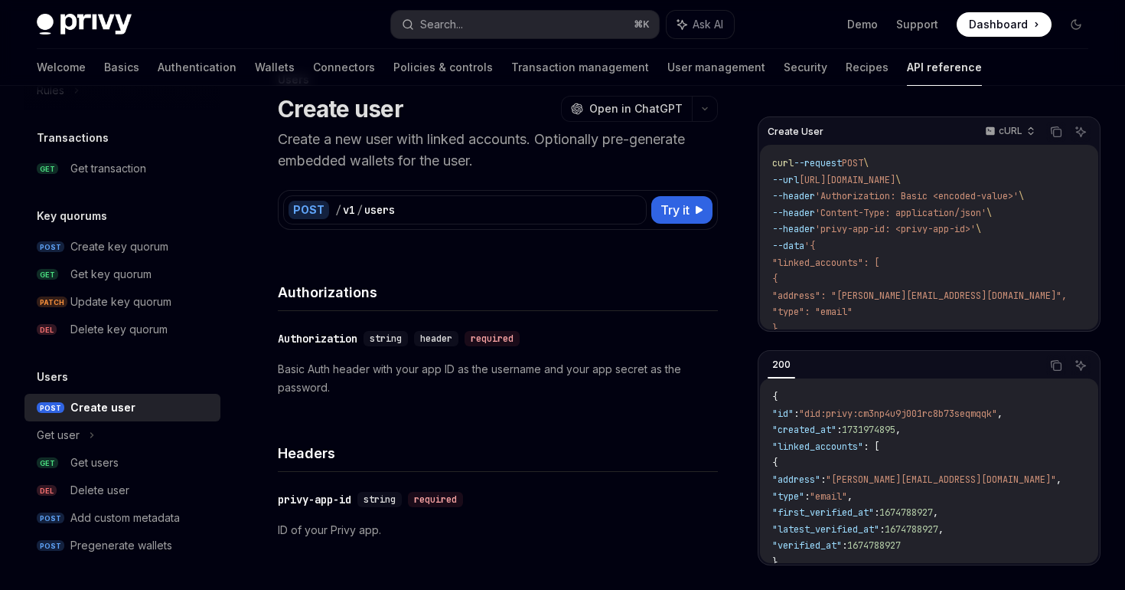
scroll to position [0, 0]
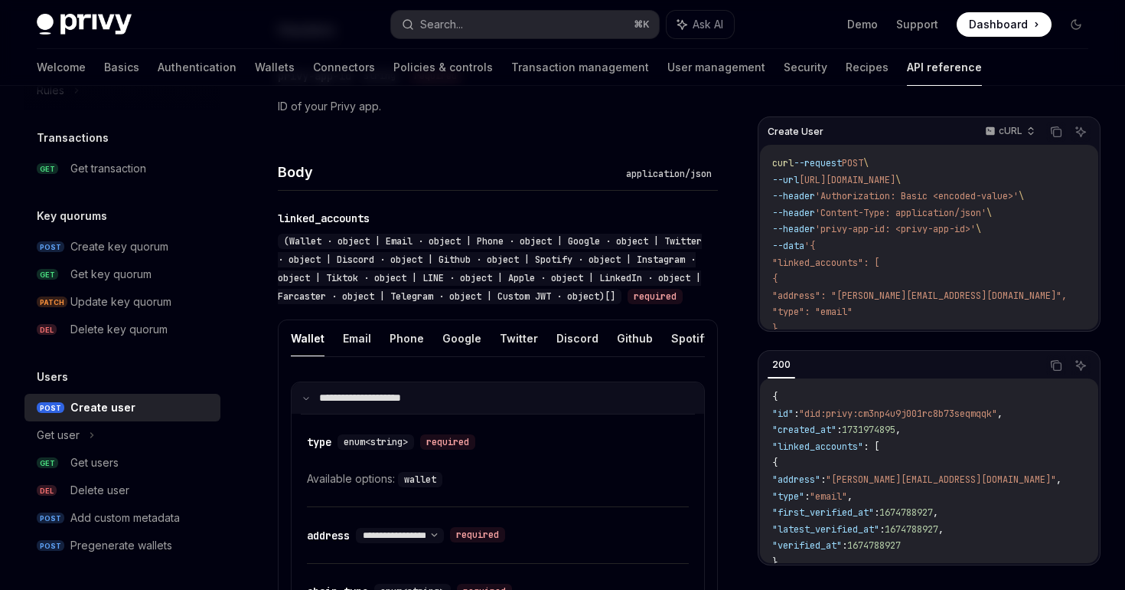
click at [305, 402] on icon at bounding box center [306, 398] width 8 height 8
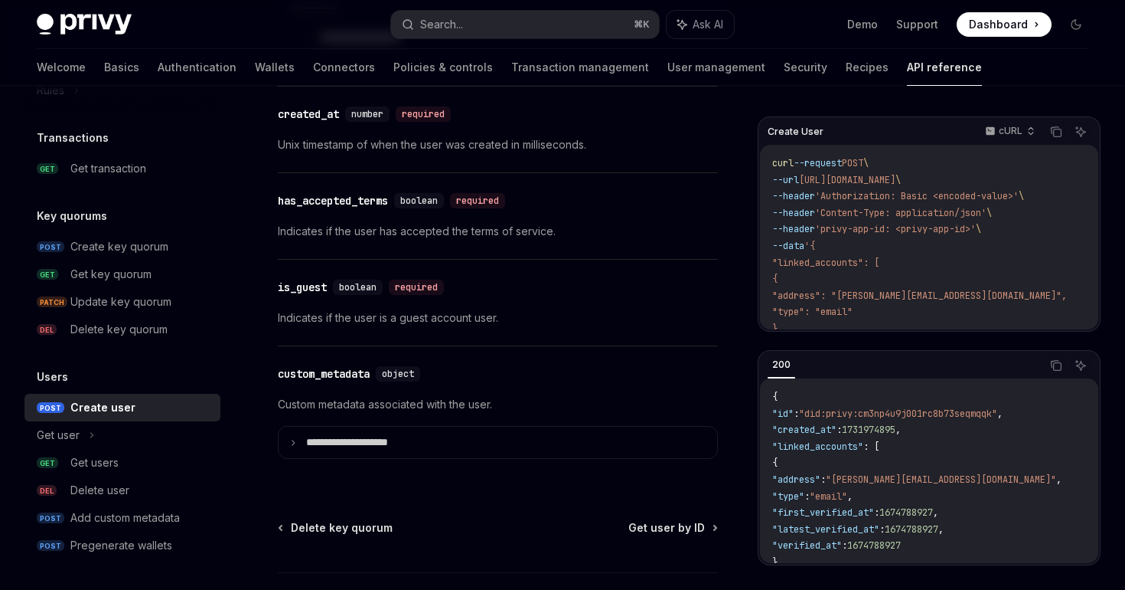
scroll to position [1745, 0]
click at [128, 455] on div "Get users" at bounding box center [140, 462] width 141 height 18
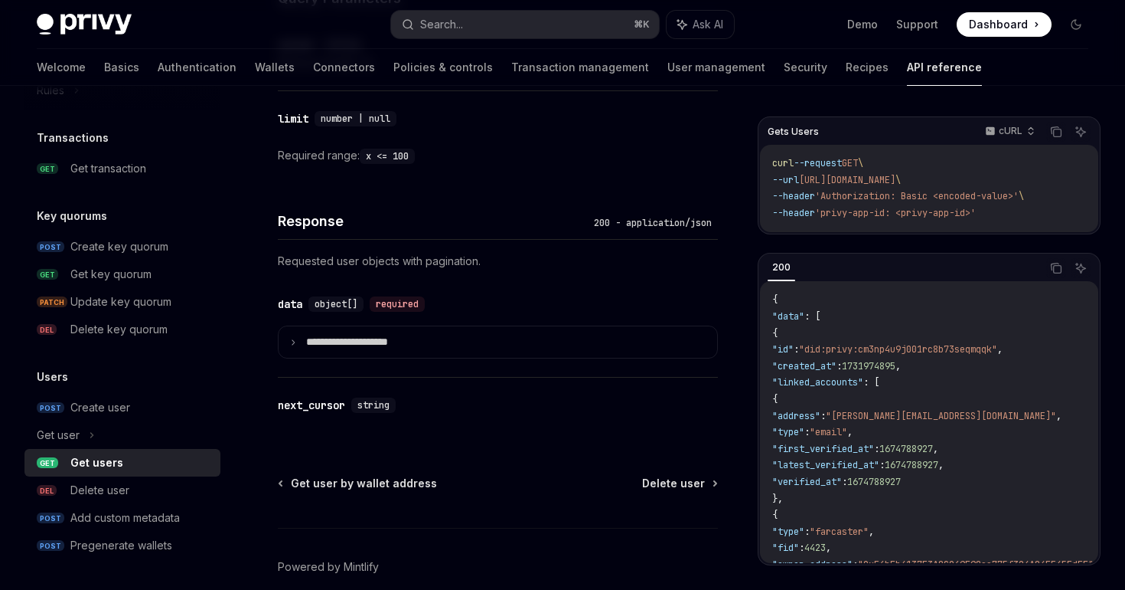
scroll to position [621, 0]
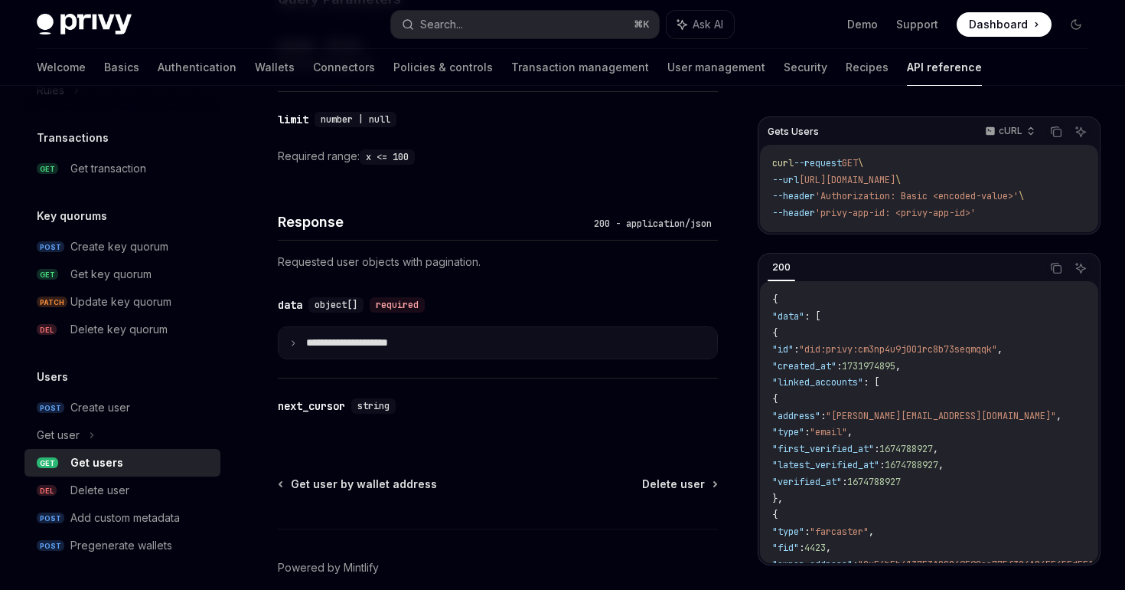
click at [296, 347] on summary "**********" at bounding box center [498, 342] width 439 height 31
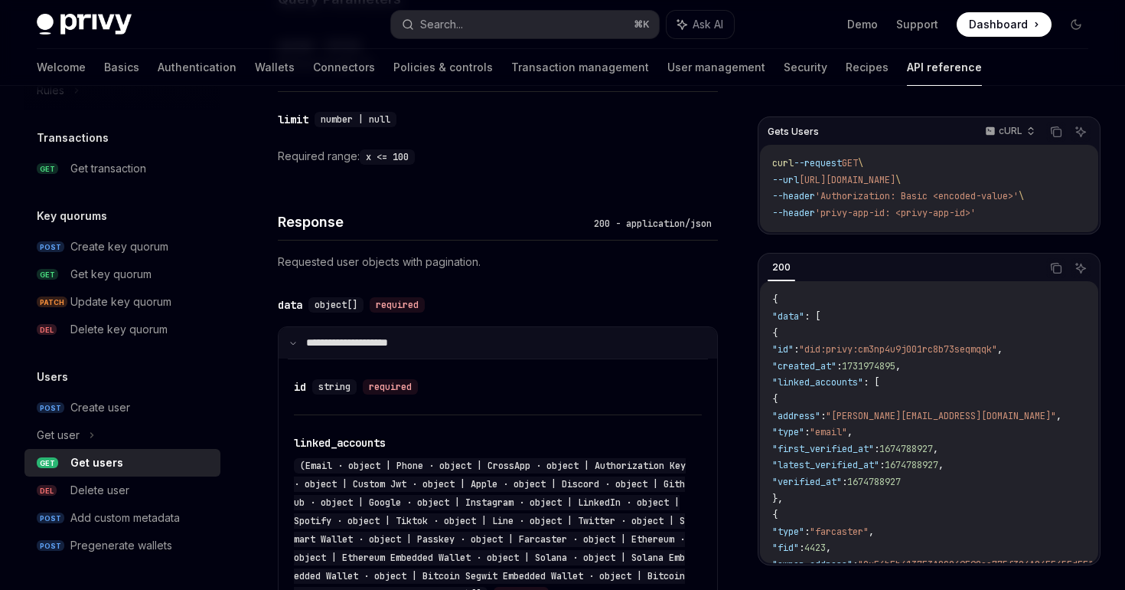
click at [296, 346] on summary "**********" at bounding box center [498, 342] width 439 height 31
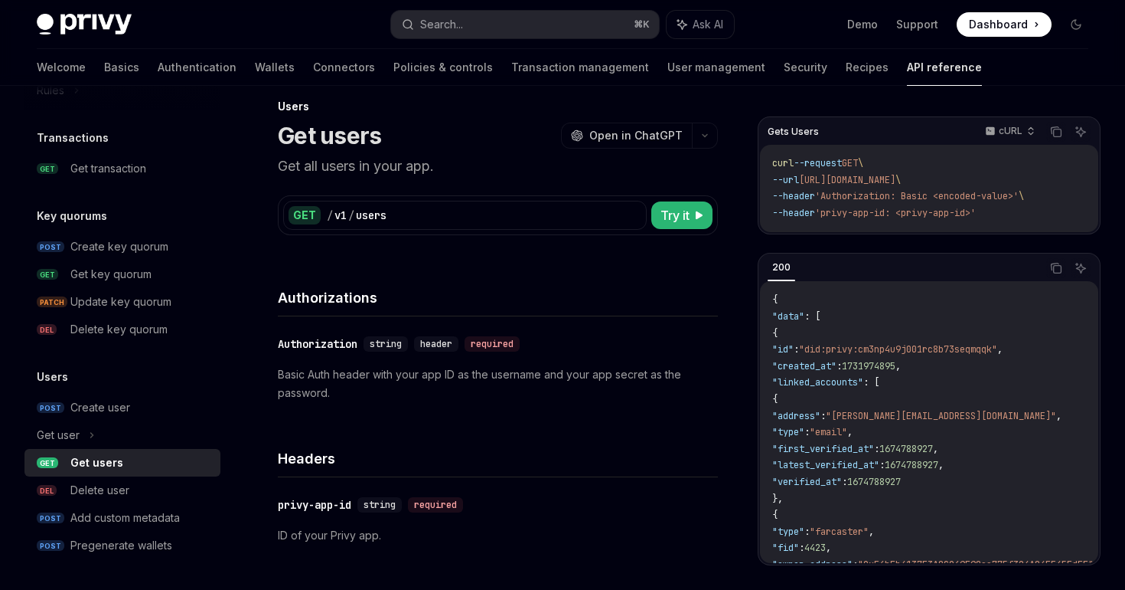
scroll to position [0, 0]
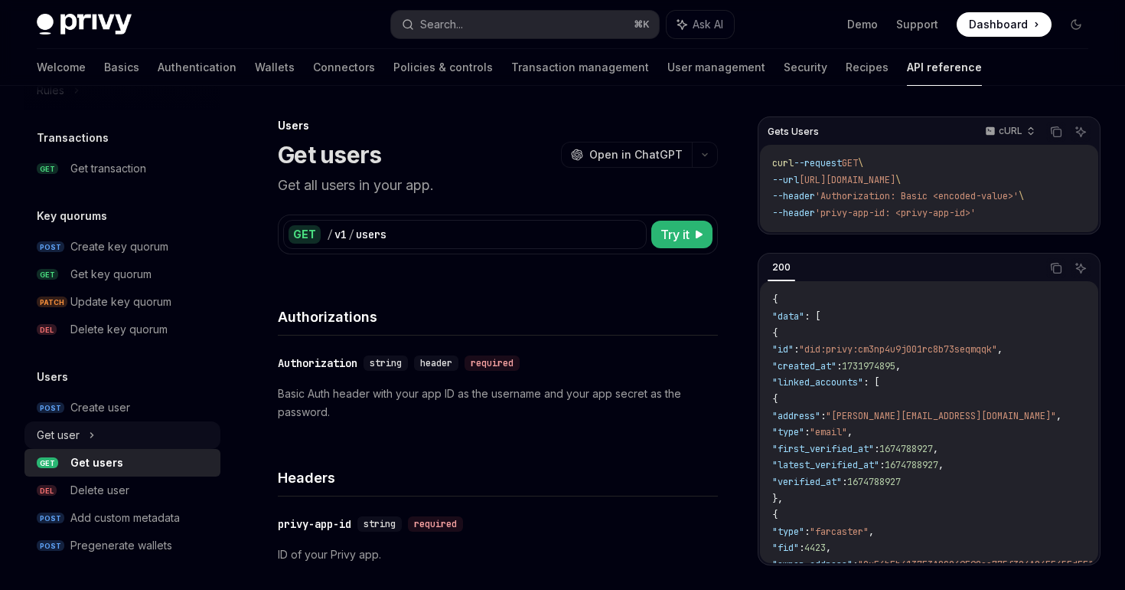
click at [94, 426] on icon at bounding box center [92, 435] width 6 height 18
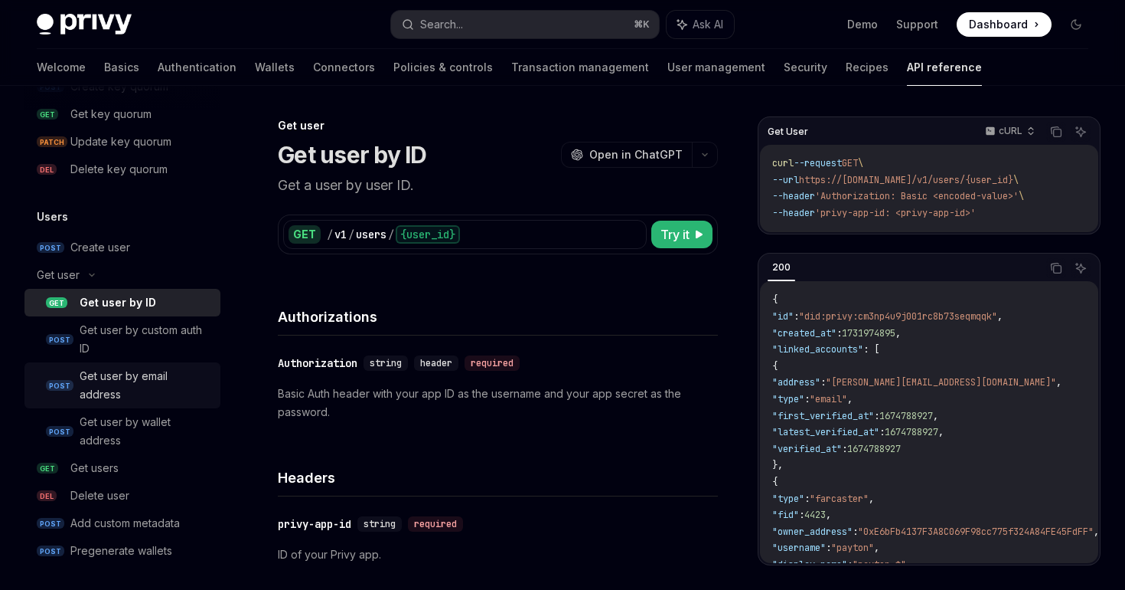
scroll to position [1153, 0]
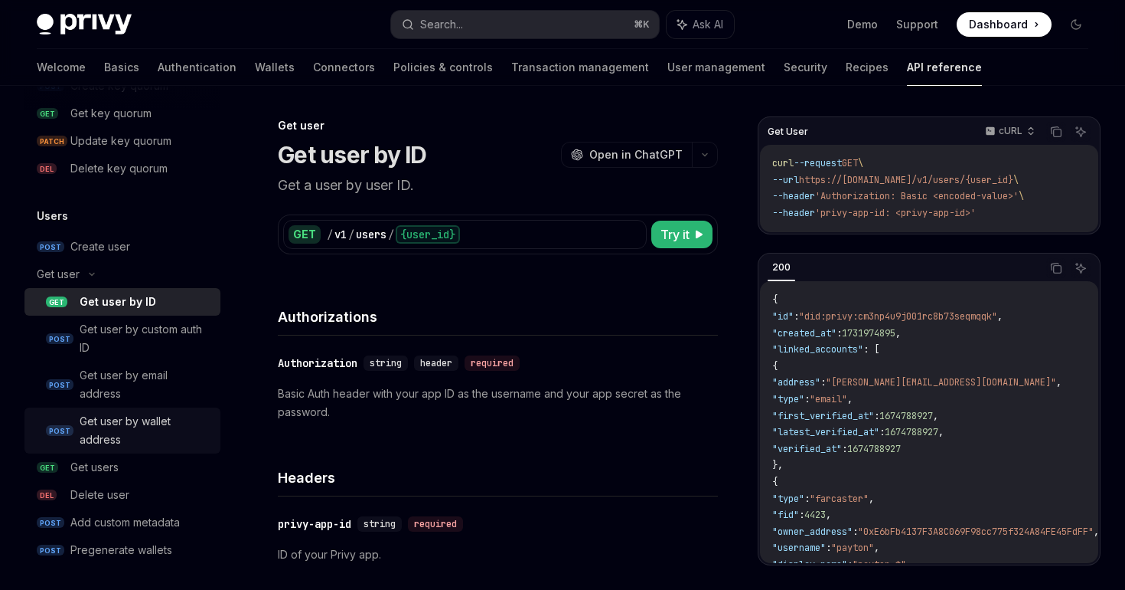
click at [113, 432] on div "Get user by wallet address" at bounding box center [146, 430] width 132 height 37
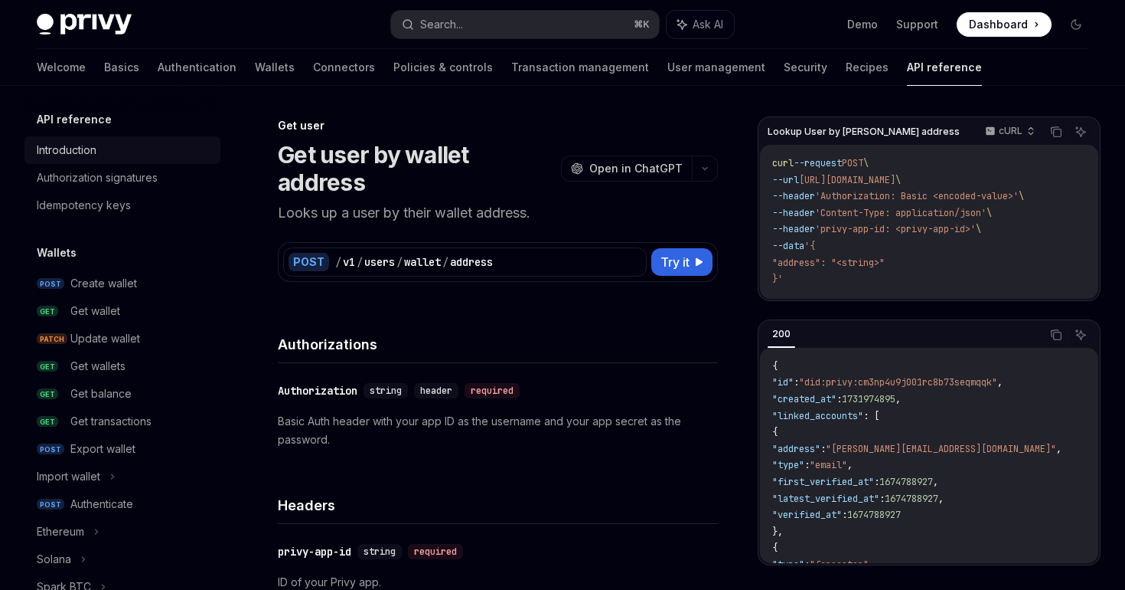
click at [91, 152] on div "Introduction" at bounding box center [67, 150] width 60 height 18
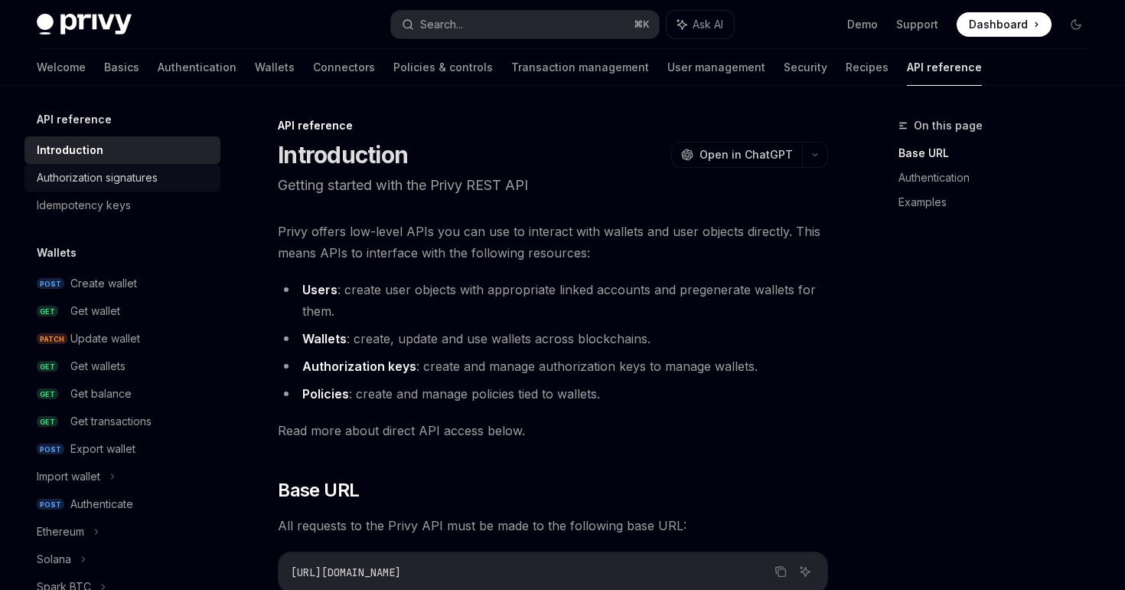
click at [102, 175] on div "Authorization signatures" at bounding box center [97, 177] width 121 height 18
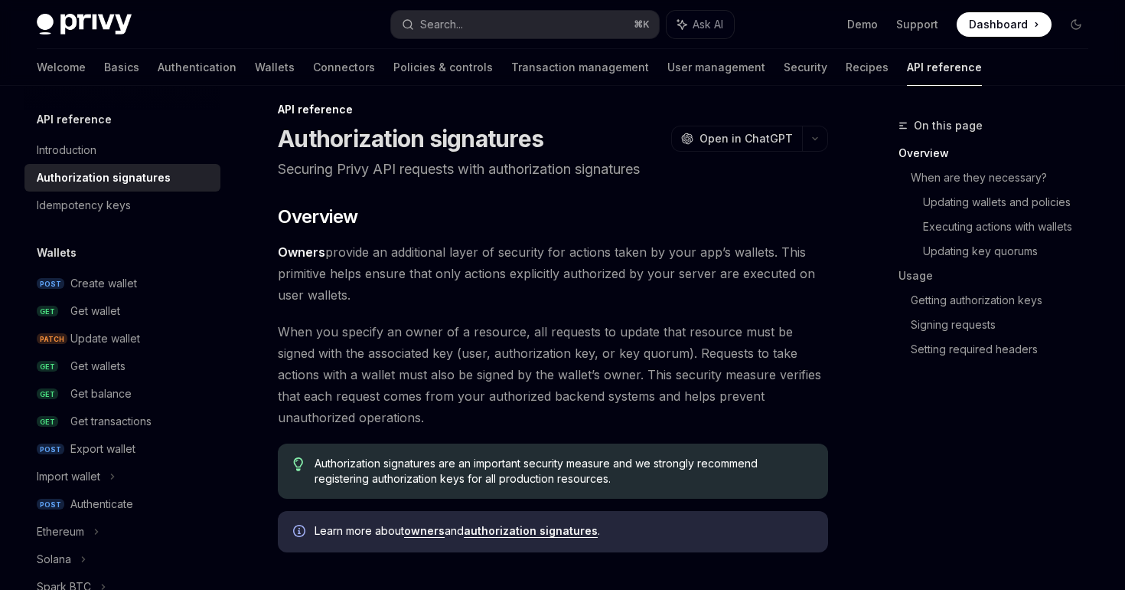
scroll to position [18, 0]
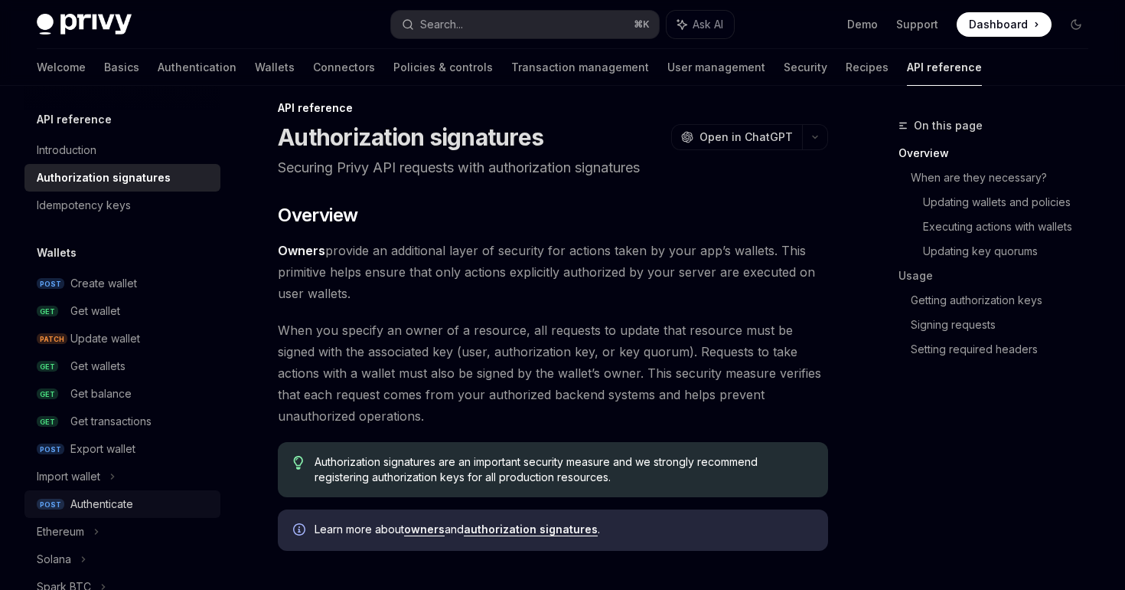
click at [129, 501] on div "Authenticate" at bounding box center [101, 504] width 63 height 18
type textarea "*"
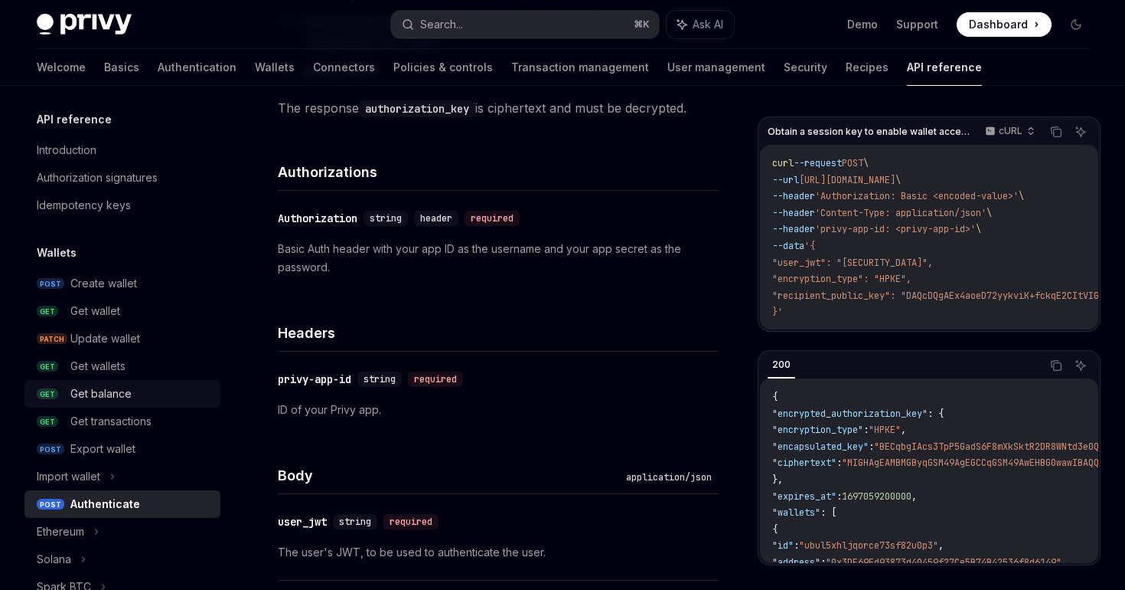
scroll to position [126, 0]
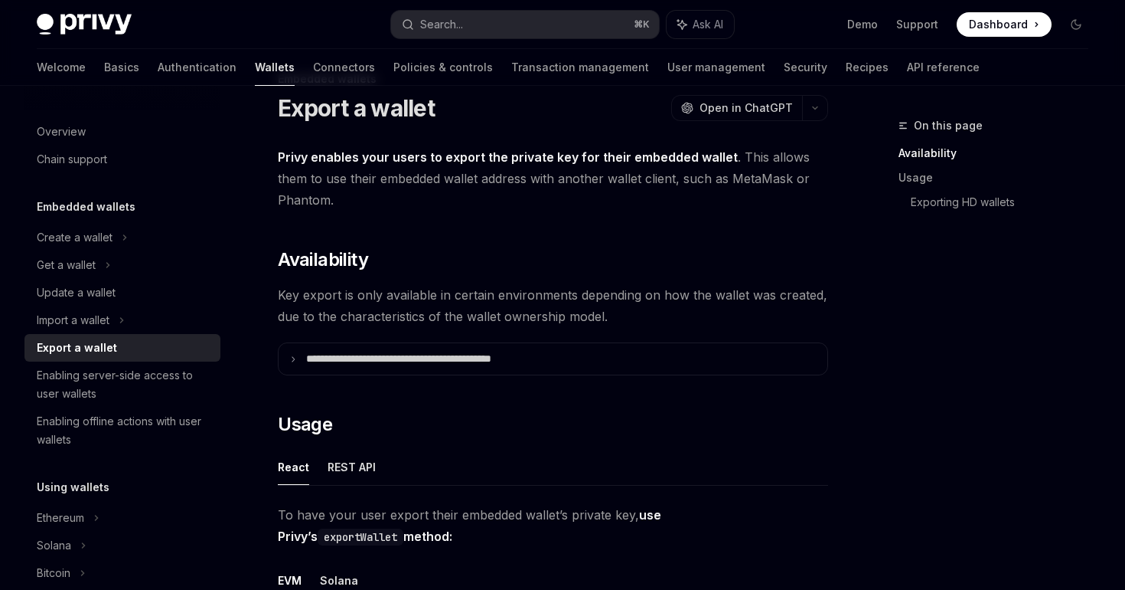
scroll to position [50, 0]
